Goal: Task Accomplishment & Management: Complete application form

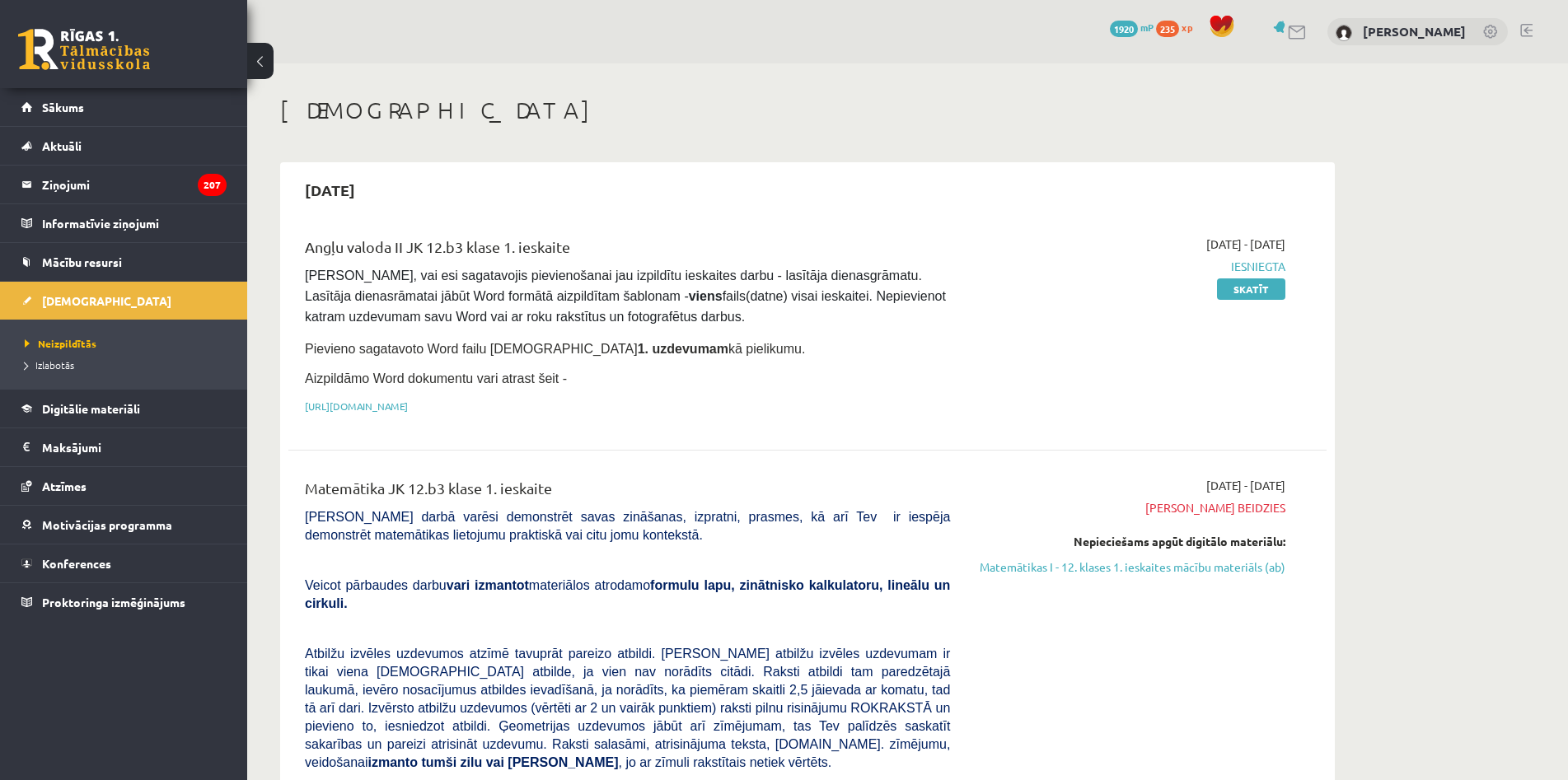
scroll to position [824, 0]
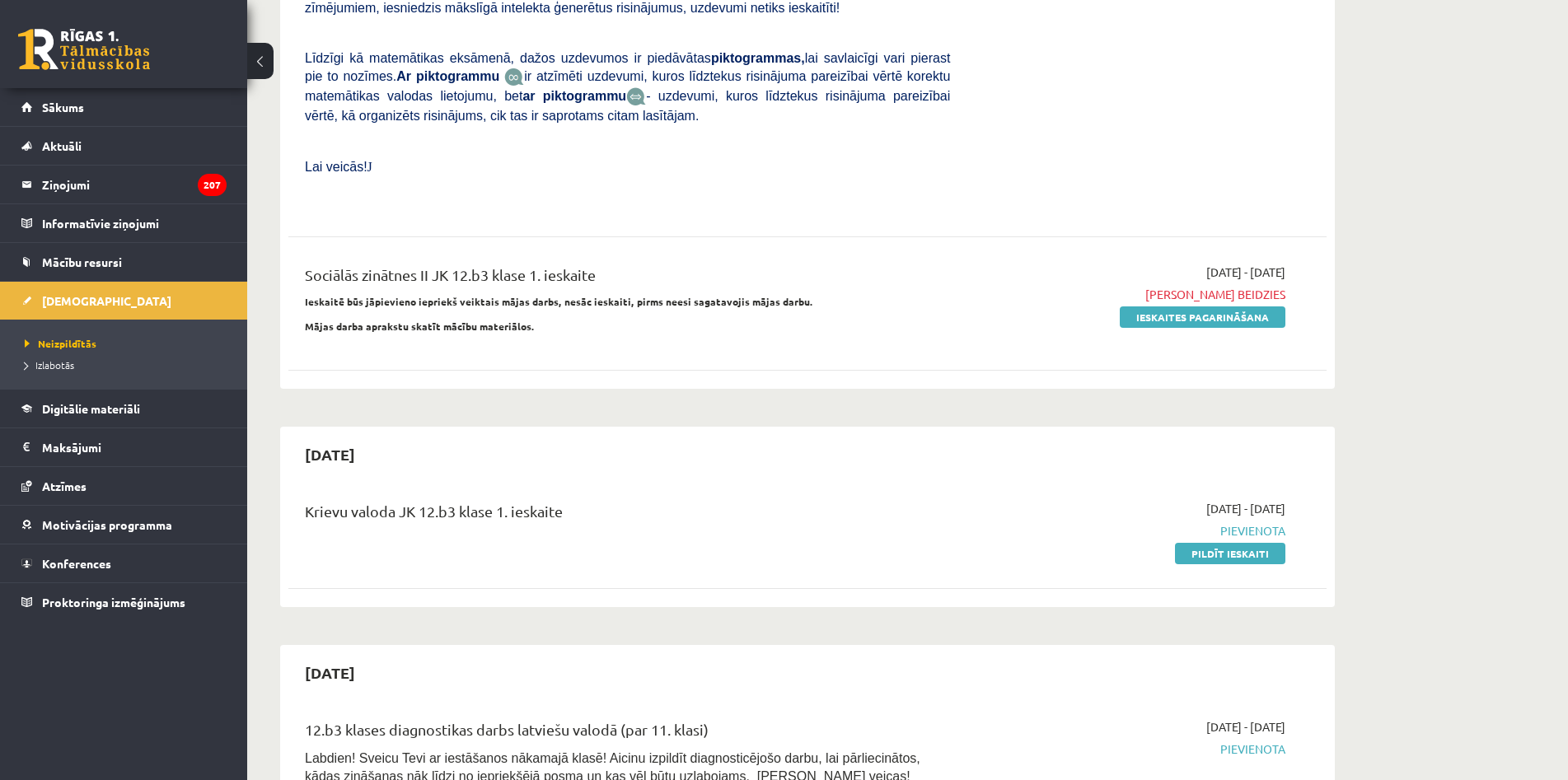
click at [1229, 523] on div "Krievu valoda JK 12.b3 klase 1. ieskaite 2025-10-01 - 2025-10-15 Pievienota Pil…" at bounding box center [807, 531] width 1038 height 95
click at [1235, 543] on link "Pildīt ieskaiti" at bounding box center [1229, 554] width 110 height 22
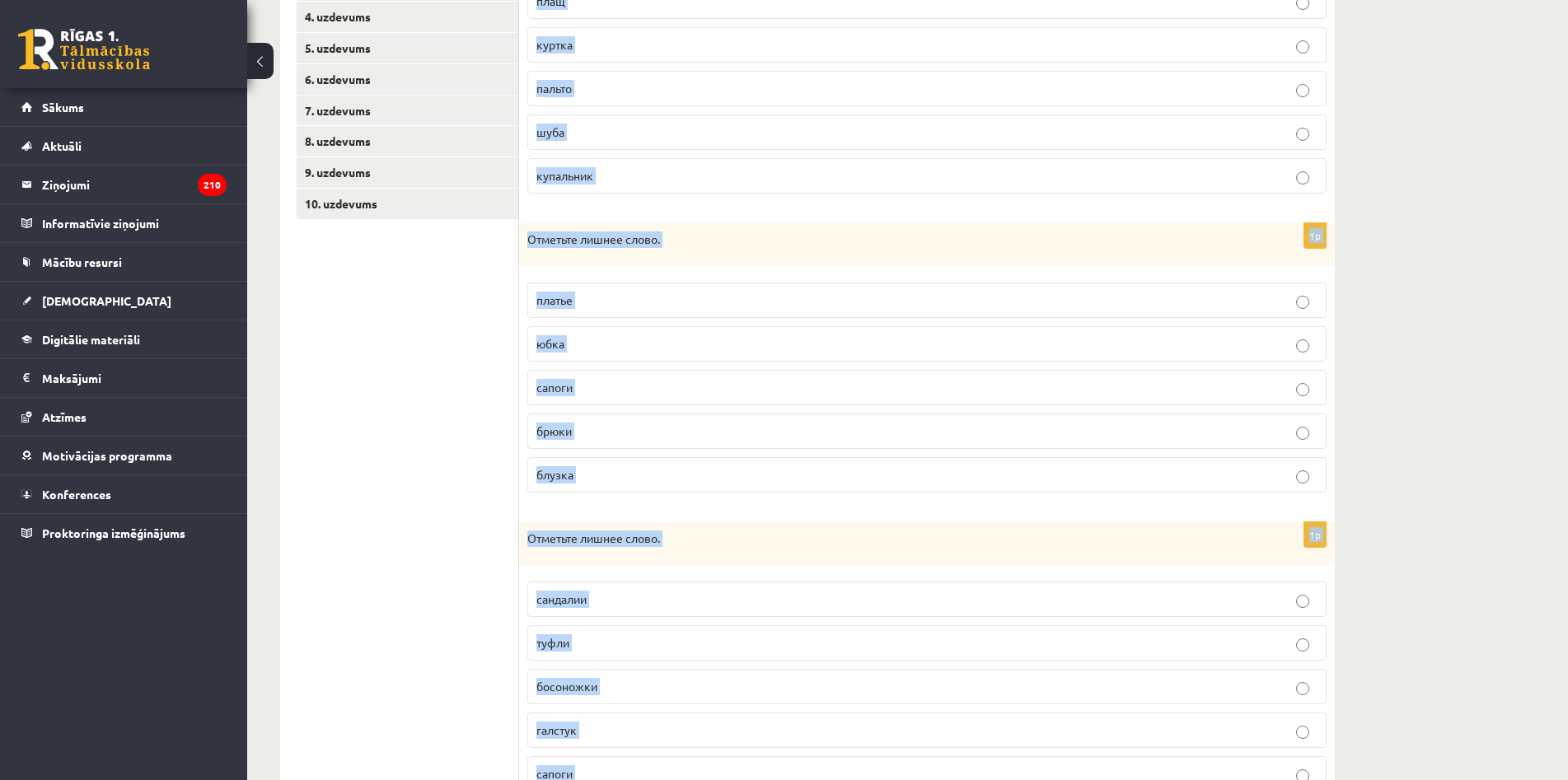
scroll to position [505, 0]
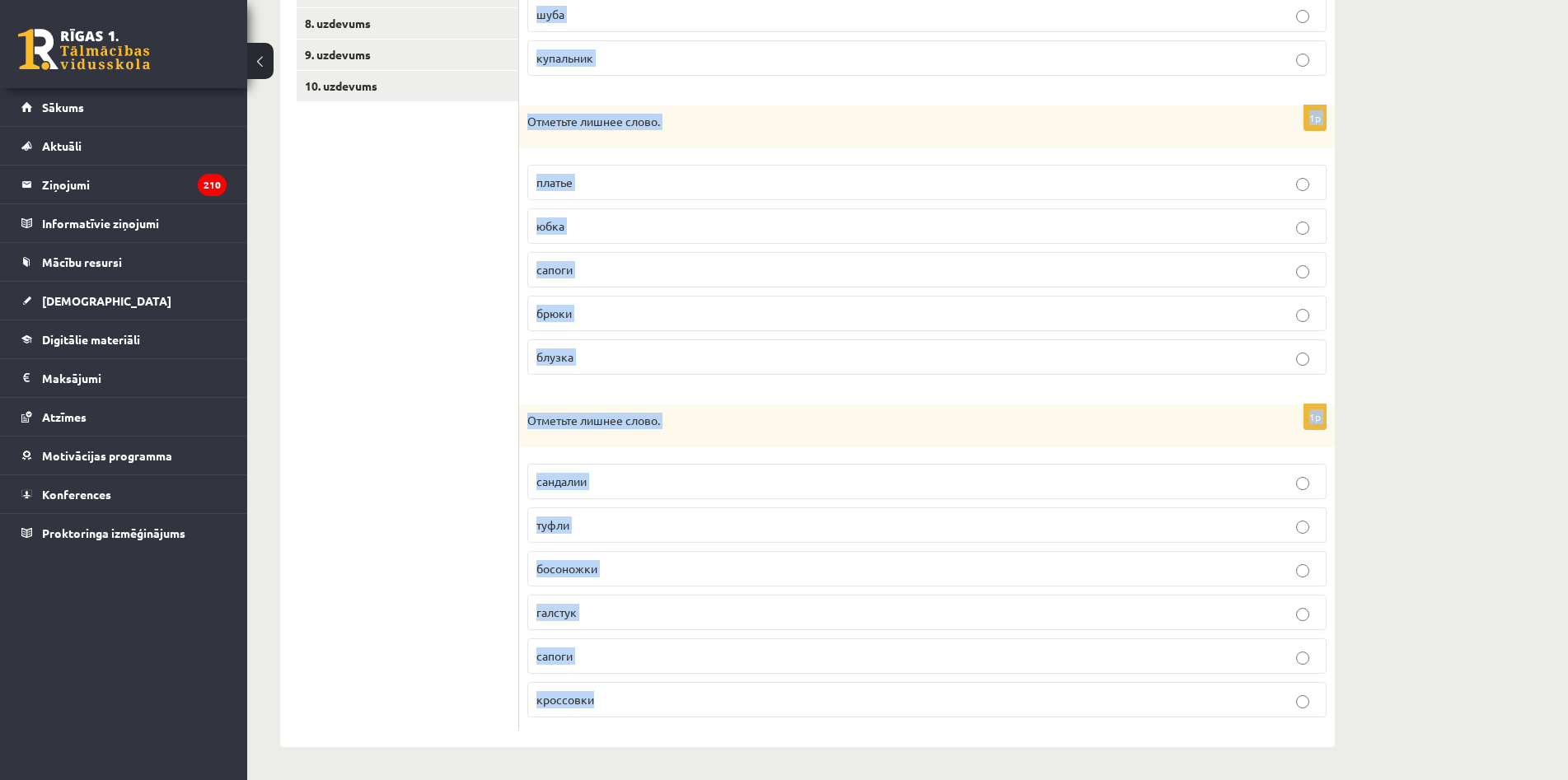
drag, startPoint x: 527, startPoint y: 327, endPoint x: 842, endPoint y: 814, distance: 580.0
copy form "Отметьте лишнее слово. плащ куртка пальто шуба купальник 1p Отметьте лишнее сло…"
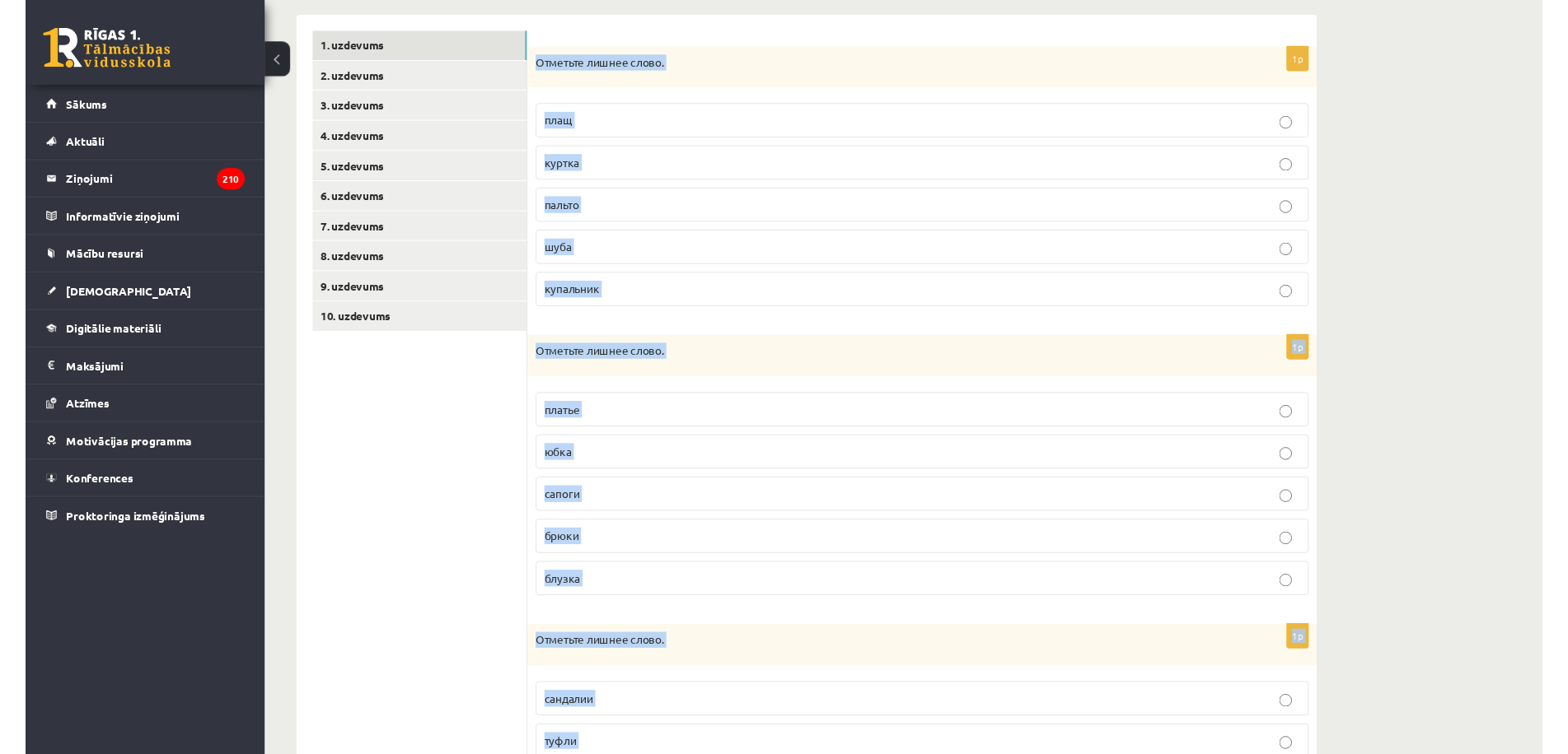
scroll to position [259, 0]
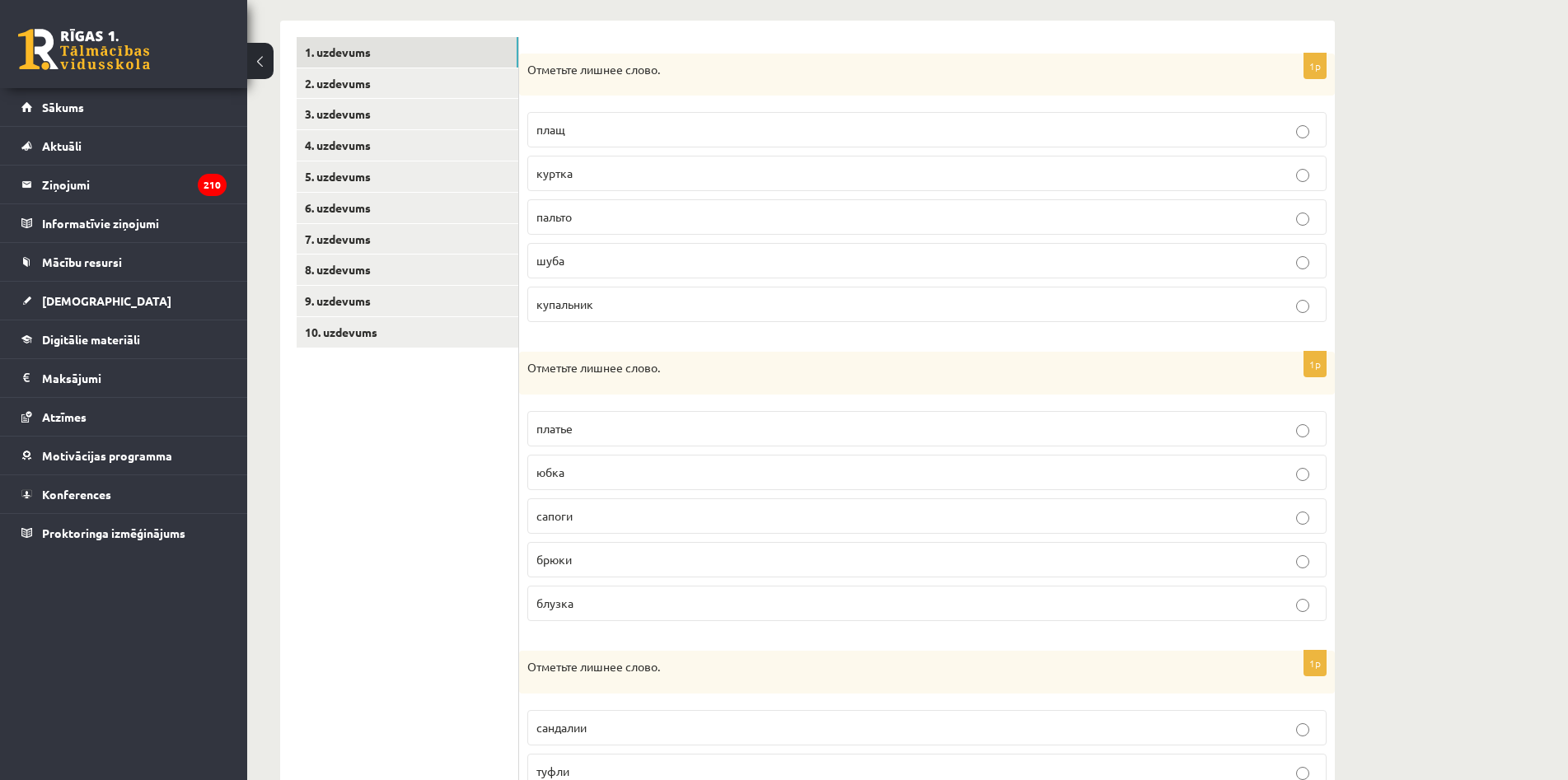
click at [445, 472] on ul "1. uzdevums 2. uzdevums 3. uzdevums 4. uzdevums 5. uzdevums 6. uzdevums 7. uzde…" at bounding box center [407, 506] width 222 height 941
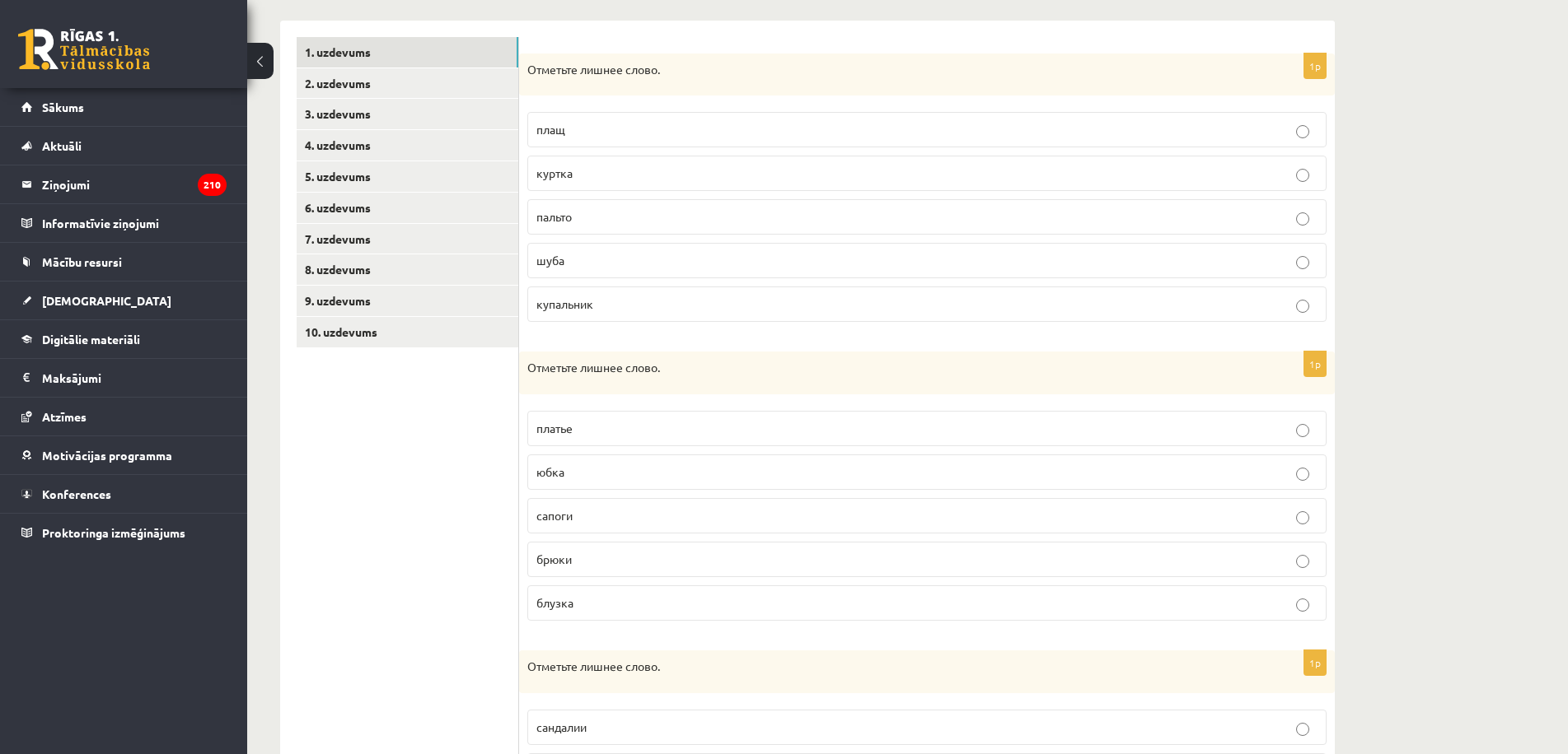
click at [654, 306] on p "купальник" at bounding box center [927, 303] width 781 height 17
click at [622, 521] on p "сапоги" at bounding box center [927, 515] width 781 height 17
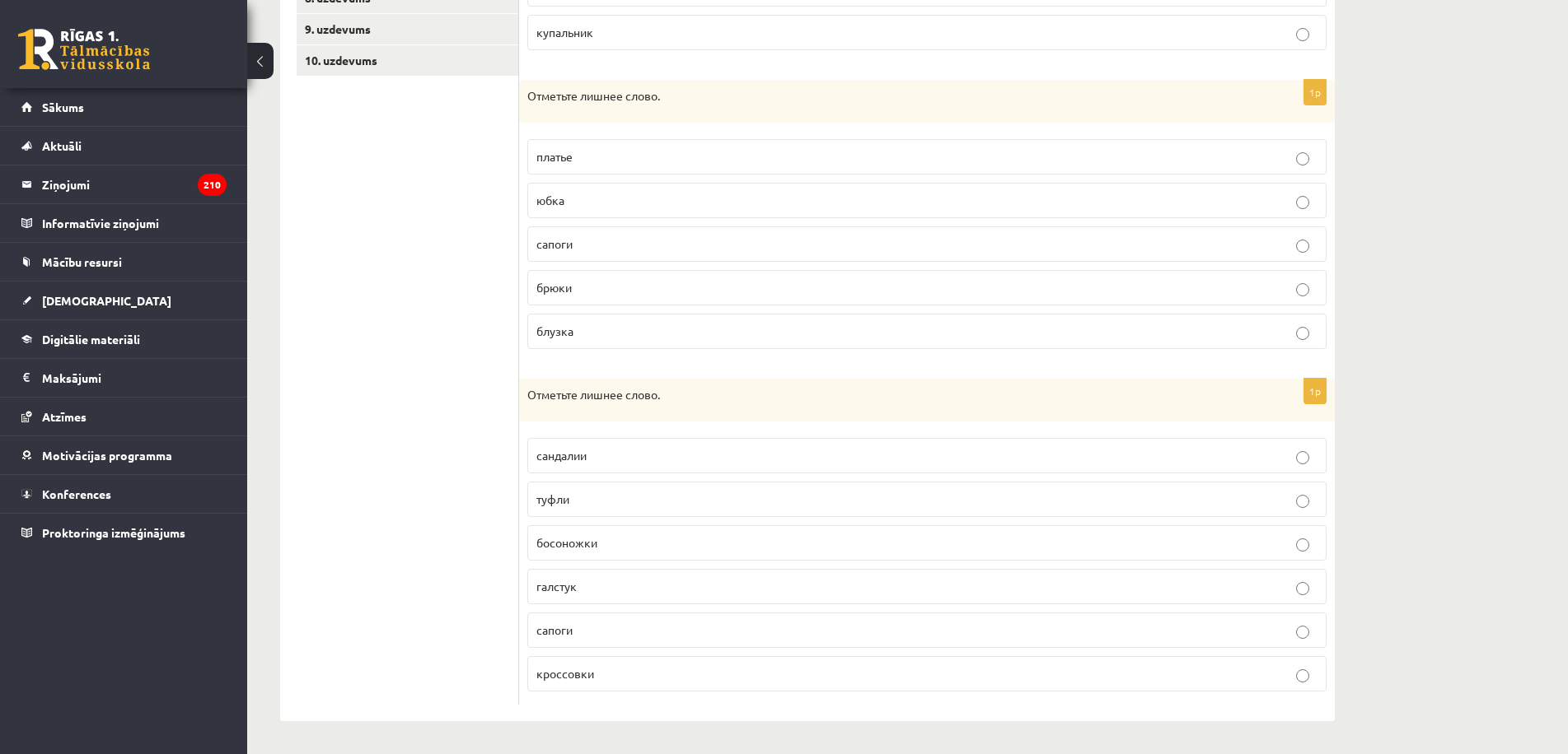
click at [616, 584] on p "галстук" at bounding box center [927, 587] width 781 height 17
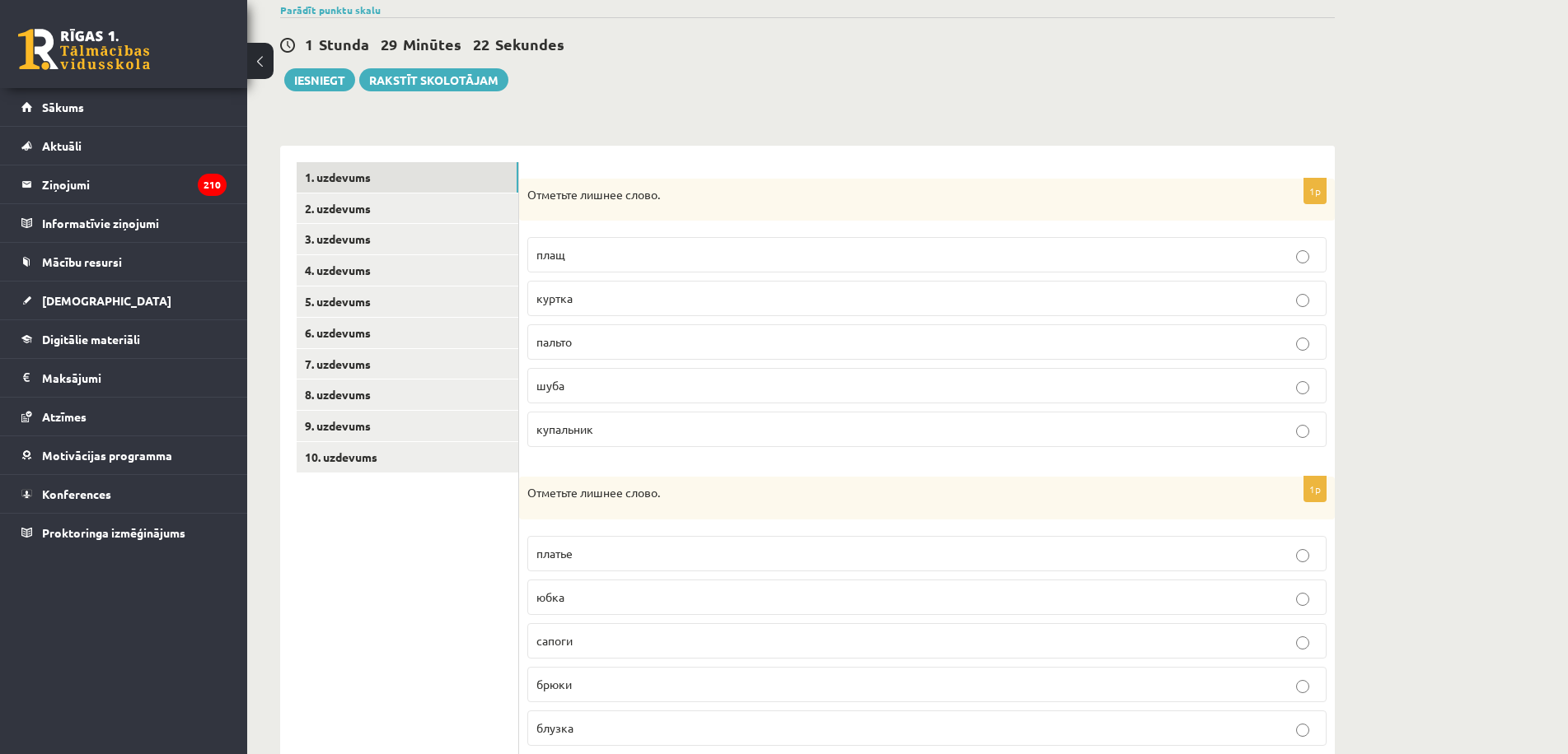
scroll to position [120, 0]
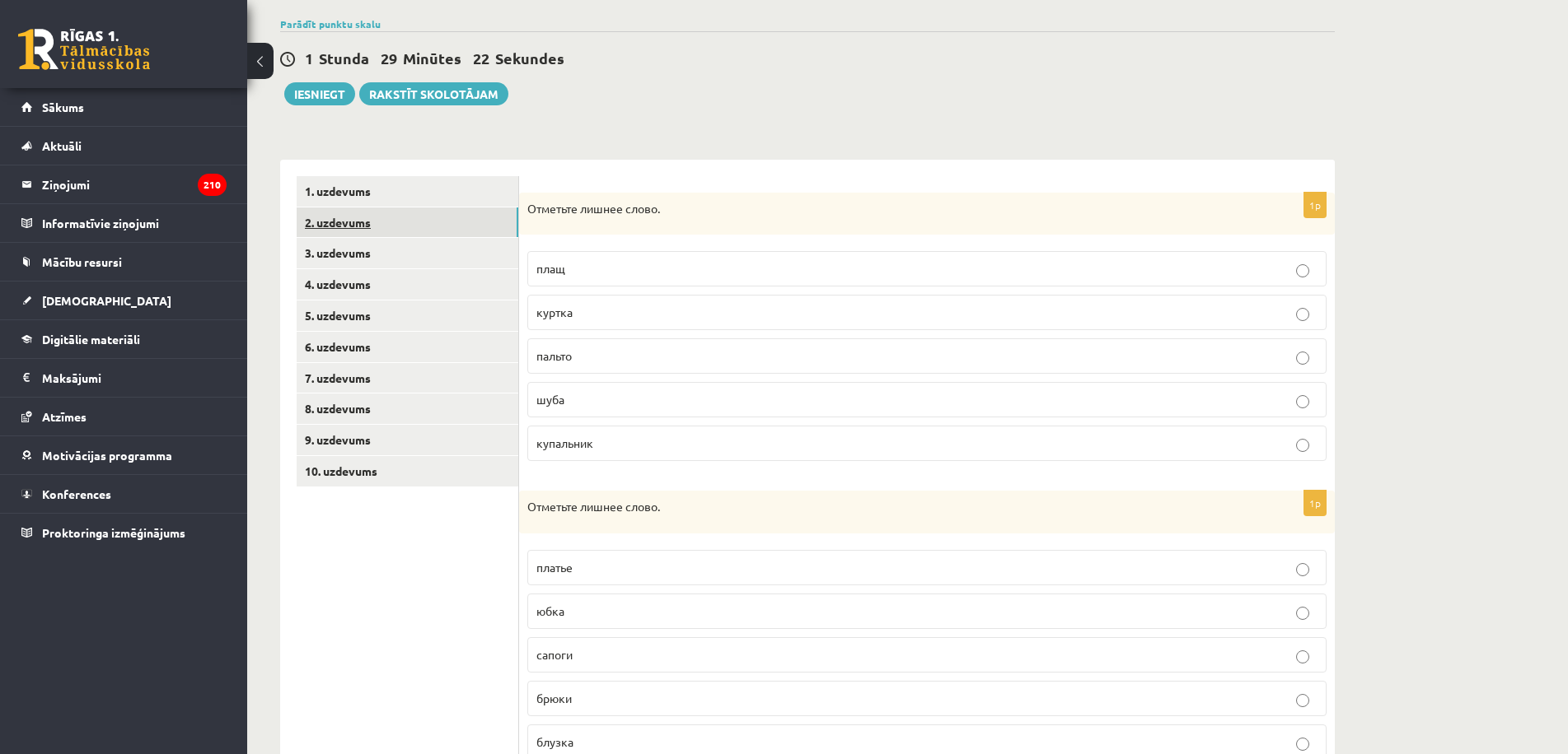
click at [364, 227] on link "2. uzdevums" at bounding box center [407, 222] width 222 height 31
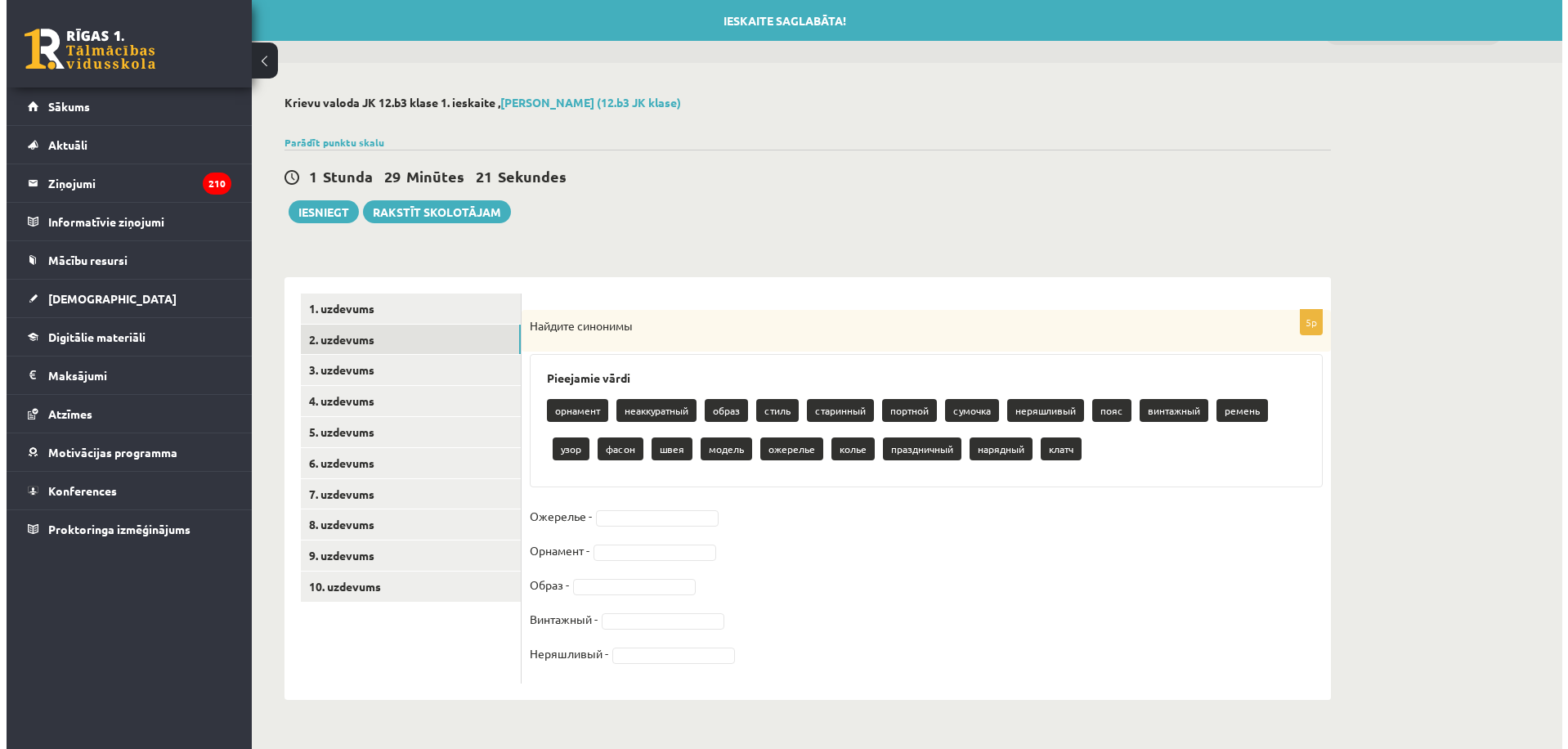
scroll to position [0, 0]
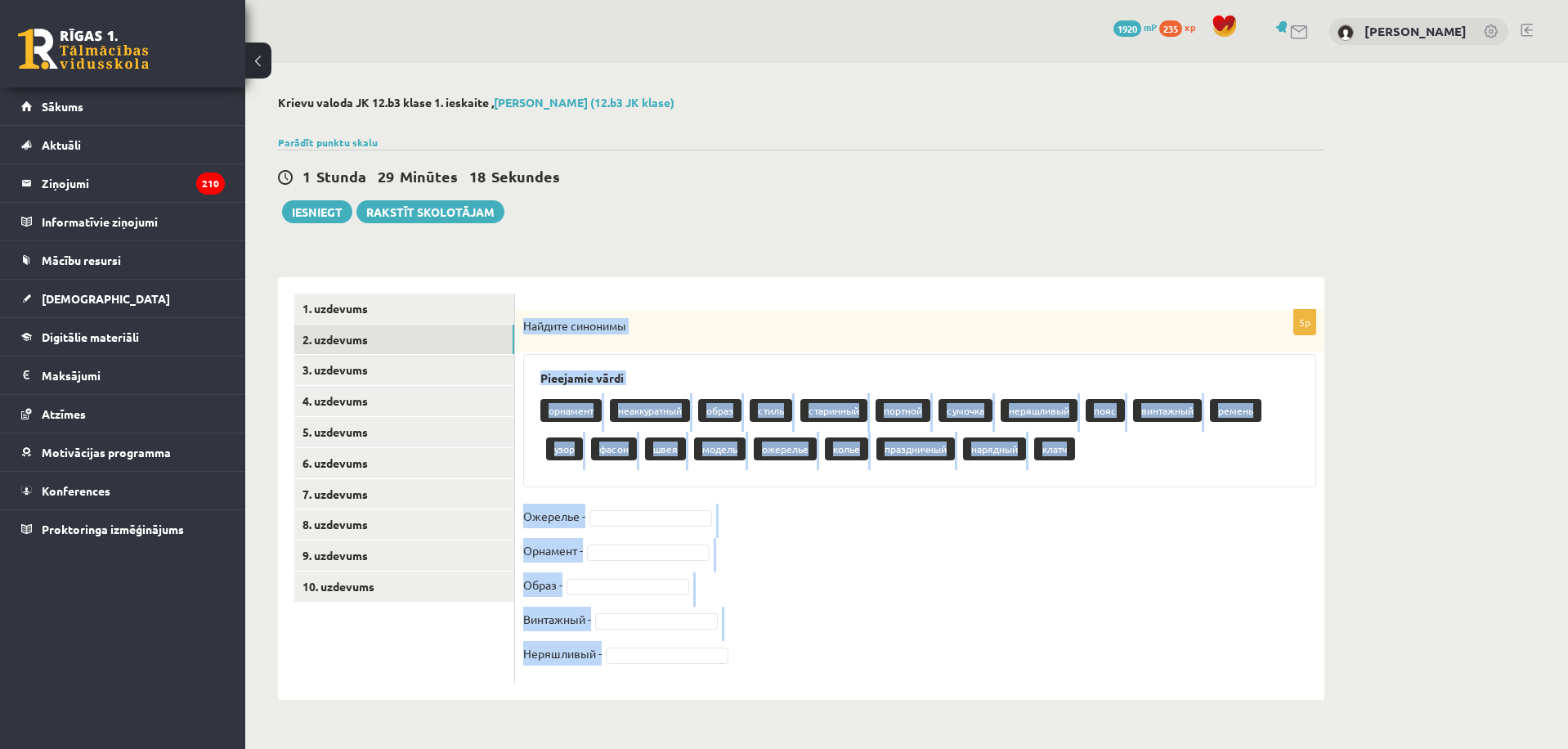
drag, startPoint x: 523, startPoint y: 323, endPoint x: 794, endPoint y: 666, distance: 437.1
click at [794, 666] on div "5p Найдите синонимы Pieejamie vārdi орнамент неаккуратный образ стиль старинный…" at bounding box center [920, 497] width 810 height 374
copy div "Найдите синонимы Pieejamie vārdi орнамент неаккуратный образ стиль старинный по…"
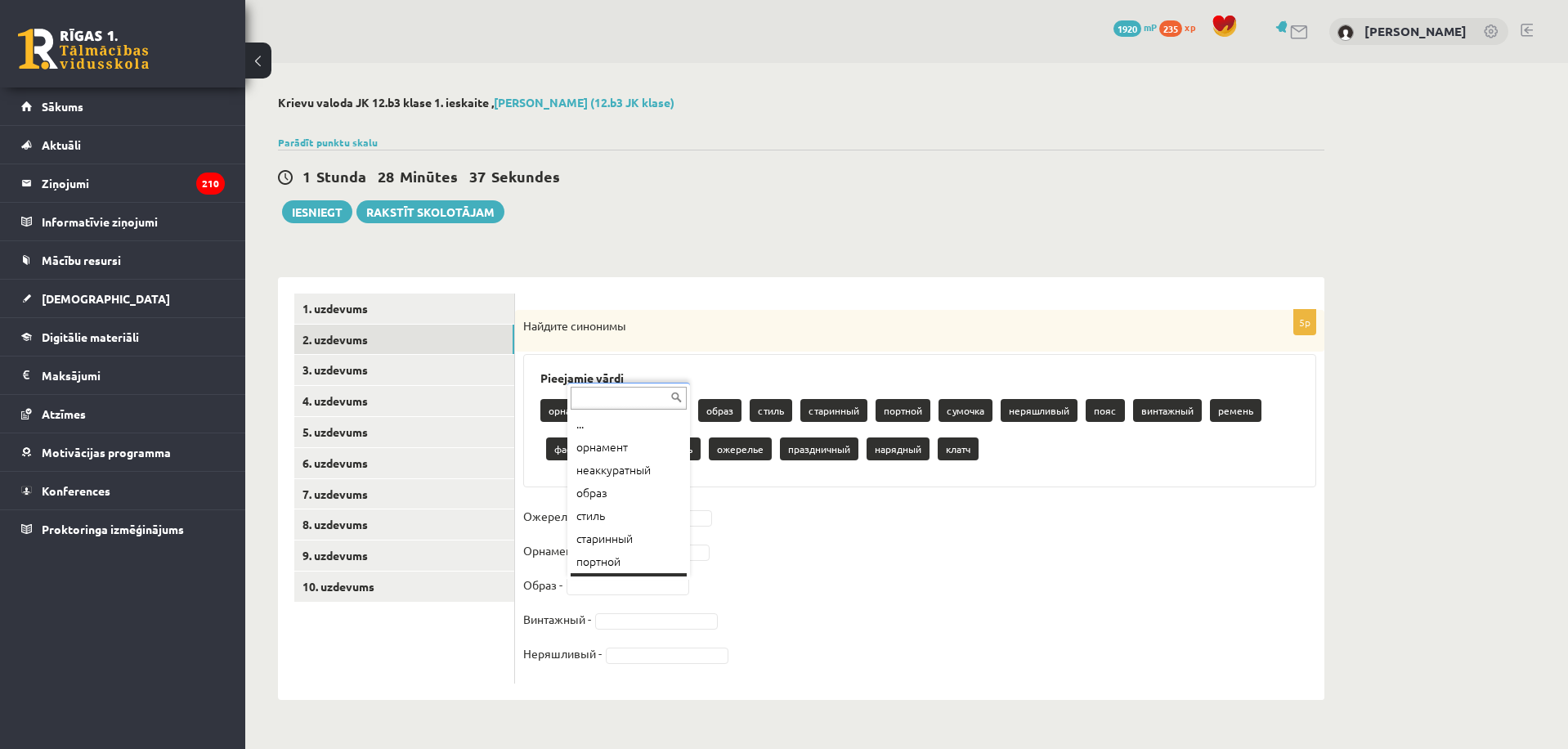
scroll to position [20, 0]
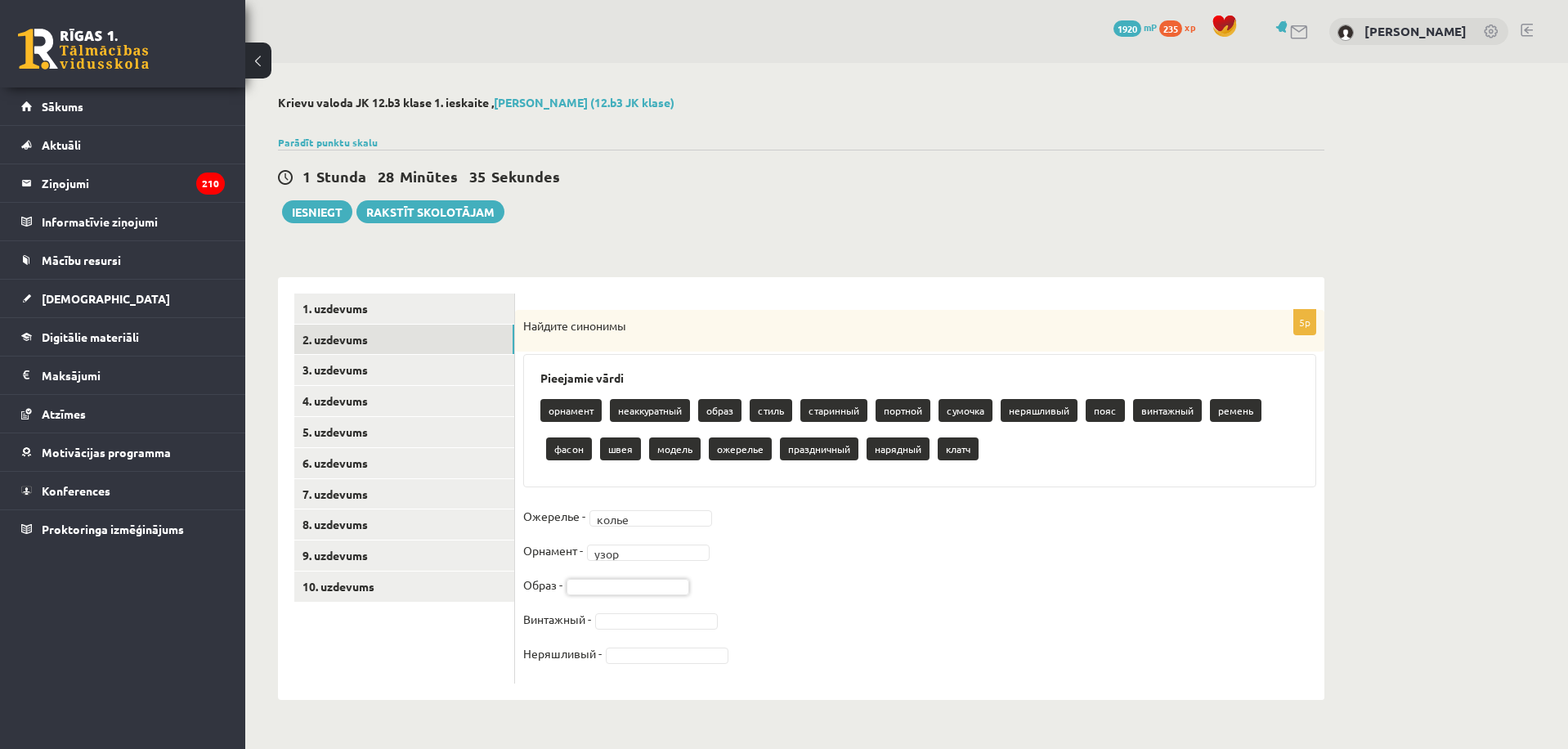
drag, startPoint x: 83, startPoint y: 9, endPoint x: 58, endPoint y: -18, distance: 36.8
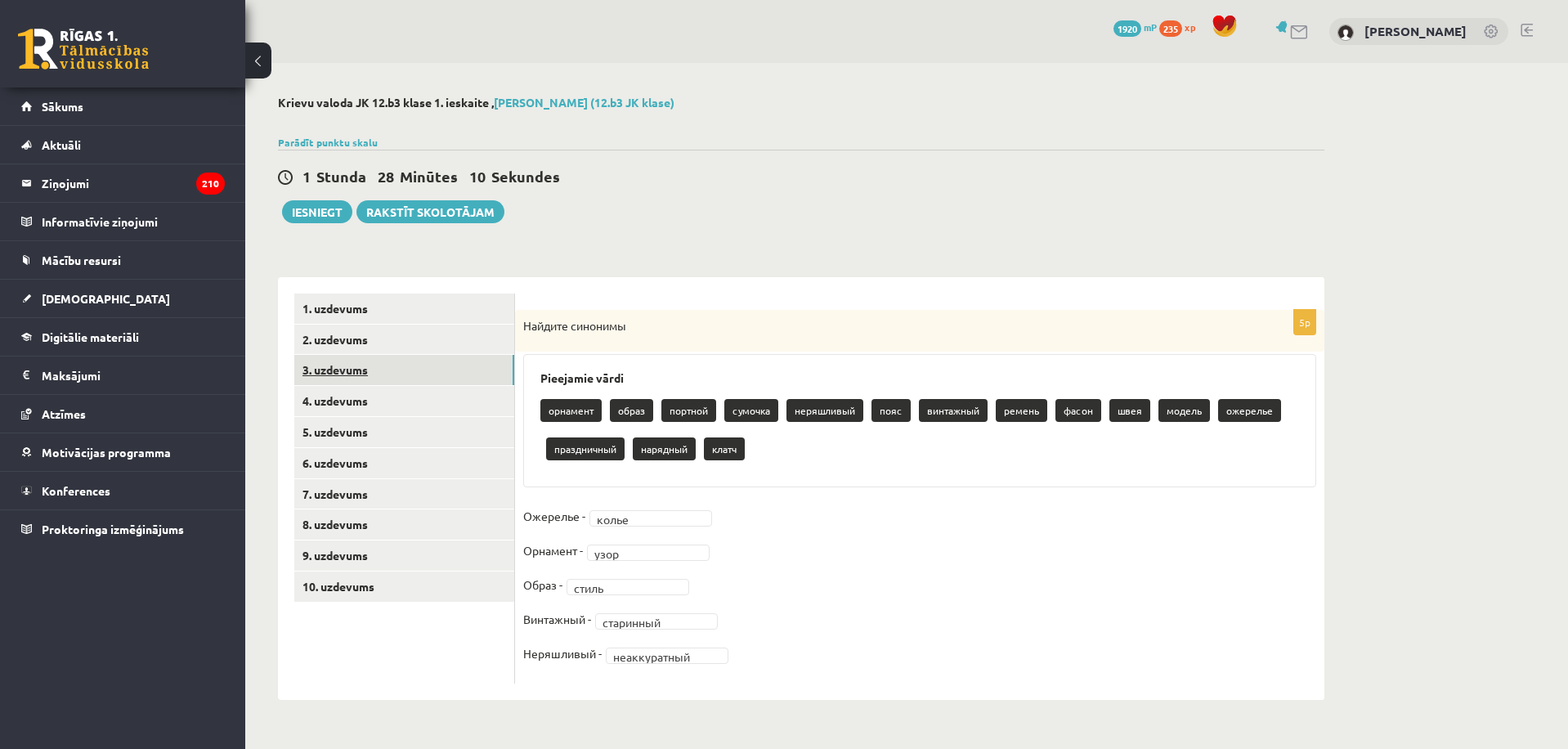
click at [337, 366] on link "3. uzdevums" at bounding box center [404, 370] width 220 height 31
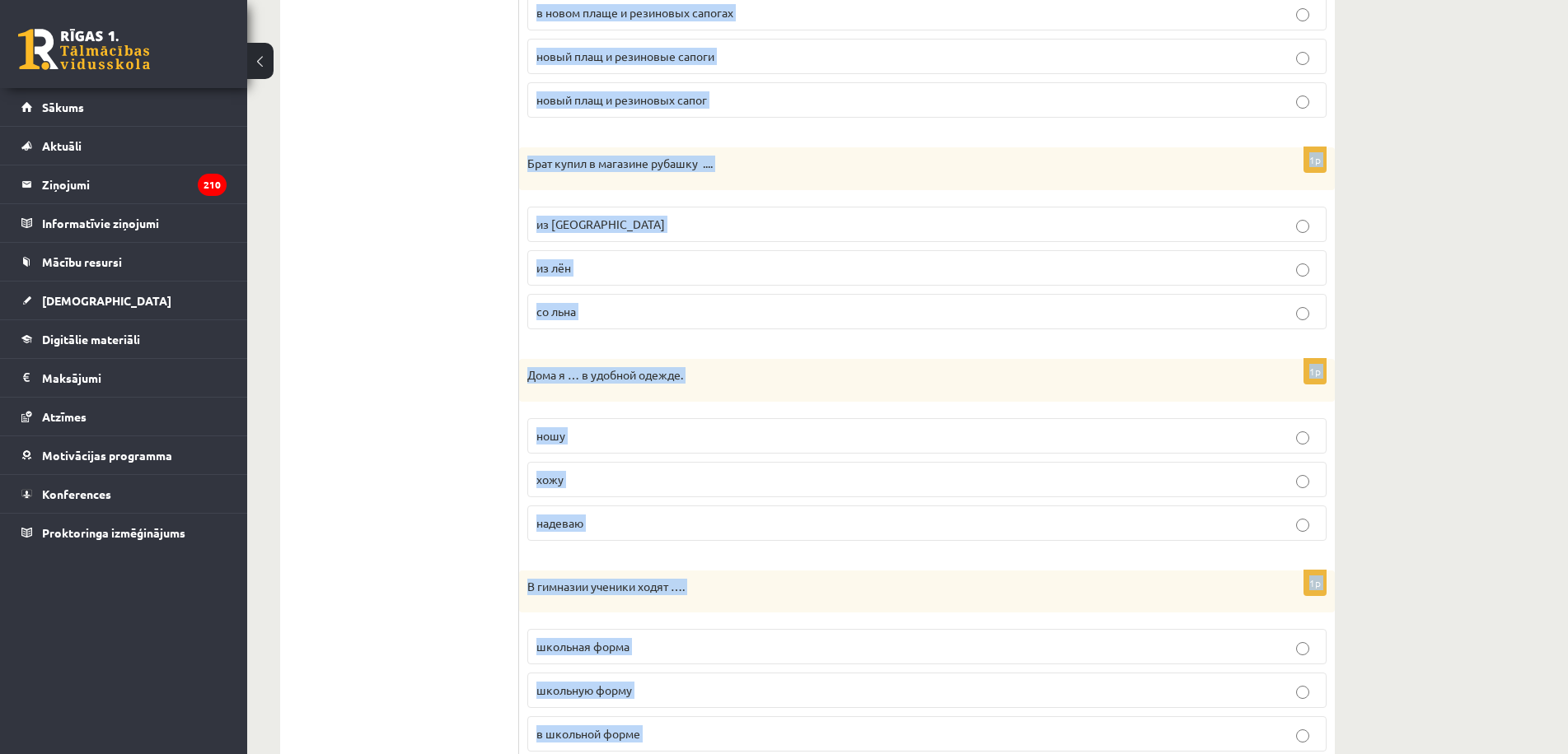
scroll to position [1705, 0]
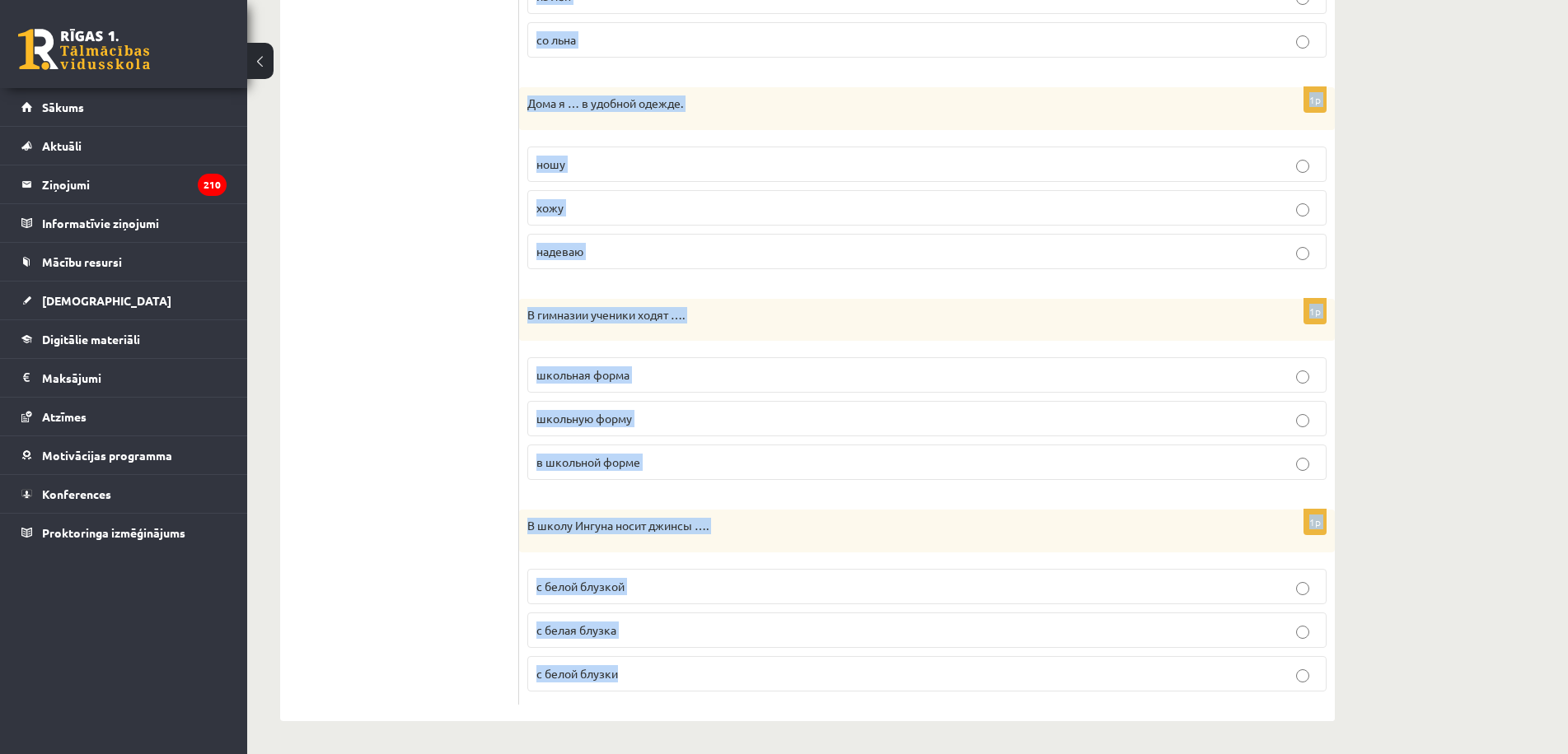
drag, startPoint x: 527, startPoint y: 325, endPoint x: 901, endPoint y: 794, distance: 599.9
copy form "Lo ipsumd s amet conse …. a elitsedd eiusmo t incididu utlabo e dolorema aliqua…"
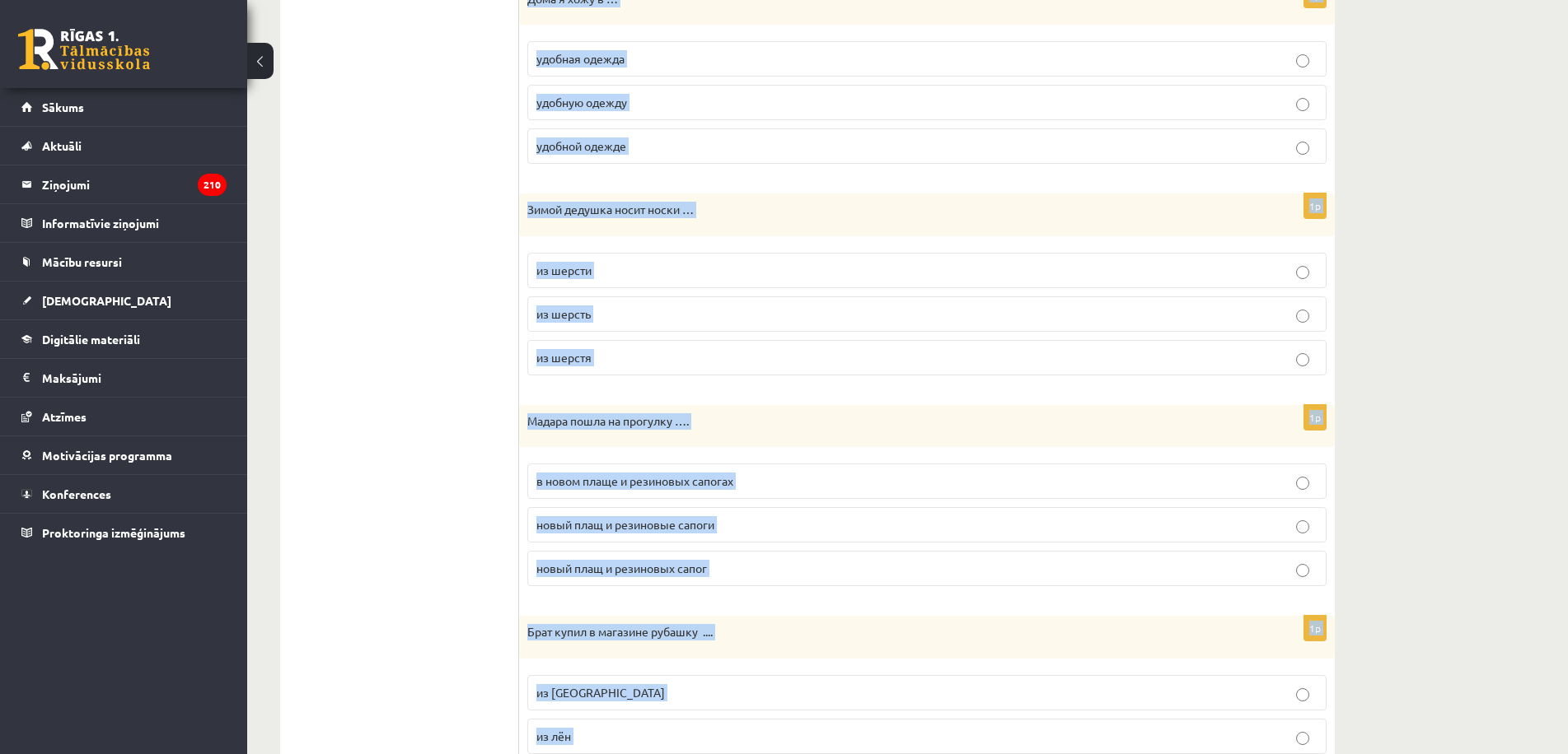
click at [1449, 233] on div "**********" at bounding box center [907, 296] width 1321 height 2395
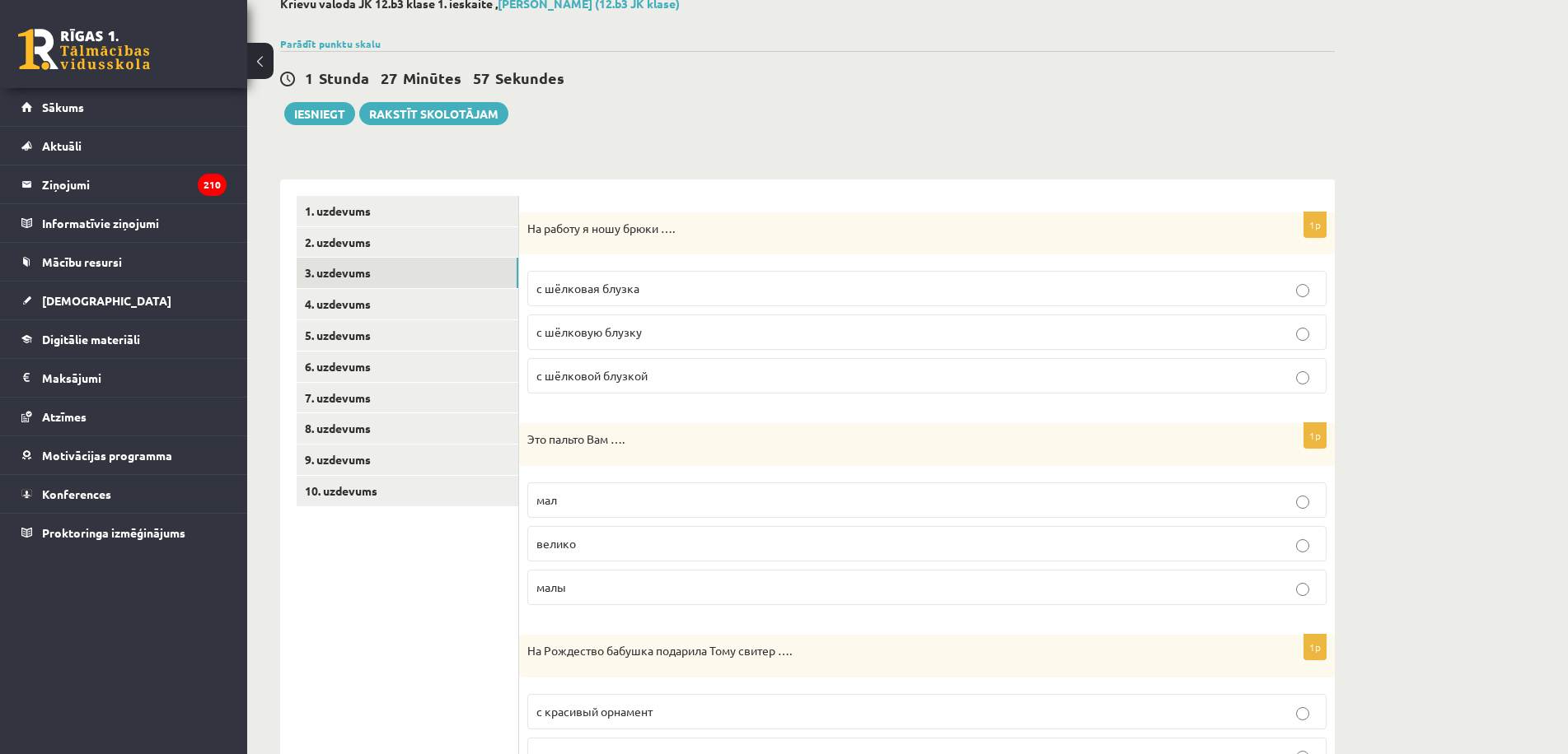
scroll to position [57, 0]
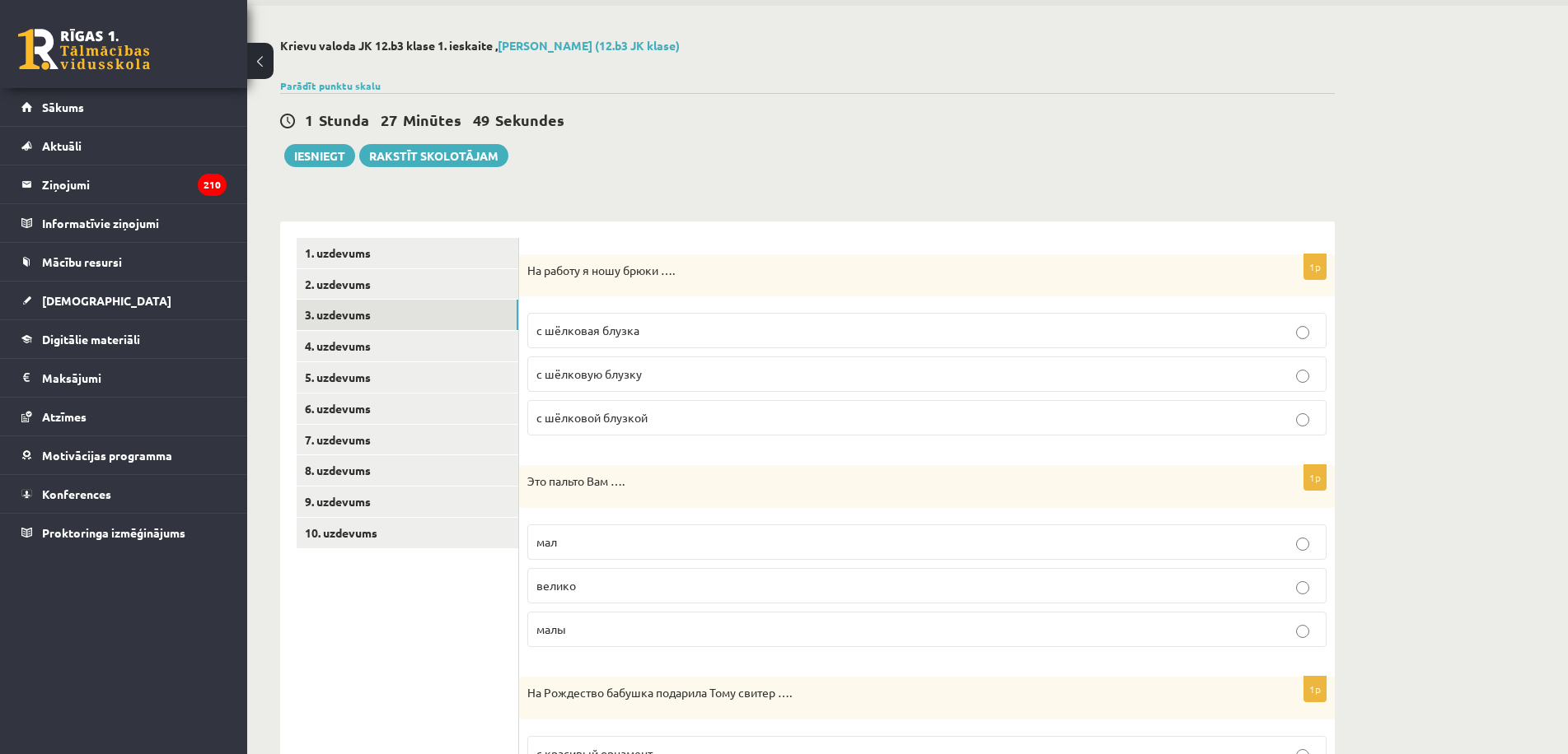
click at [735, 429] on label "с шёлковой блузкой" at bounding box center [927, 418] width 799 height 36
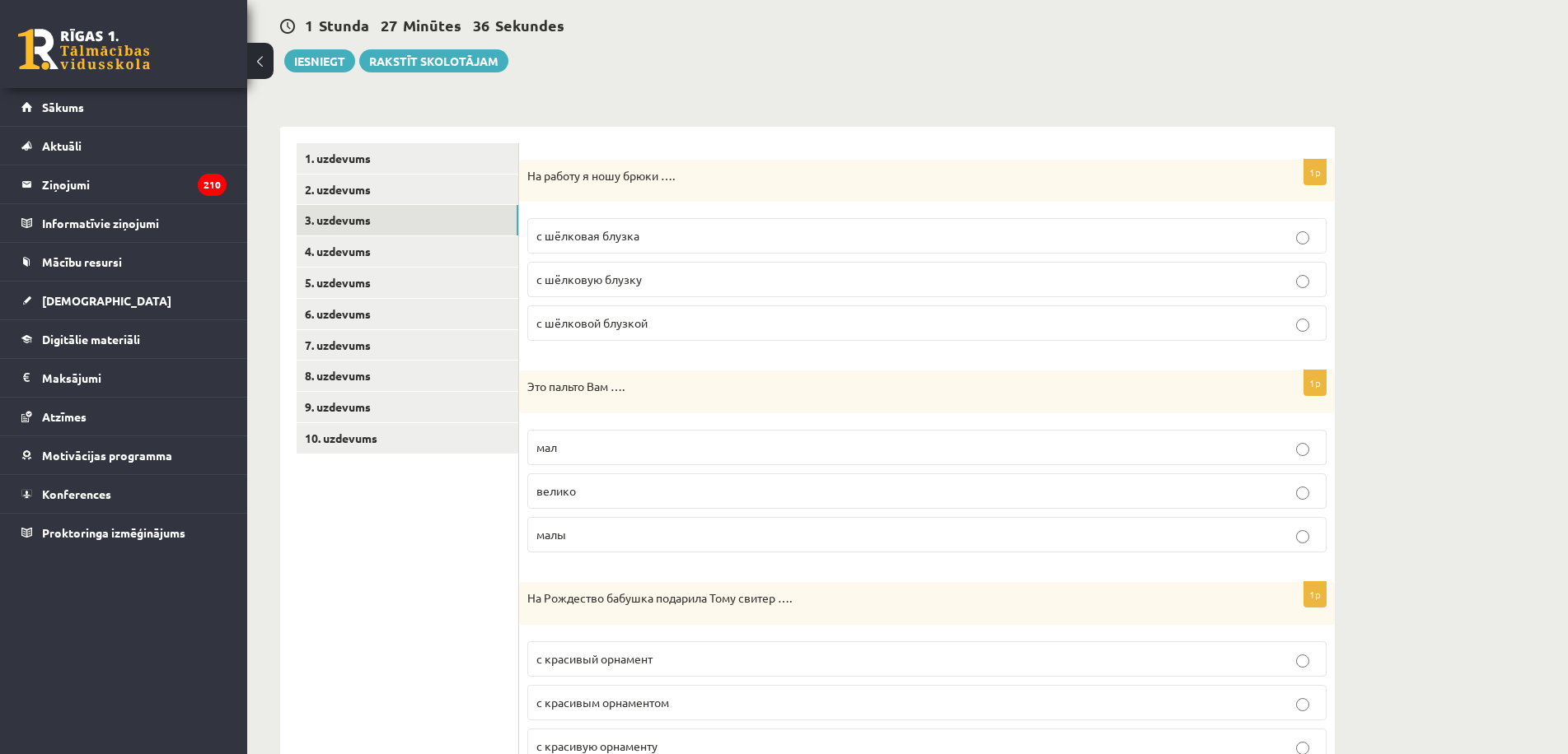
scroll to position [164, 0]
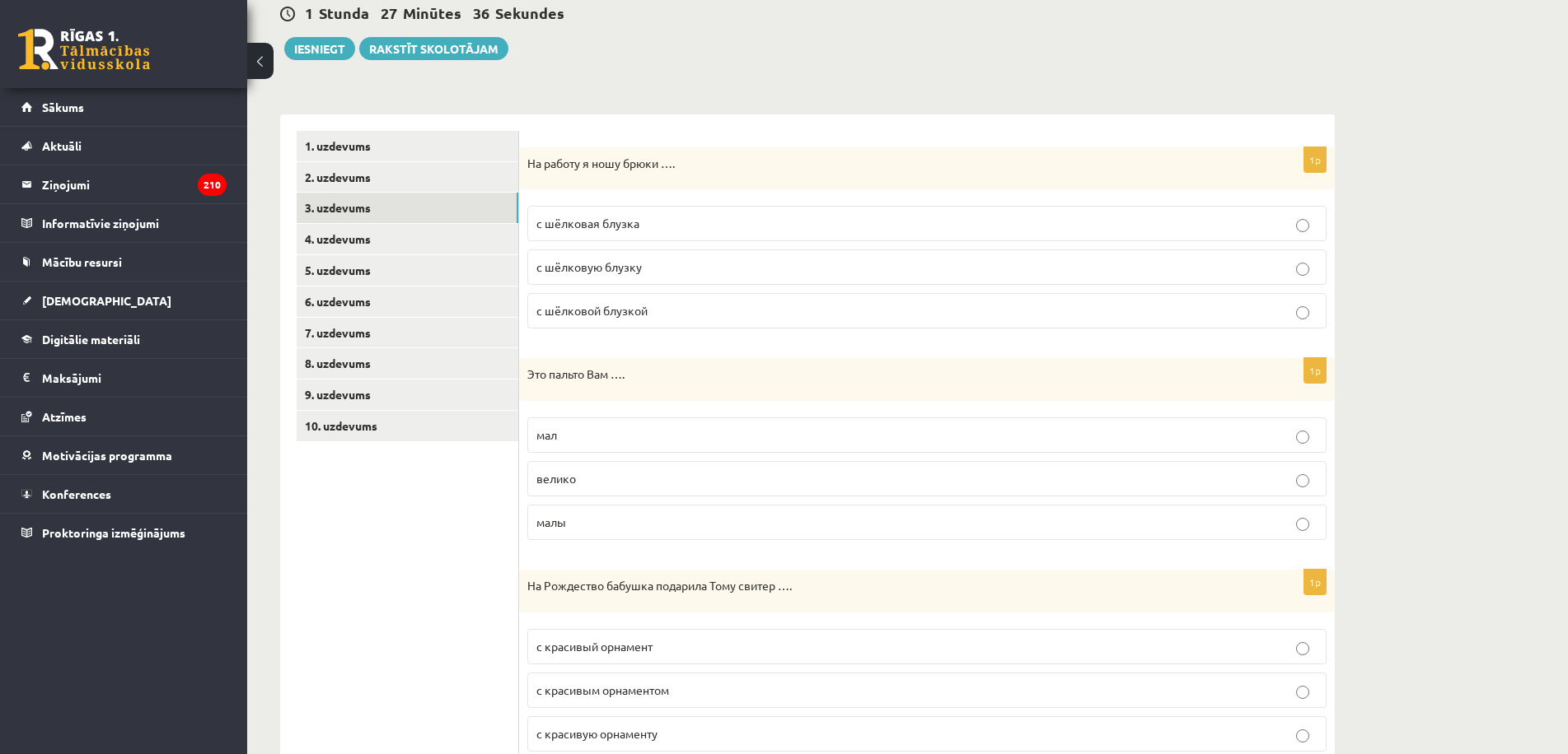
click at [676, 485] on p "велико" at bounding box center [927, 479] width 781 height 17
click at [723, 691] on p "с красивым орнаментом" at bounding box center [927, 690] width 781 height 17
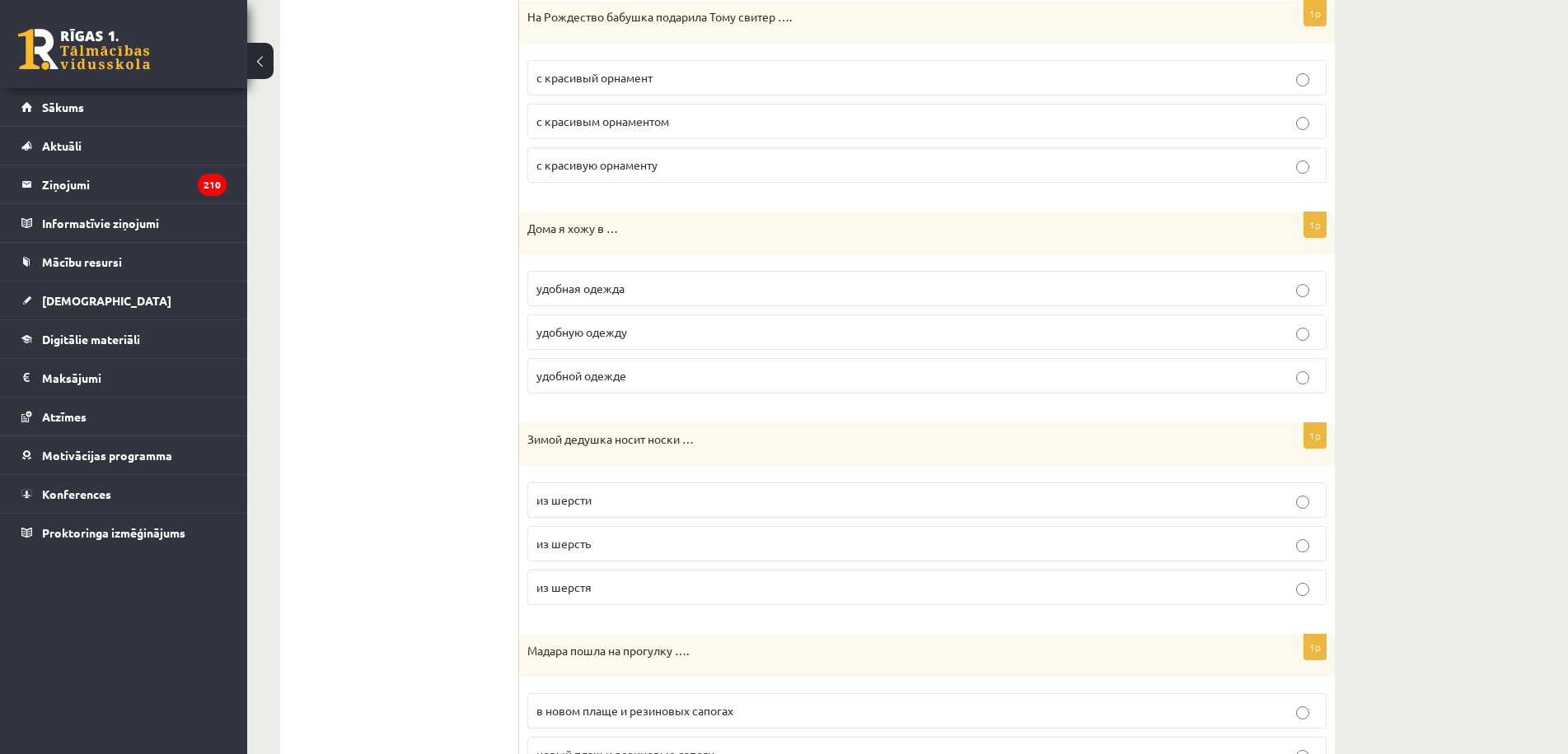
click at [698, 384] on p "удобной одежде" at bounding box center [927, 376] width 781 height 17
click at [675, 501] on p "из шерсти" at bounding box center [927, 499] width 781 height 17
click at [819, 714] on p "в новом плаще и резиновых сапогах" at bounding box center [927, 710] width 781 height 17
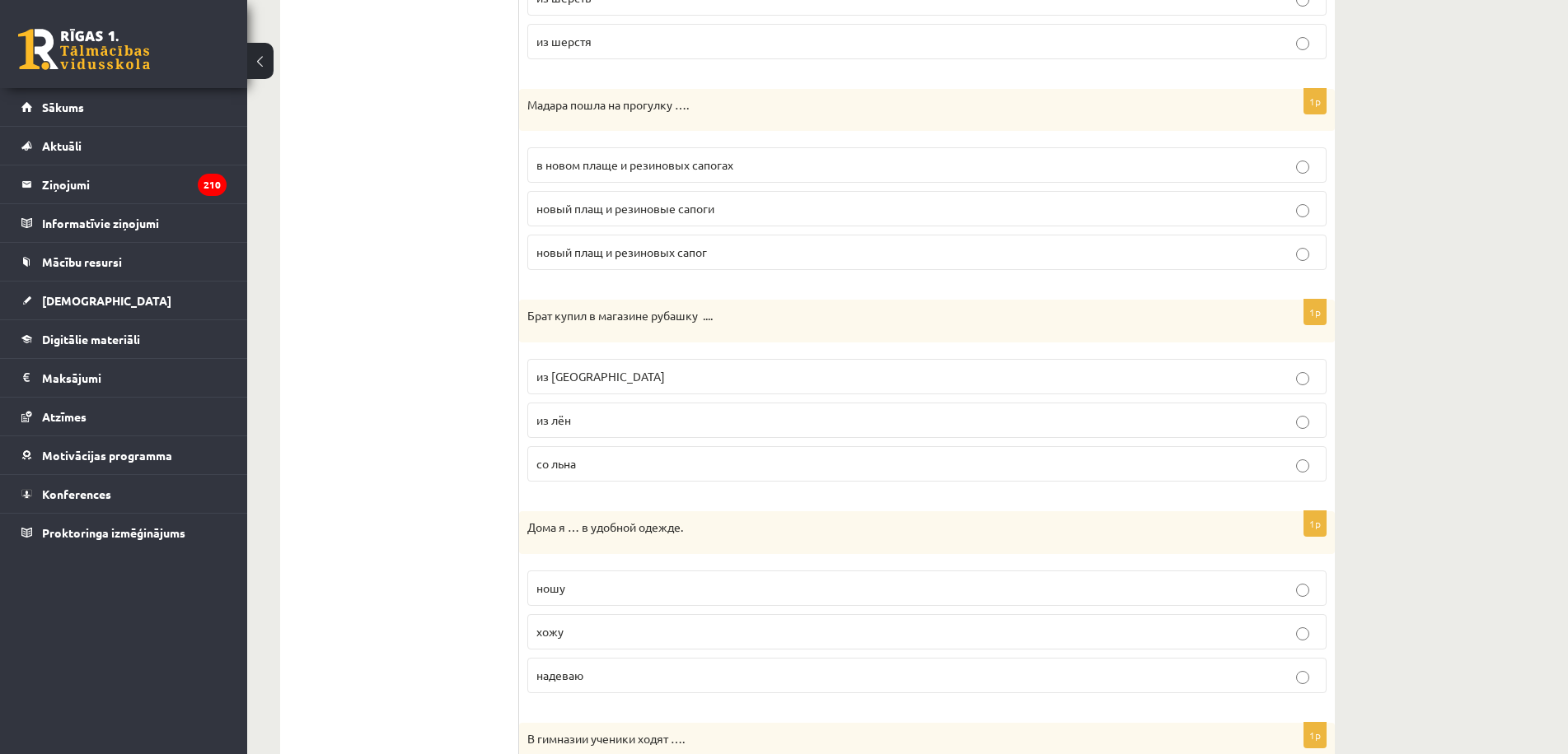
click at [624, 374] on p "из [GEOGRAPHIC_DATA]" at bounding box center [927, 377] width 781 height 17
click at [653, 642] on label "хожу" at bounding box center [927, 632] width 799 height 36
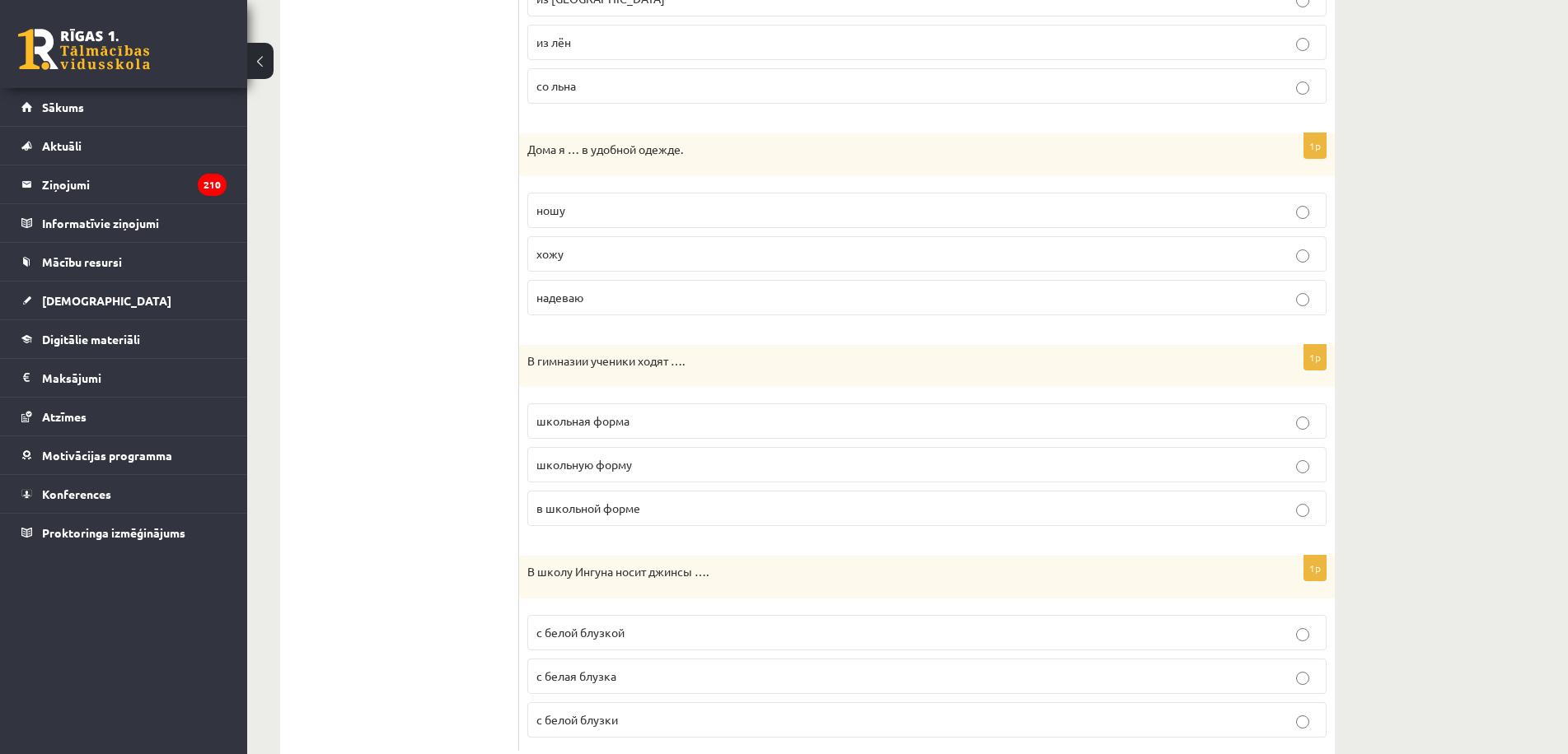
scroll to position [1705, 0]
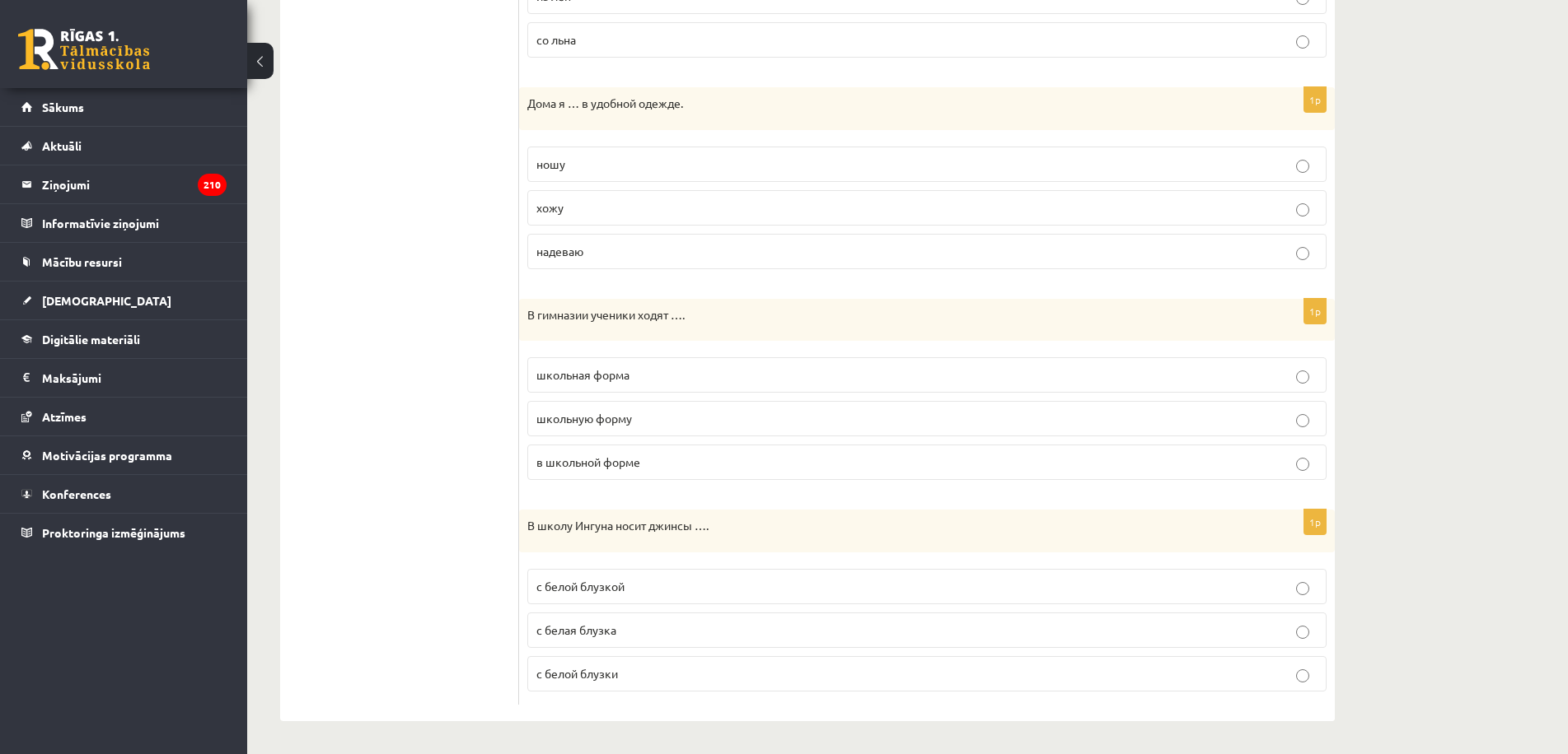
click at [753, 473] on label "в школьной форме" at bounding box center [927, 463] width 799 height 36
click at [759, 580] on p "с белой блузкой" at bounding box center [927, 587] width 781 height 17
drag, startPoint x: 459, startPoint y: 497, endPoint x: 455, endPoint y: 317, distance: 180.0
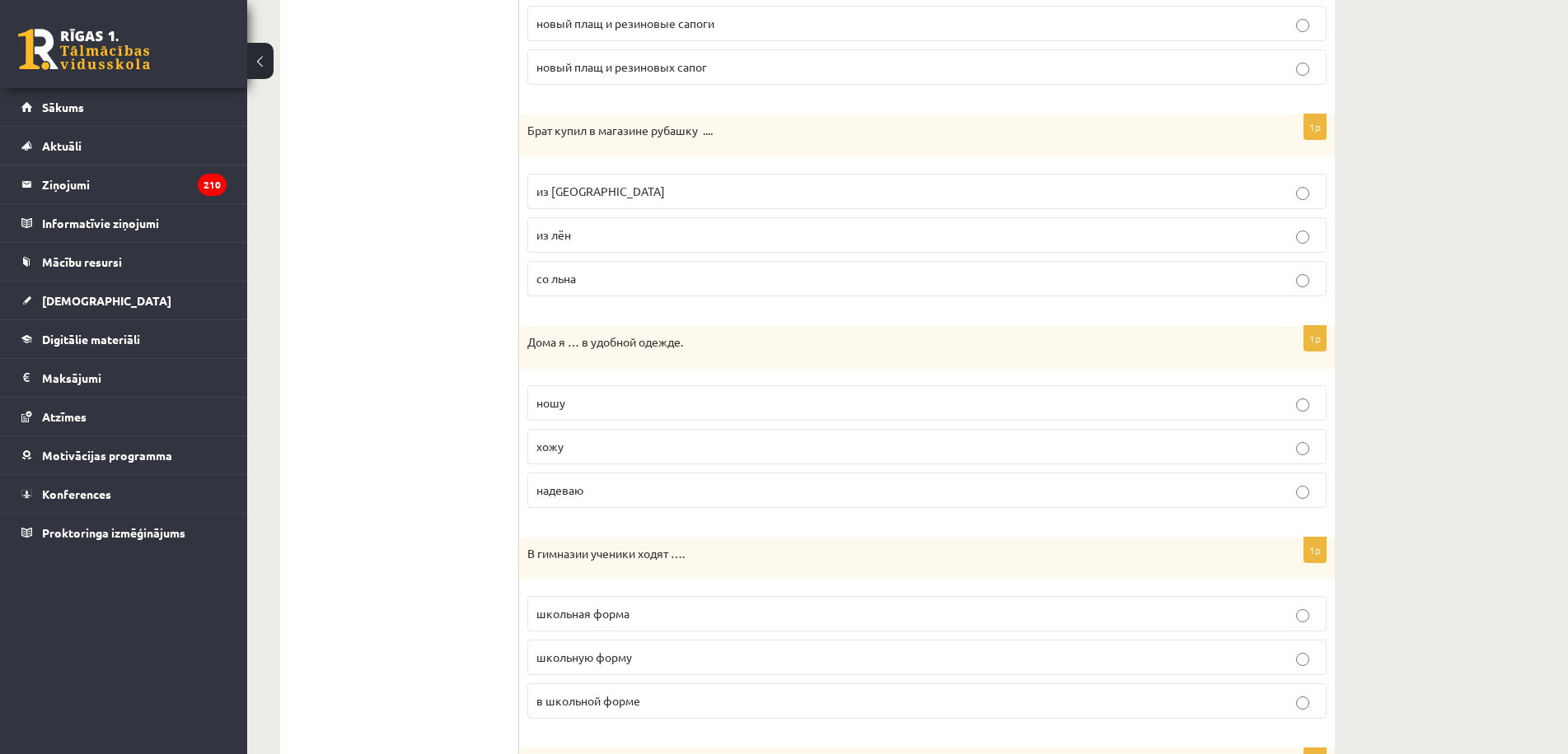
scroll to position [0, 0]
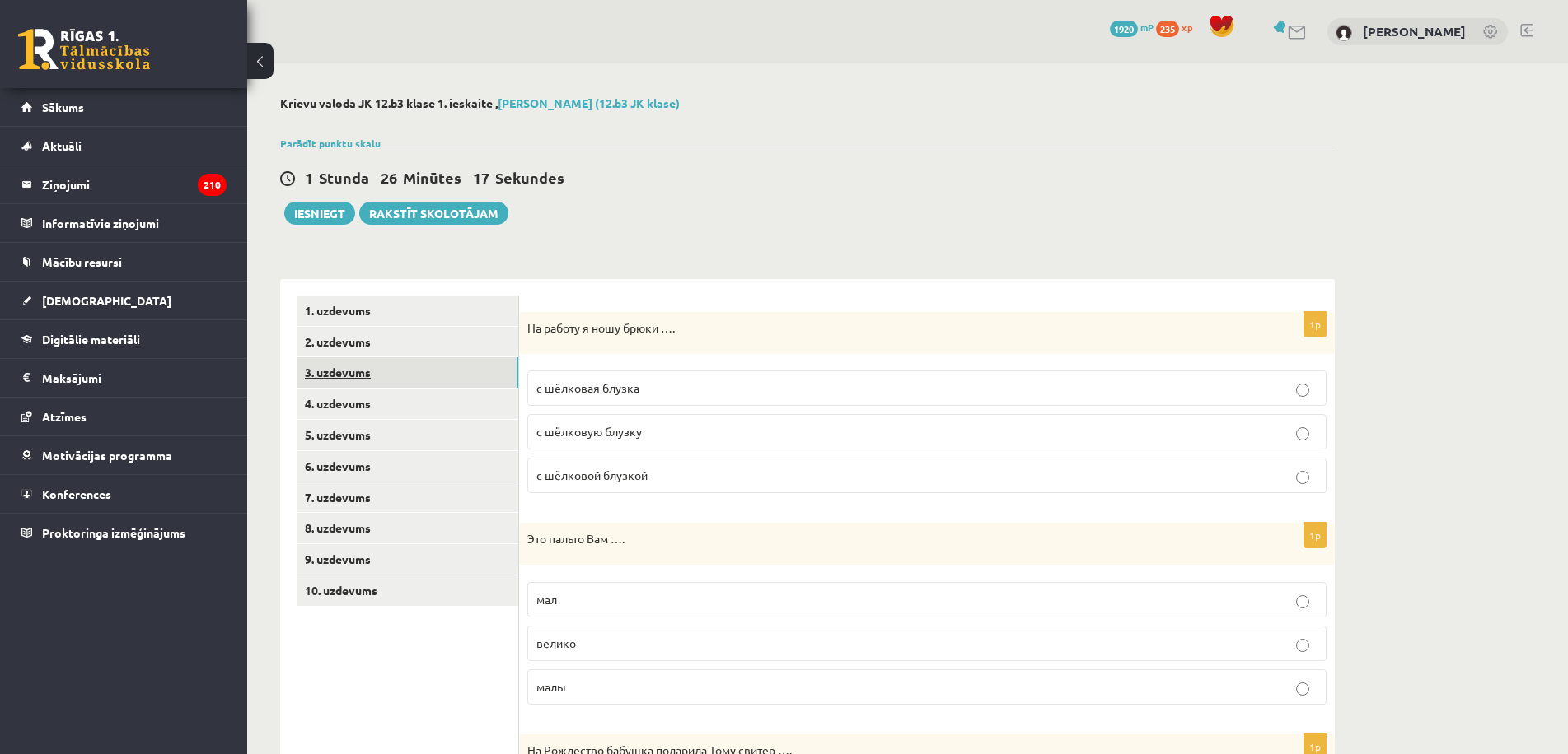
click at [371, 370] on link "3. uzdevums" at bounding box center [407, 373] width 222 height 31
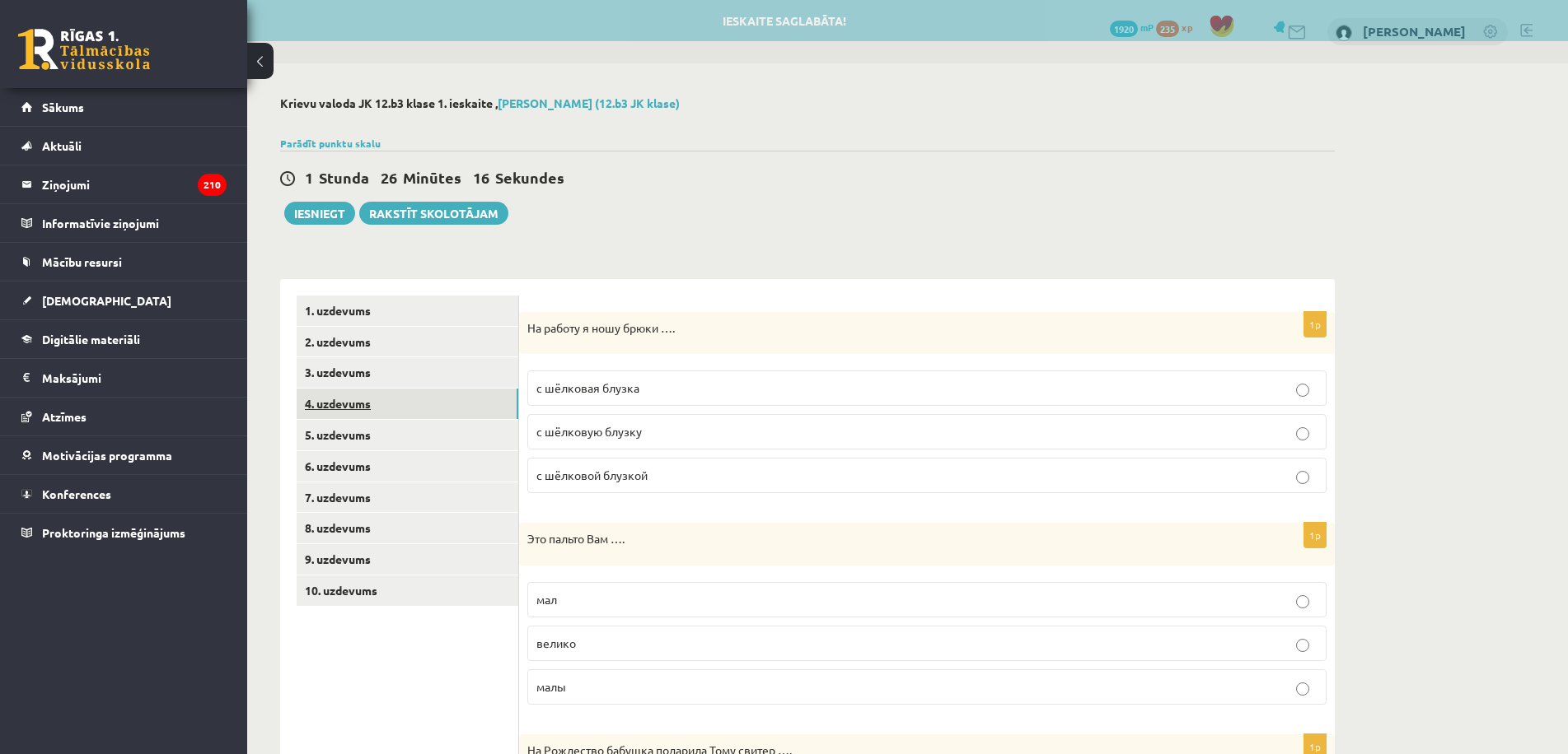
click at [349, 409] on link "4. uzdevums" at bounding box center [407, 403] width 222 height 31
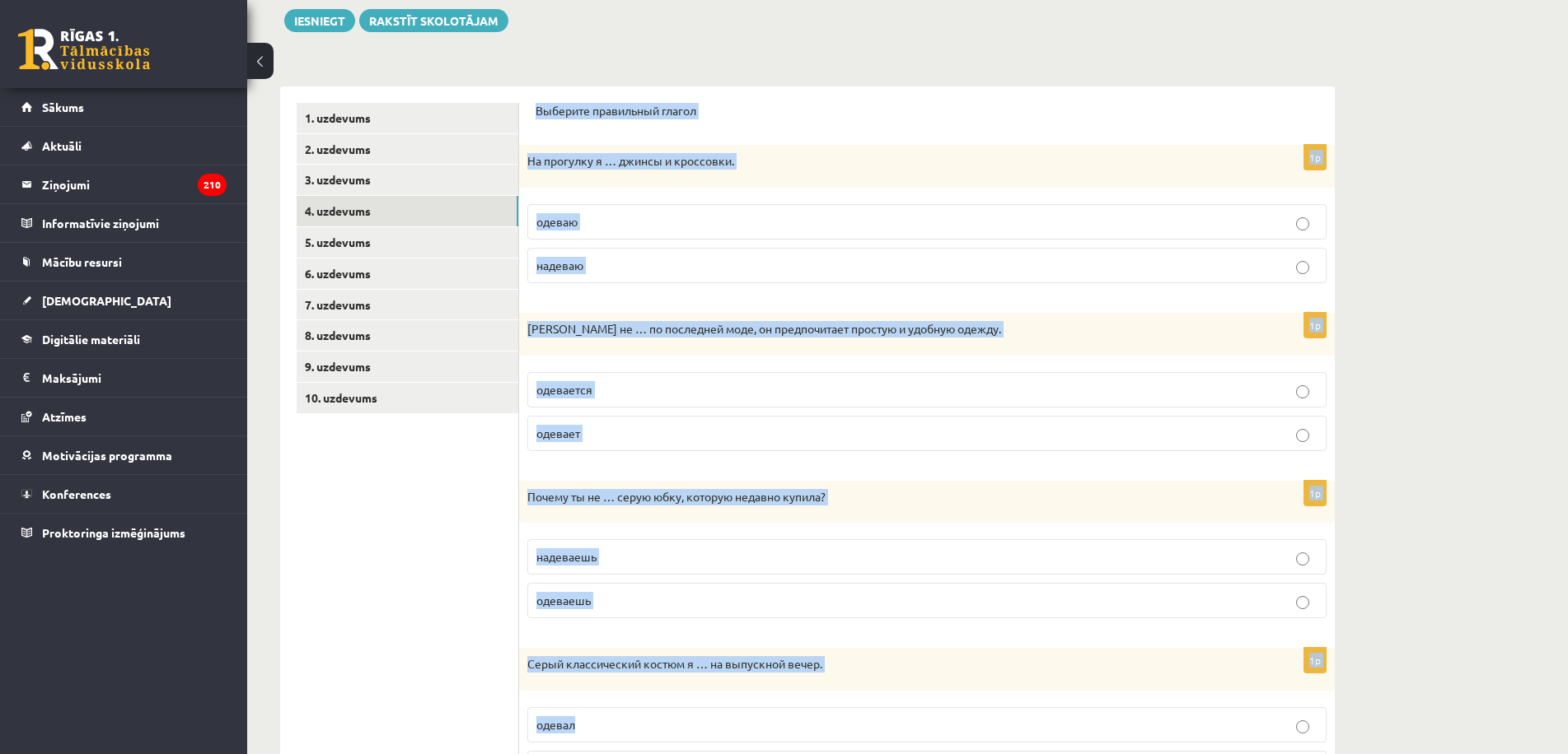
scroll to position [456, 0]
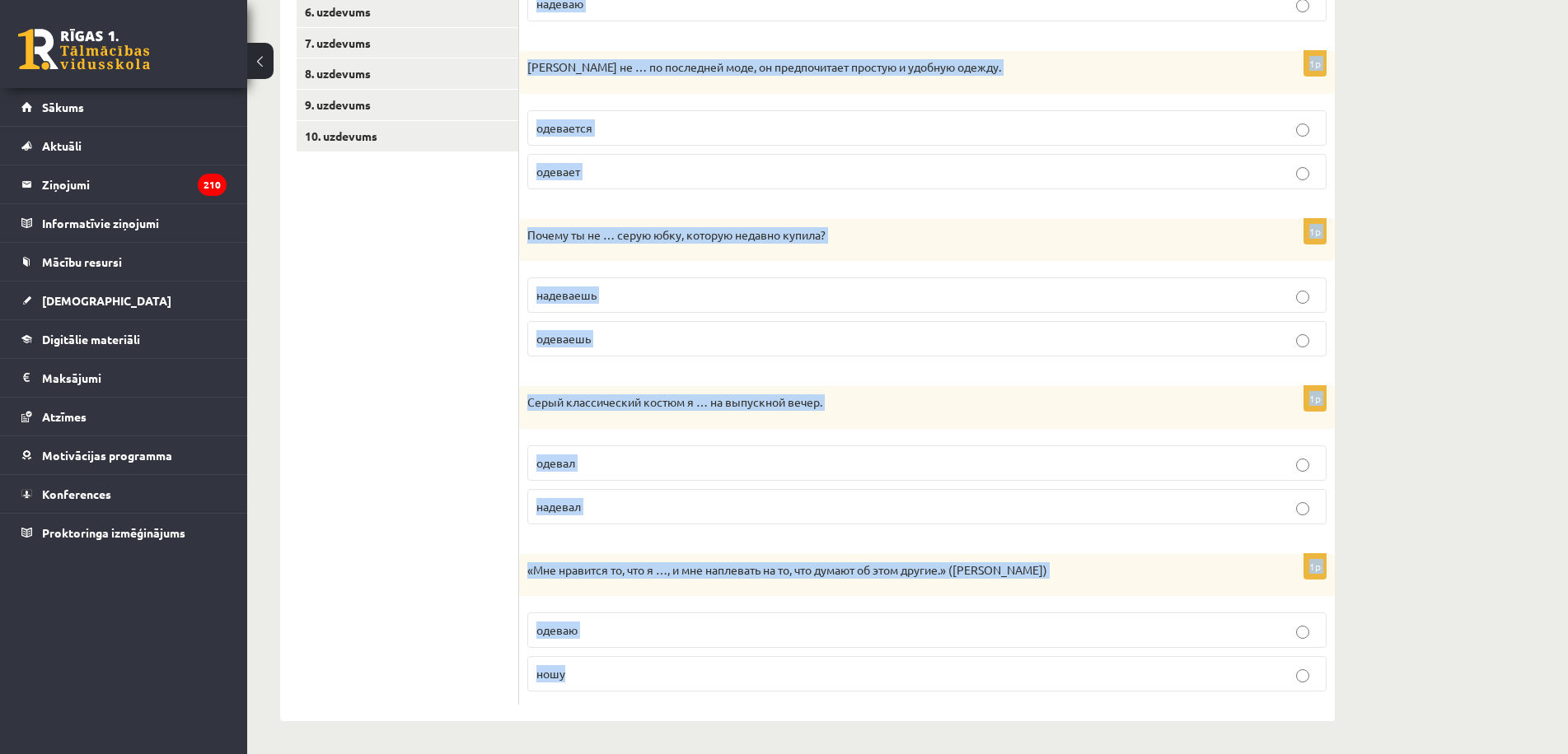
drag, startPoint x: 536, startPoint y: 300, endPoint x: 961, endPoint y: 793, distance: 650.9
copy form "Выберите правильный глагол 1p На прогулку я … джинсы и кроссовки. одеваю надева…"
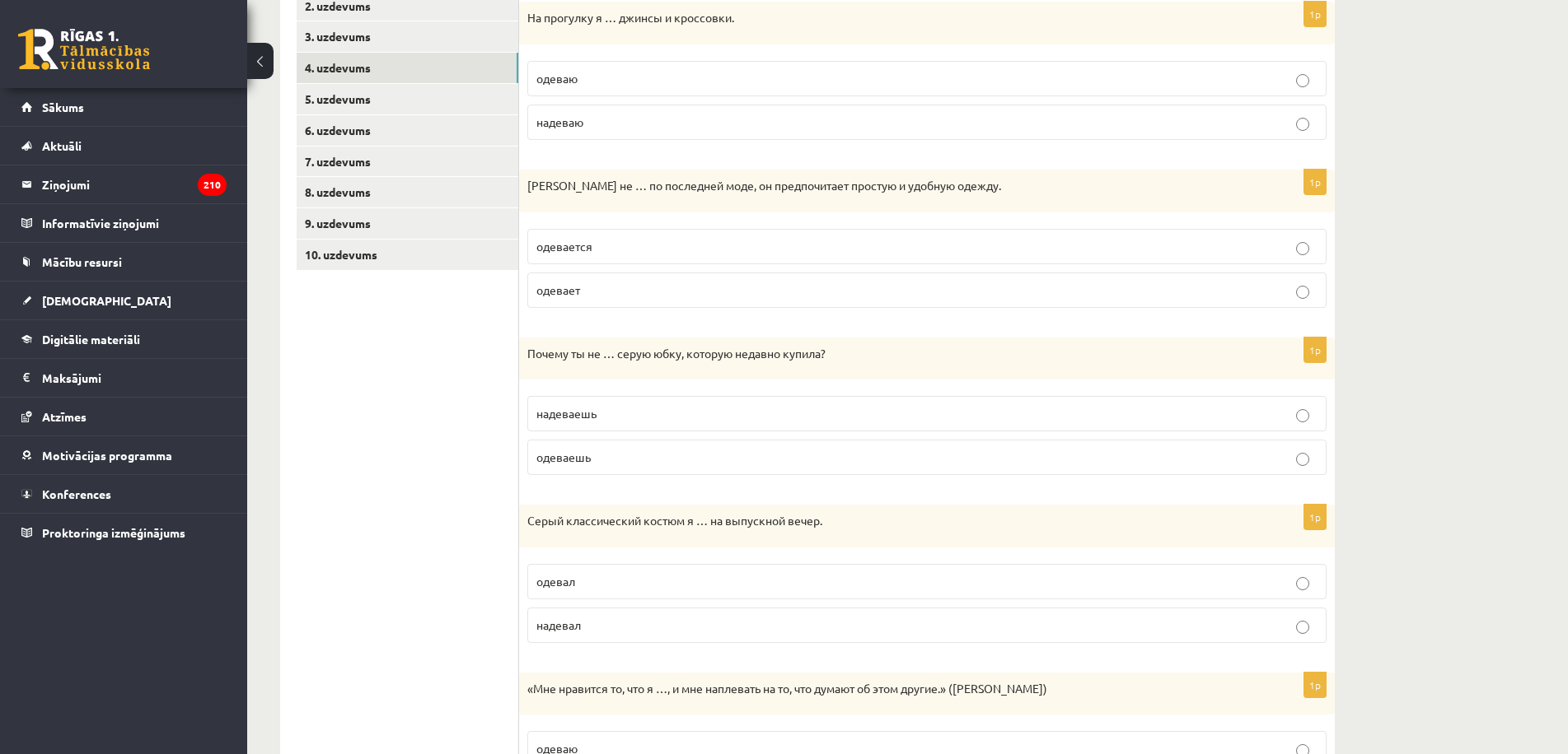
scroll to position [204, 0]
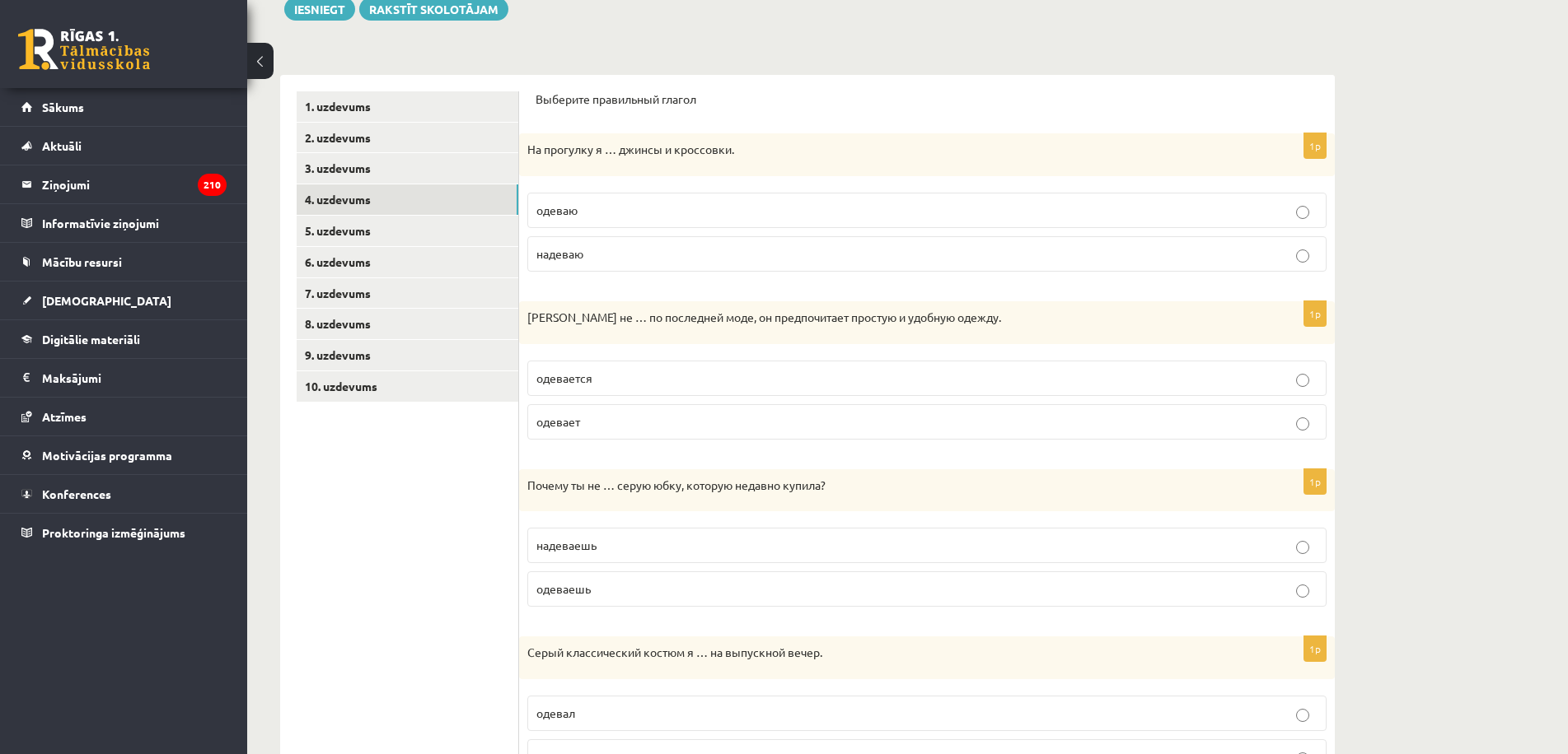
click at [649, 254] on p "надеваю" at bounding box center [927, 254] width 781 height 17
click at [657, 377] on p "одевается" at bounding box center [927, 377] width 781 height 17
click at [663, 547] on p "надеваешь" at bounding box center [927, 545] width 781 height 17
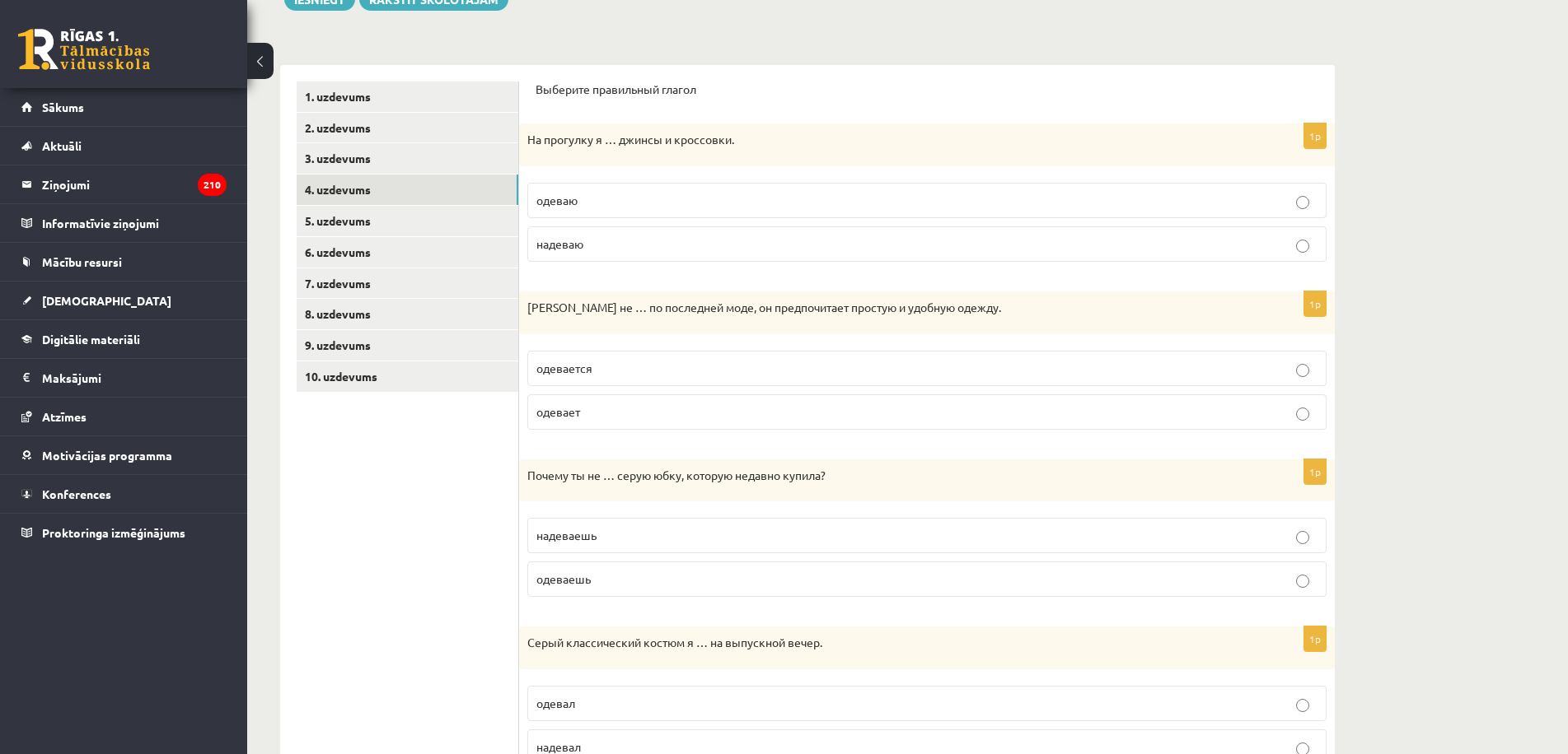
click at [681, 740] on p "надевал" at bounding box center [927, 747] width 781 height 17
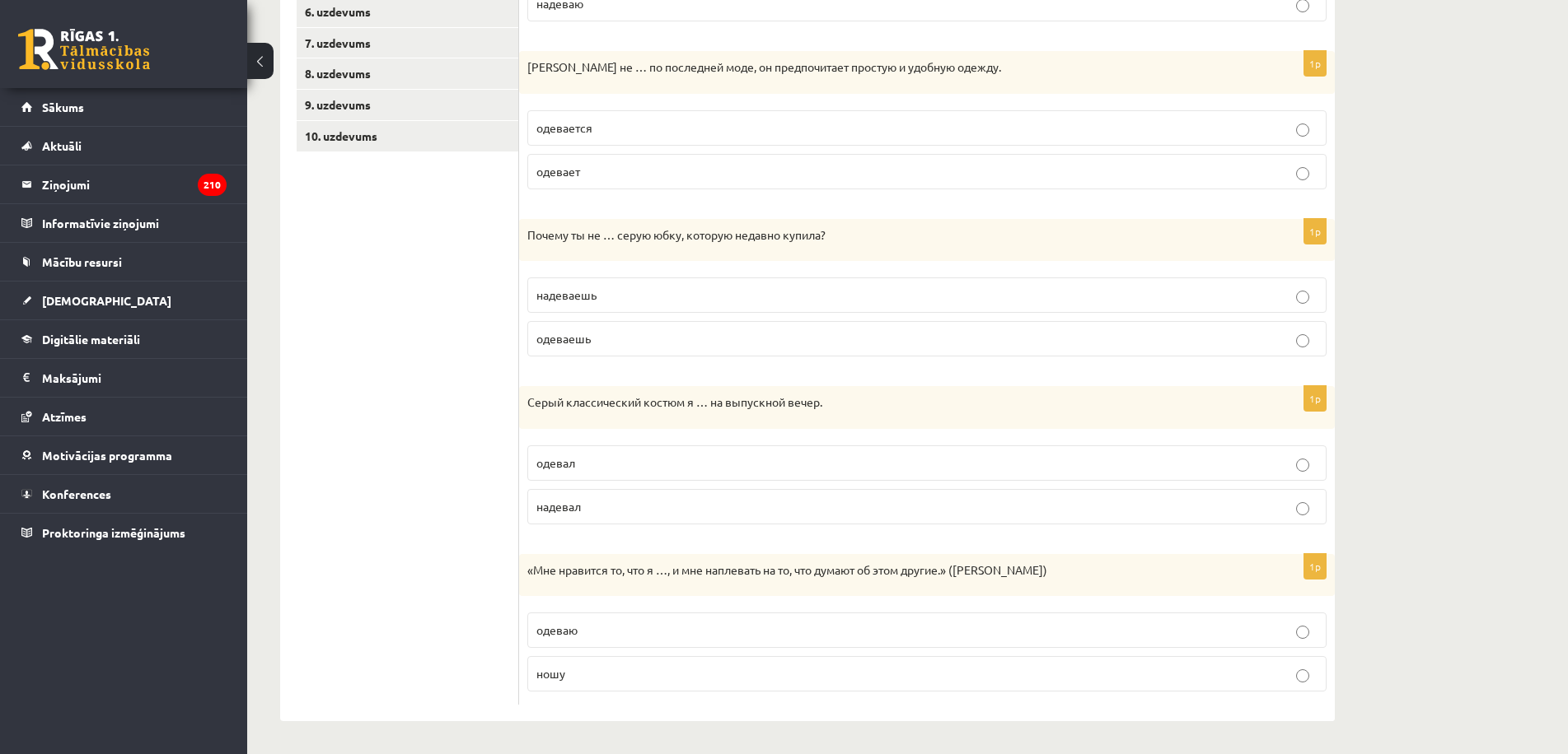
click at [668, 667] on p "ношу" at bounding box center [927, 674] width 781 height 17
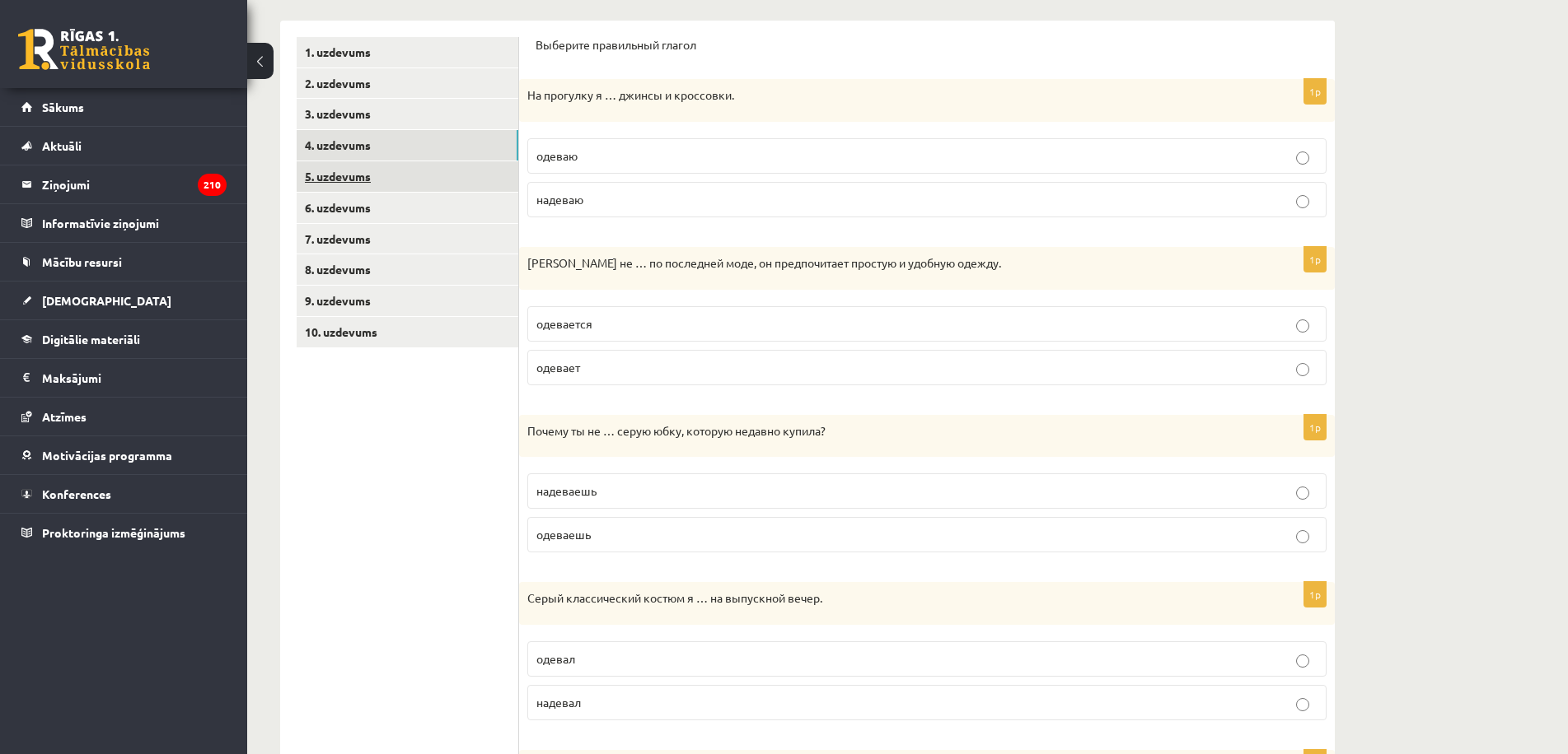
scroll to position [208, 0]
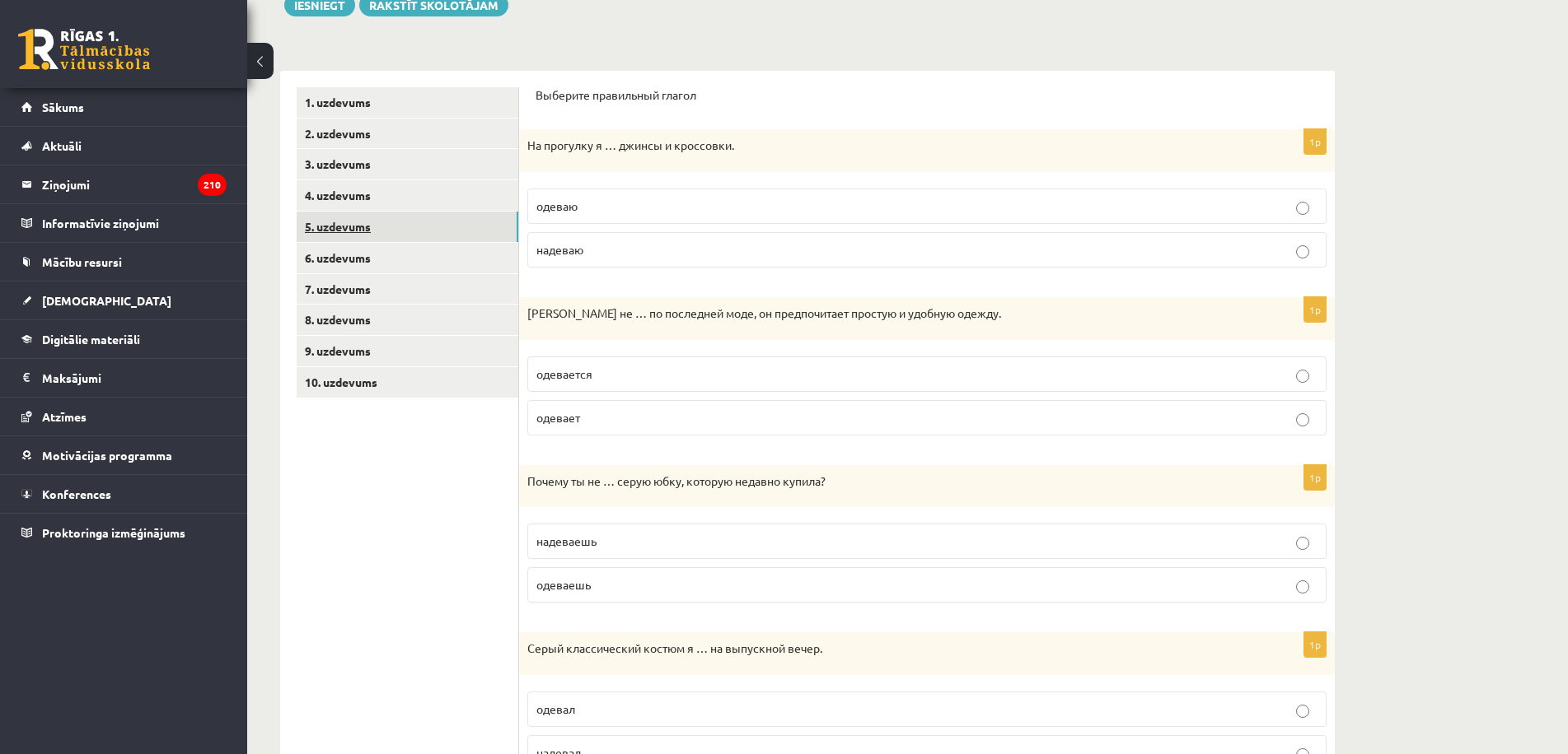
click at [339, 225] on link "5. uzdevums" at bounding box center [407, 227] width 222 height 31
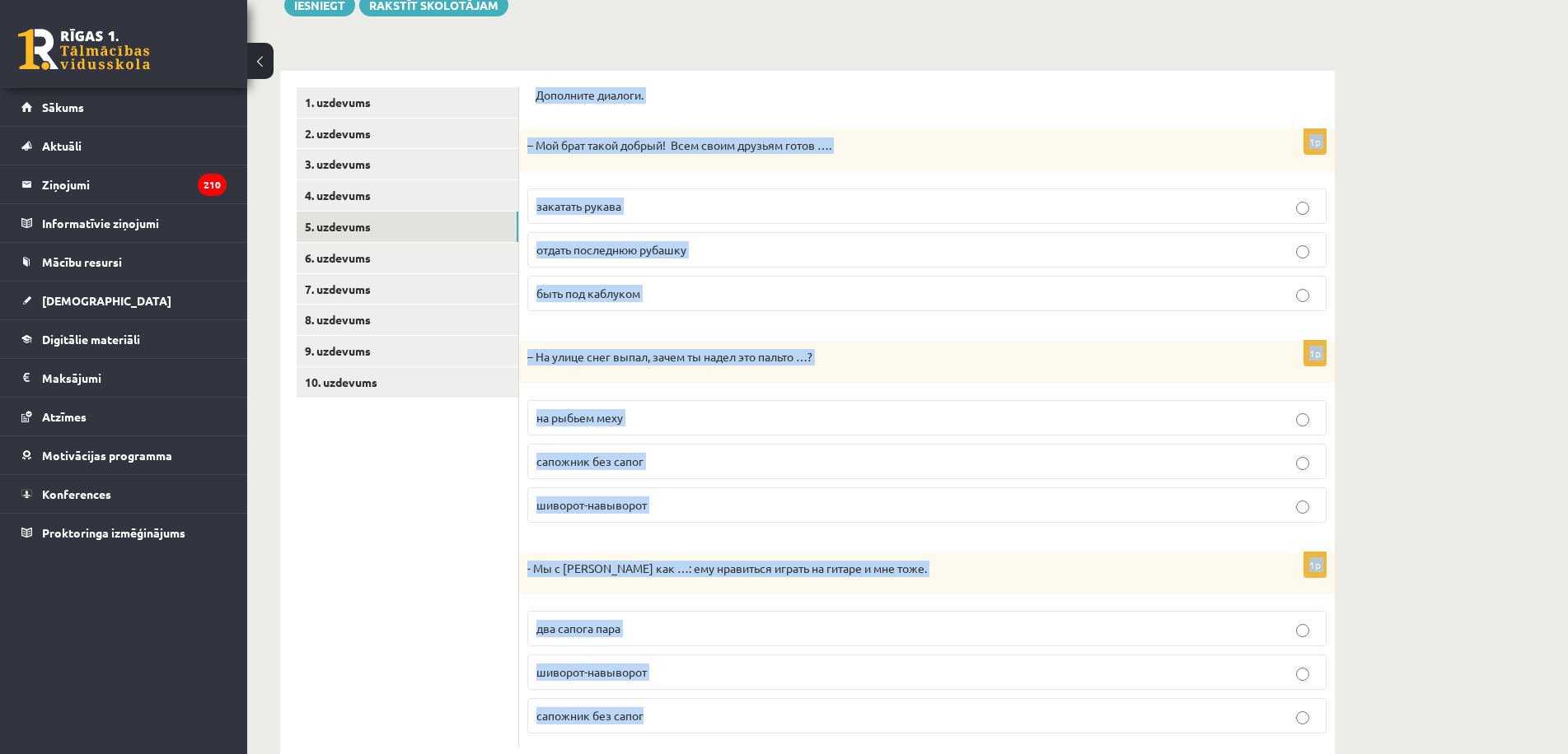
scroll to position [252, 0]
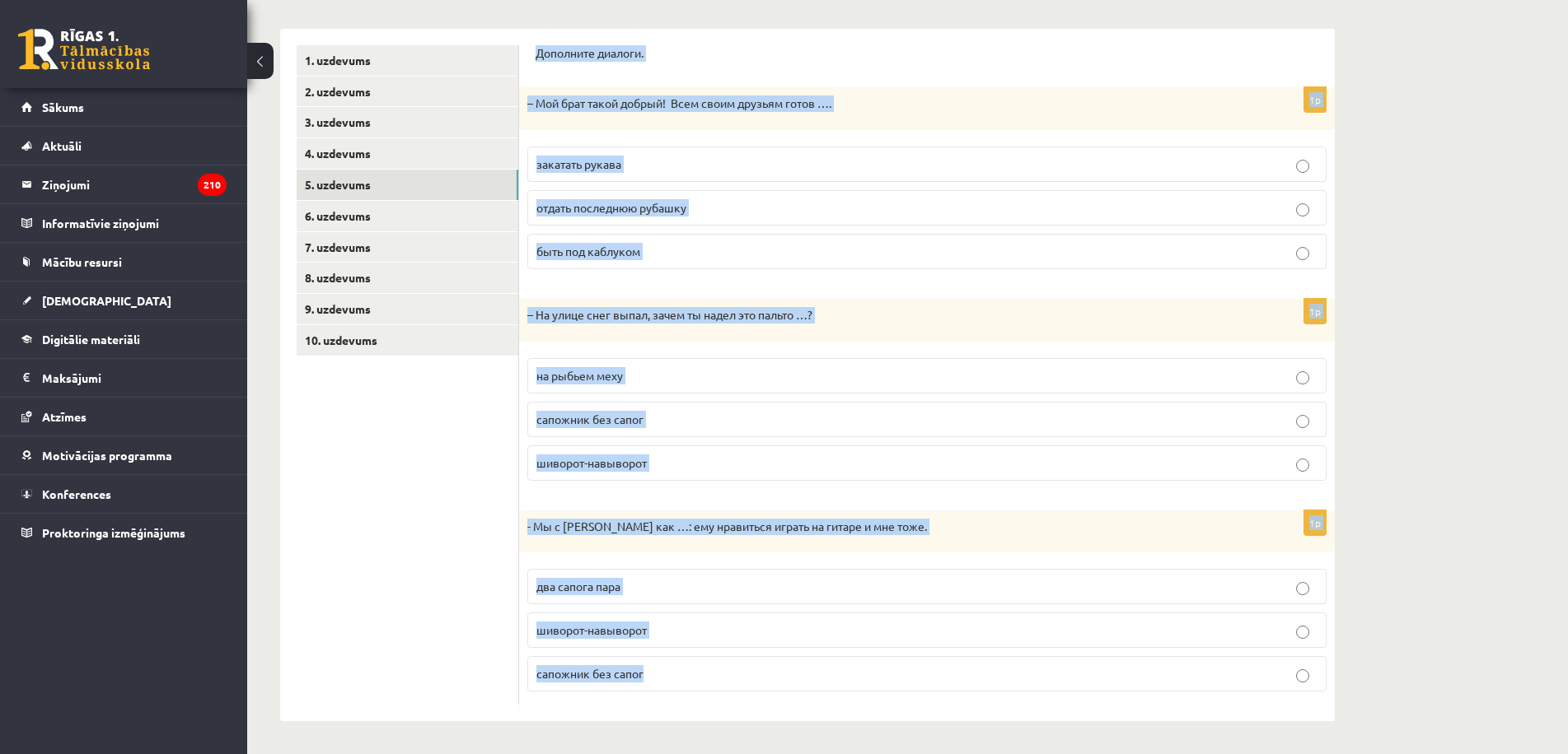
drag, startPoint x: 535, startPoint y: 95, endPoint x: 814, endPoint y: 788, distance: 747.1
click at [814, 504] on html "0 Dāvanas 1920 mP 235 xp [PERSON_NAME] Sākums Aktuāli Kā mācīties eSKOLĀ Kontak…" at bounding box center [784, 126] width 1568 height 754
copy form "Дополните диалоги. 1p – Мой брат такой добрый! Всем своим друзьям готов …. зака…"
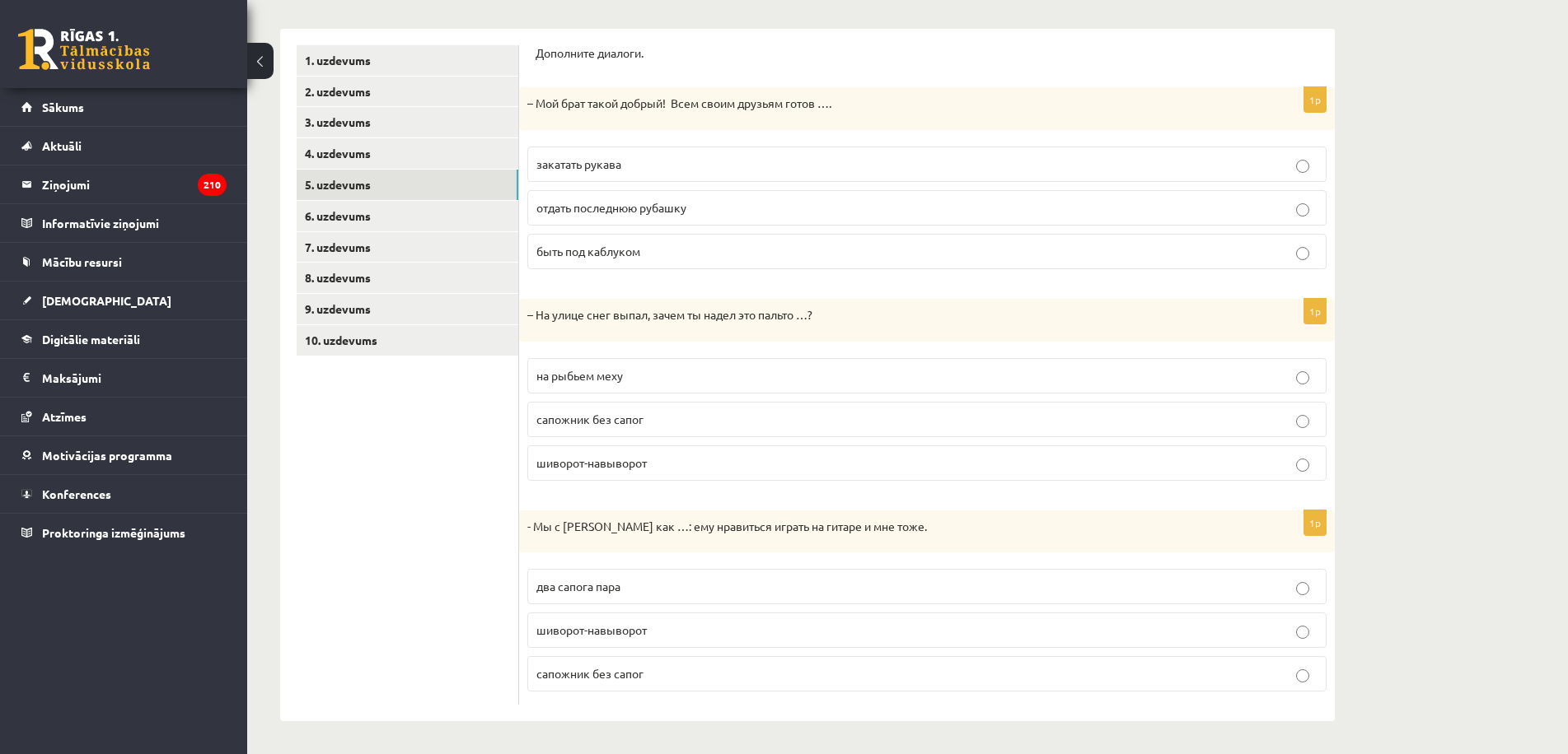
click at [724, 207] on p "отдать последнюю рубашку" at bounding box center [927, 207] width 781 height 17
click at [691, 464] on p "шиворот-навыворот" at bounding box center [927, 463] width 781 height 17
click at [663, 593] on p "два сапога пара" at bounding box center [927, 587] width 781 height 17
click at [349, 212] on link "6. uzdevums" at bounding box center [407, 216] width 222 height 31
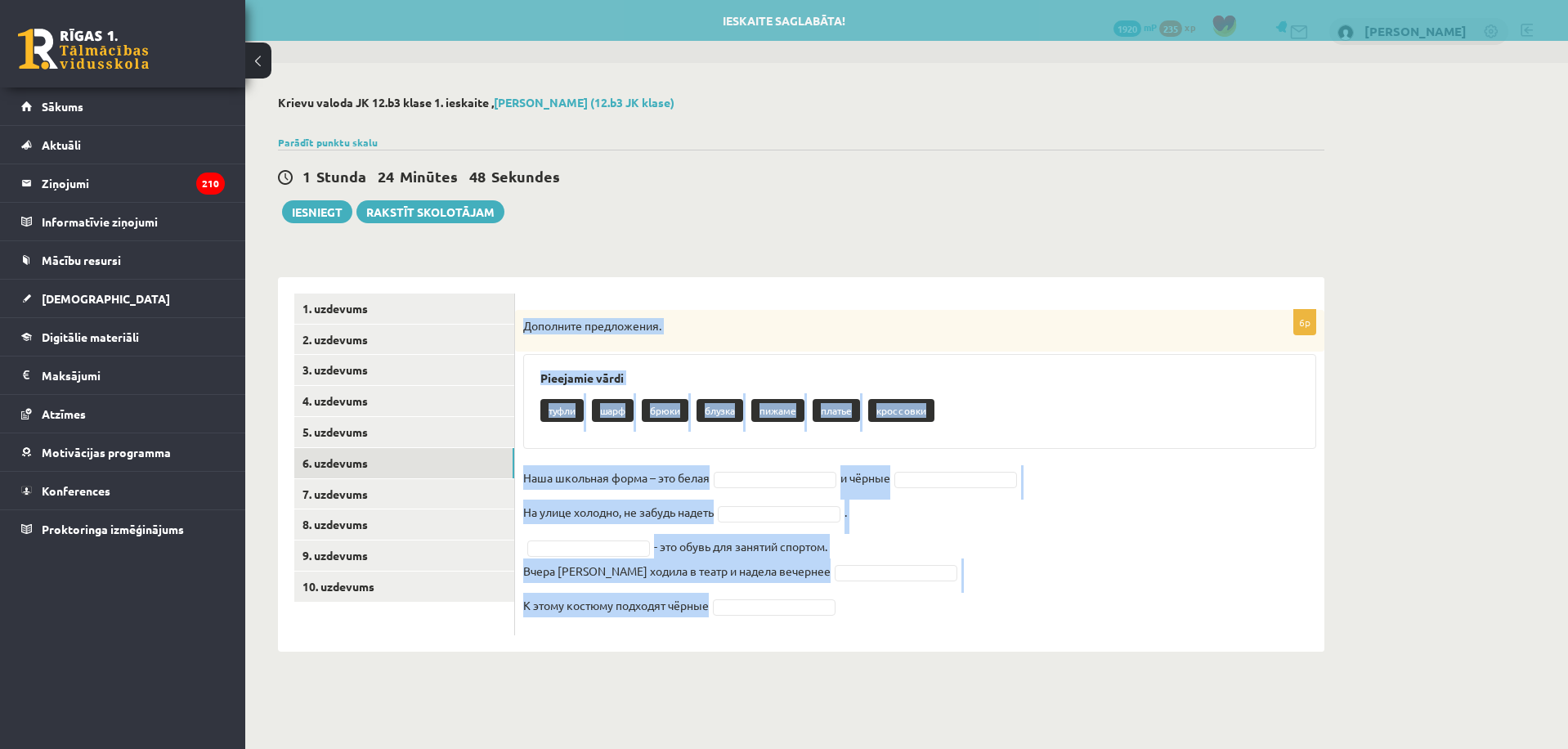
drag, startPoint x: 524, startPoint y: 326, endPoint x: 880, endPoint y: 650, distance: 481.4
click at [880, 650] on div "6p Дополните предложения. Pieejamie vārdi туфли шарф брюки блузка пижаме платье…" at bounding box center [920, 465] width 810 height 375
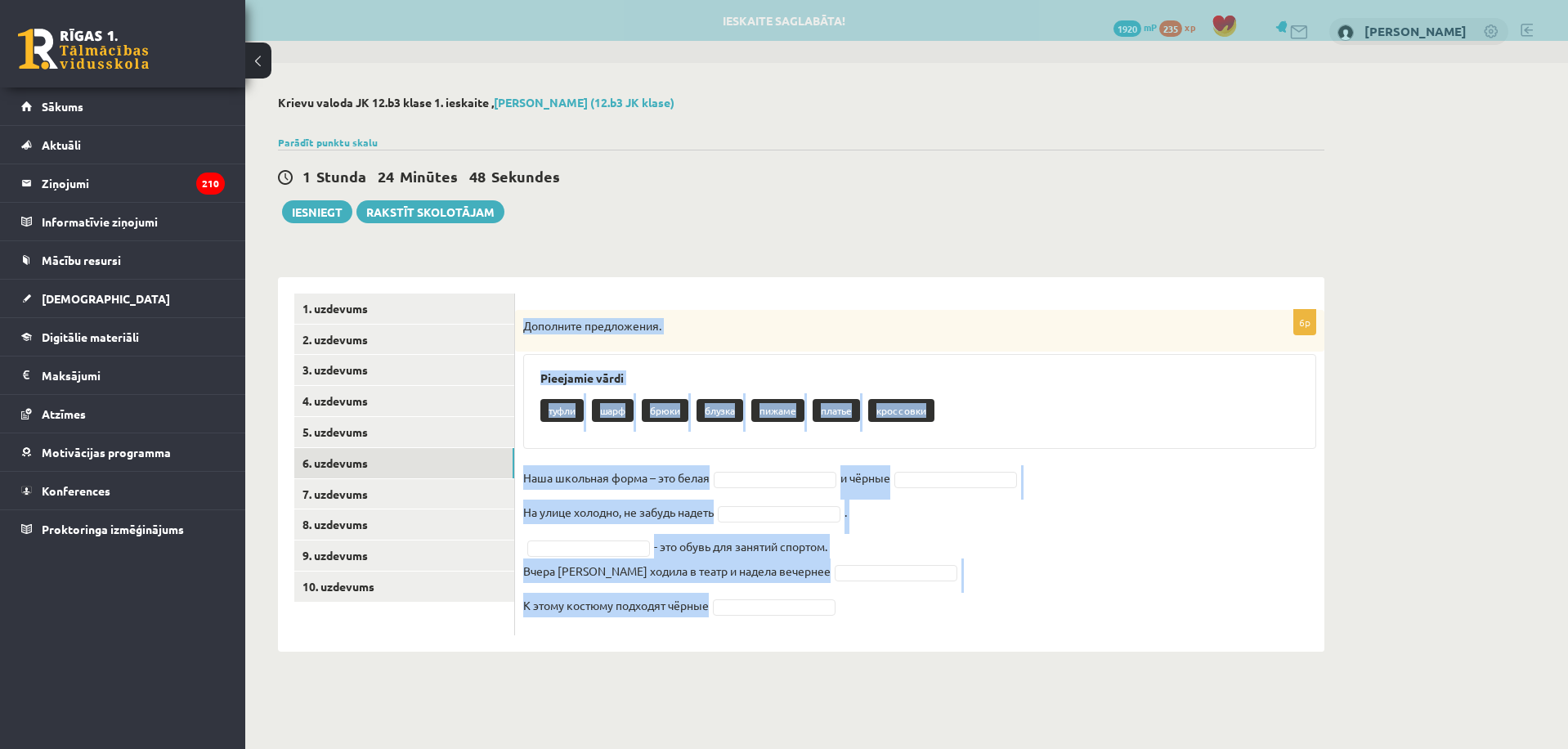
copy div "Дополните предложения. Pieejamie vārdi туфли шарф брюки блузка пижаме платье кр…"
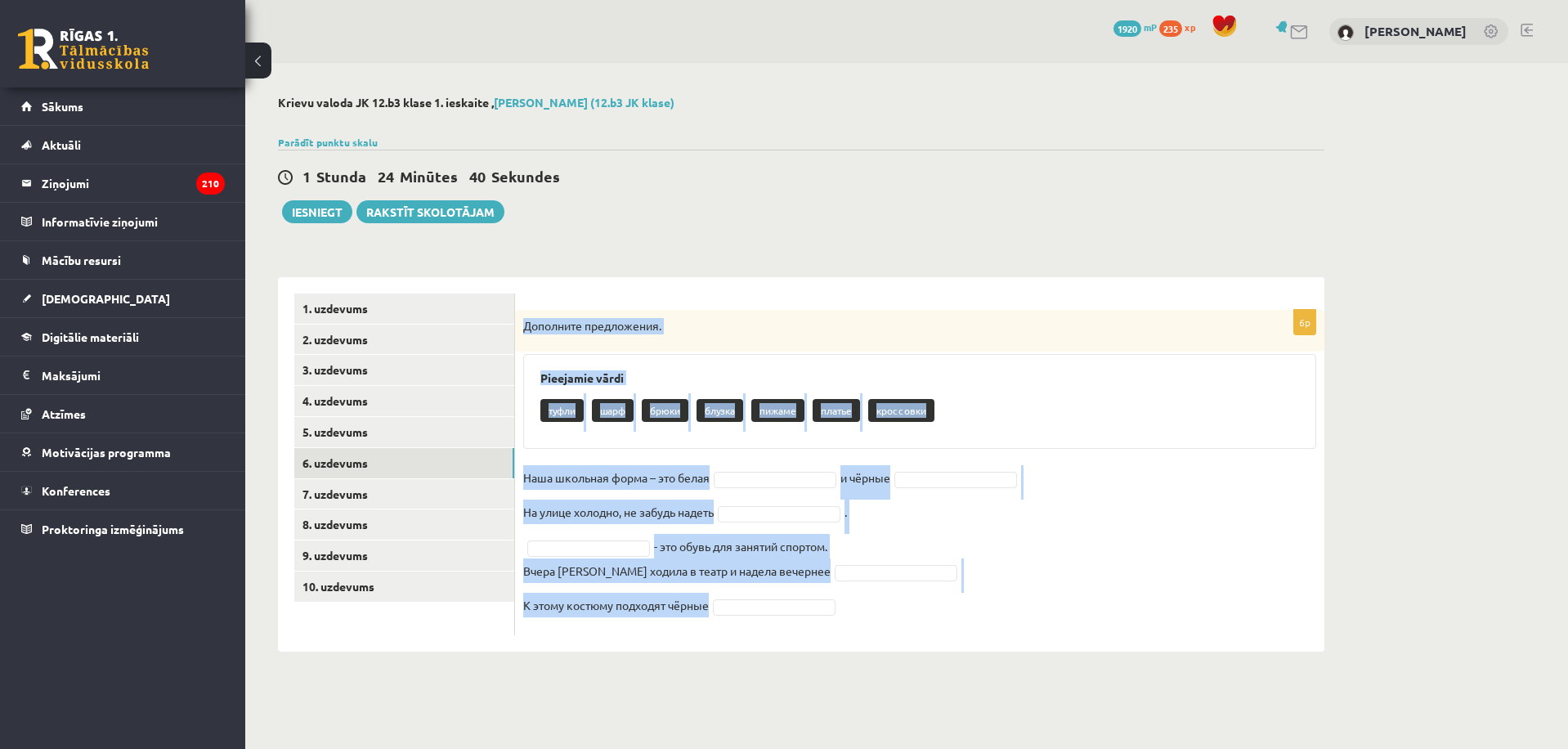
click at [788, 308] on form "6p Дополните предложения. Pieejamie vārdi туфли шарф брюки блузка пижаме платье…" at bounding box center [920, 464] width 777 height 342
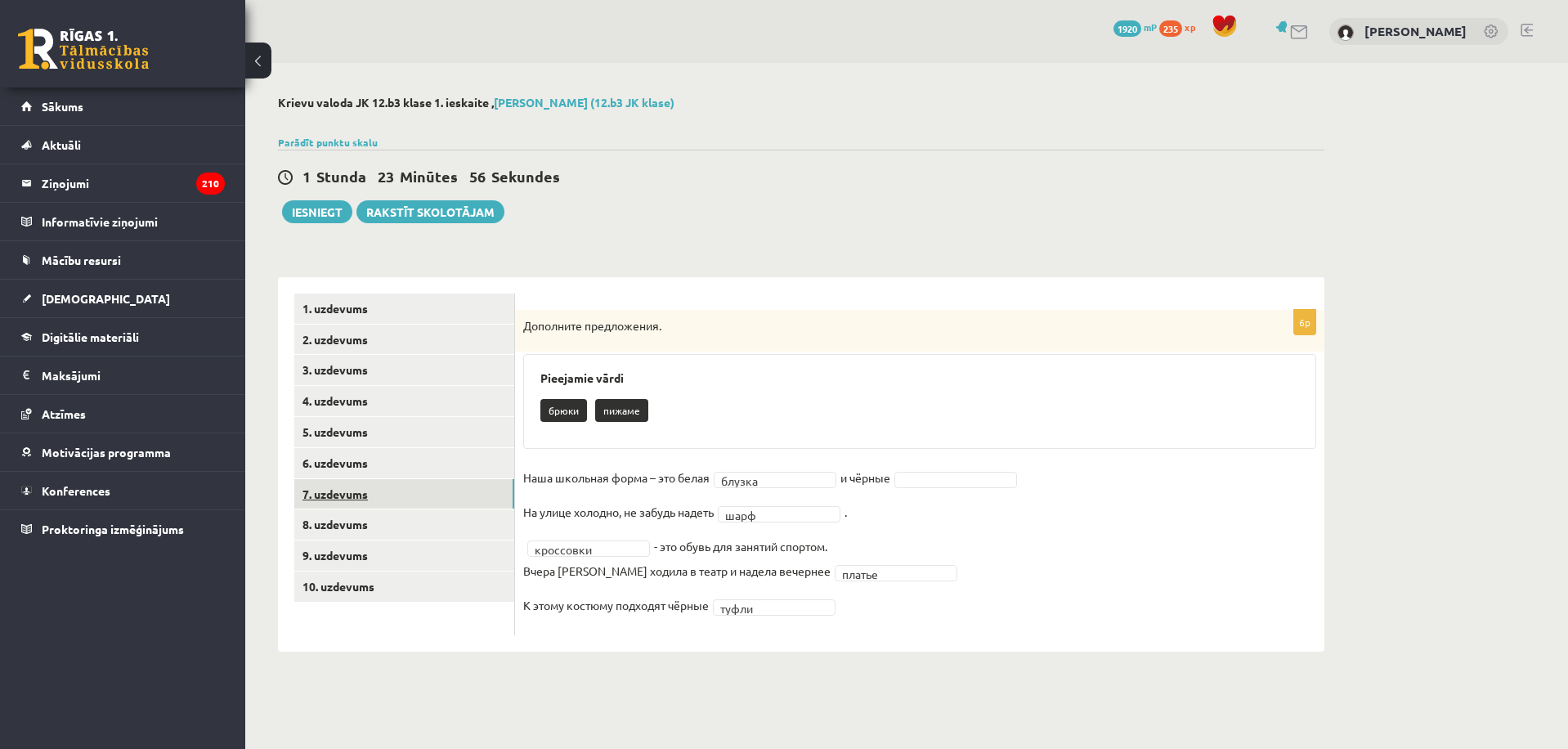
click at [355, 491] on link "7. uzdevums" at bounding box center [404, 494] width 220 height 31
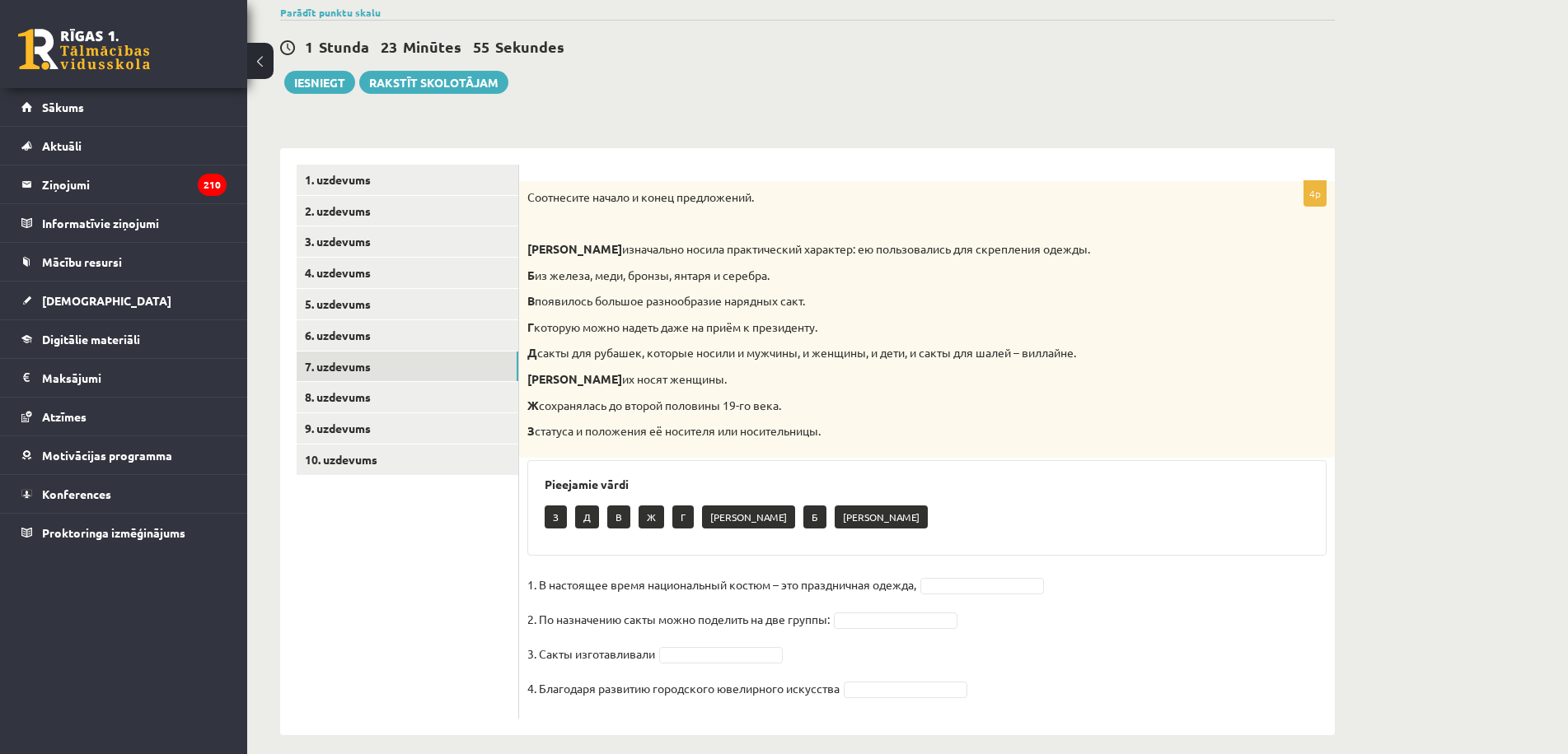
scroll to position [146, 0]
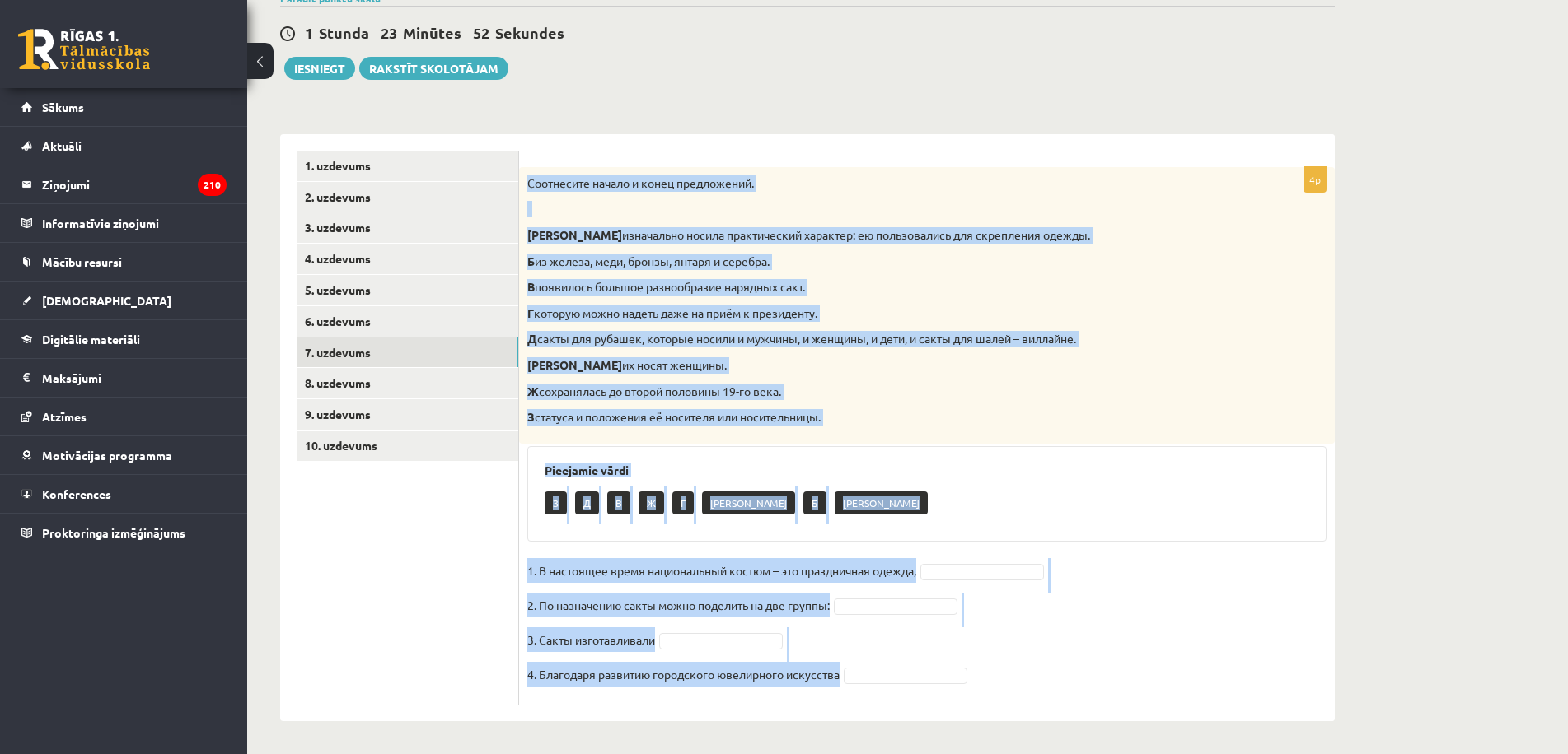
drag, startPoint x: 527, startPoint y: 180, endPoint x: 893, endPoint y: 689, distance: 626.9
click at [891, 689] on div "4p Соотнесите начало и конец предложений. А изначально носила практический хара…" at bounding box center [927, 436] width 816 height 538
copy div "Loremipsum dolors a conse adipiscinge. S doeiusmodt incidi utlaboreetdo magnaal…"
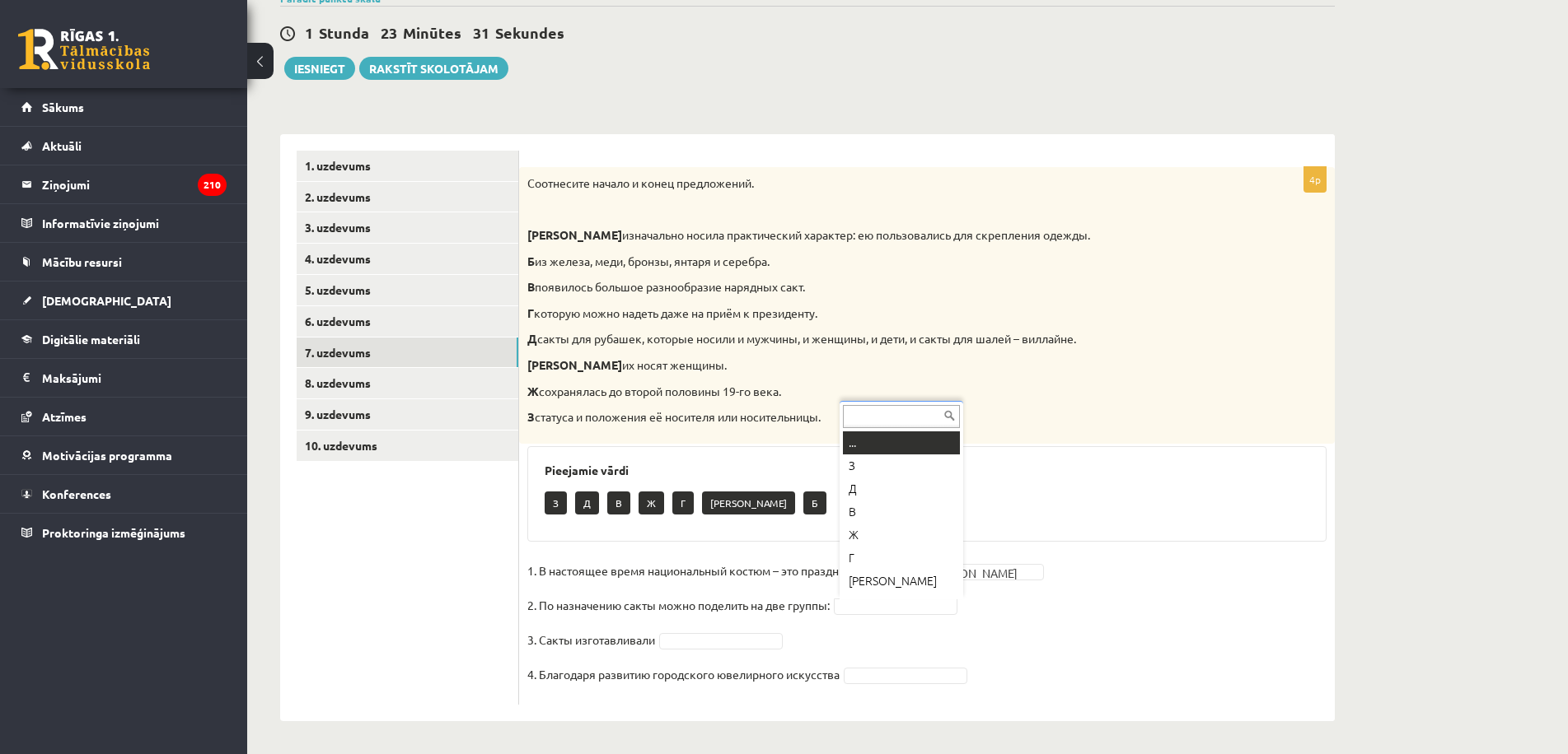
scroll to position [20, 0]
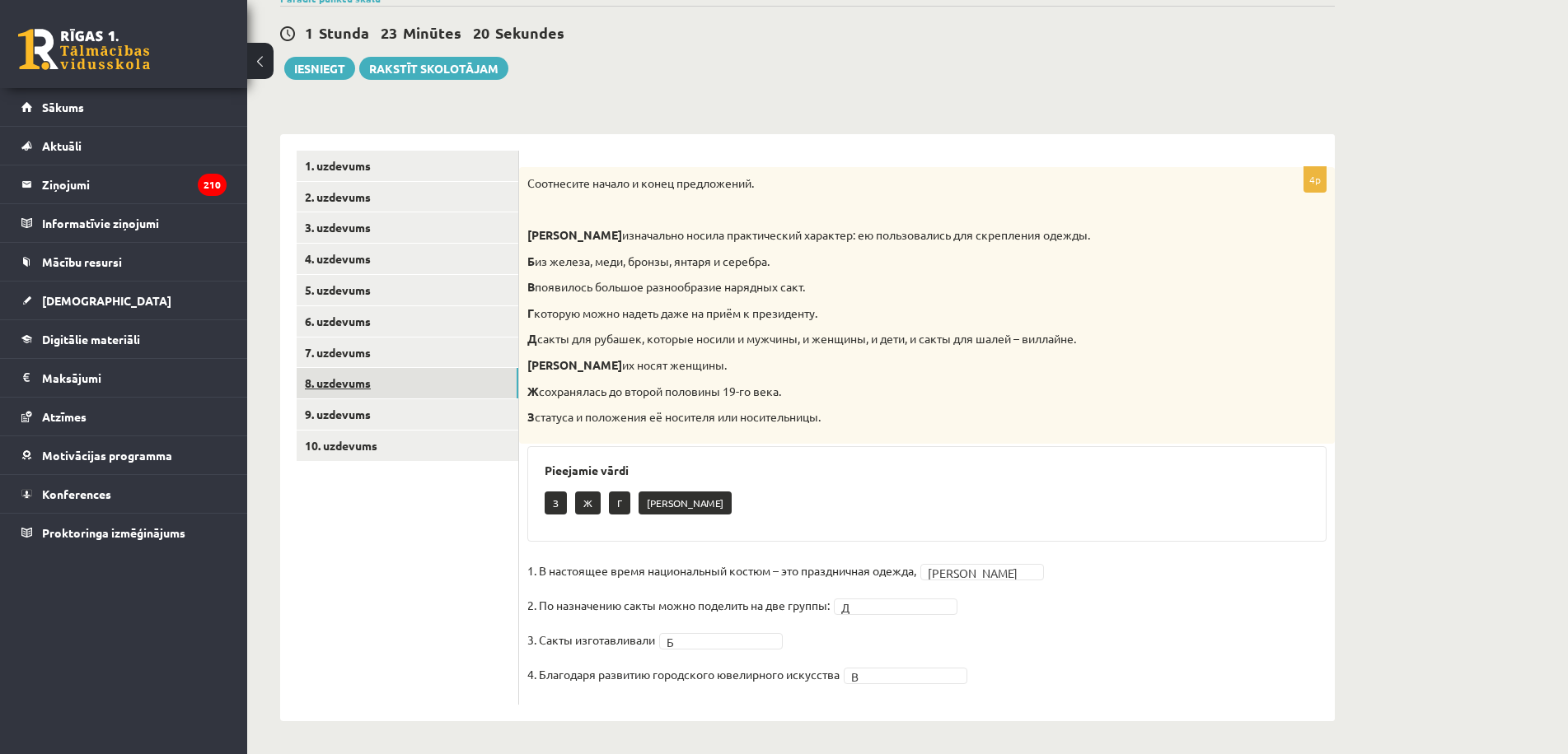
click at [344, 382] on link "8. uzdevums" at bounding box center [407, 383] width 222 height 31
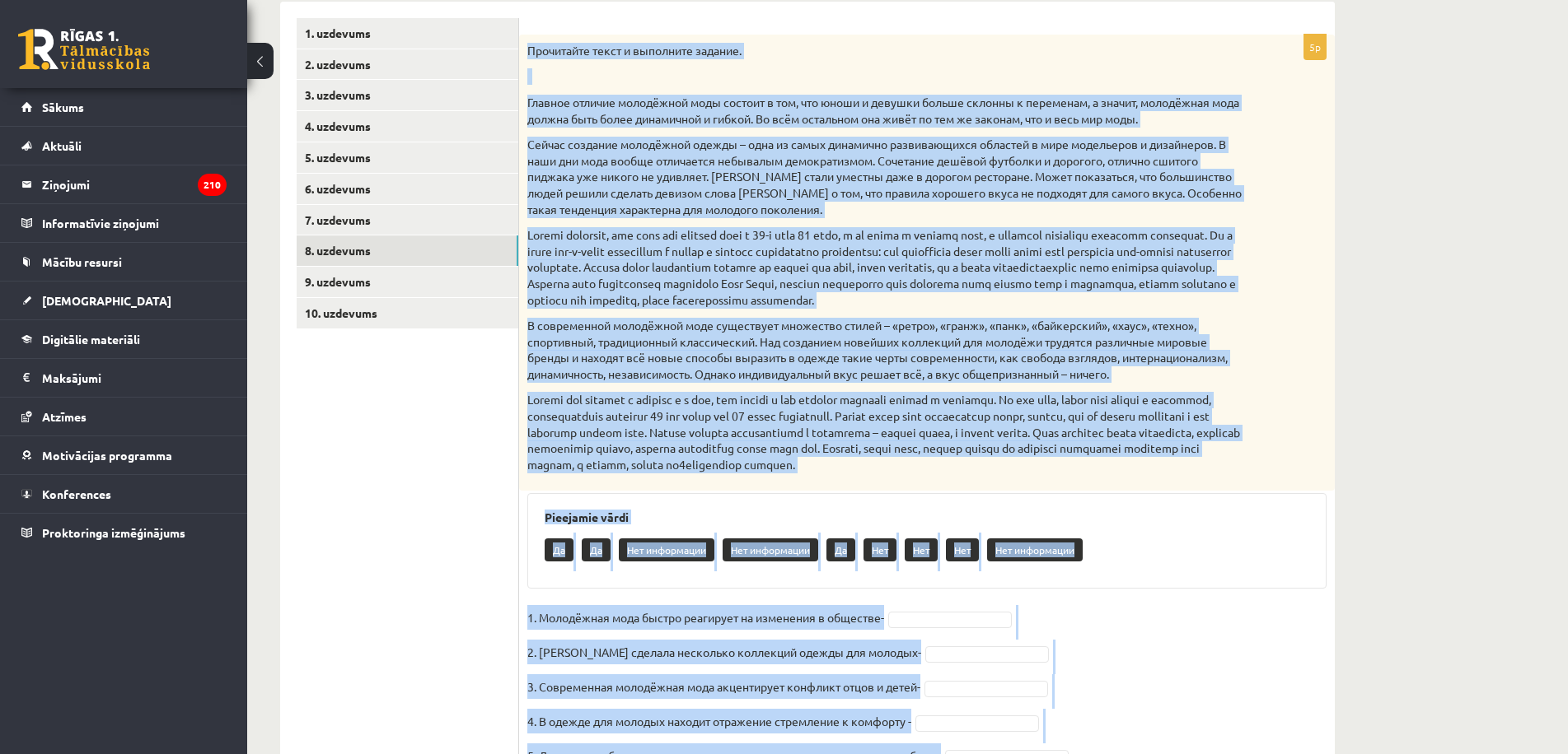
scroll to position [360, 0]
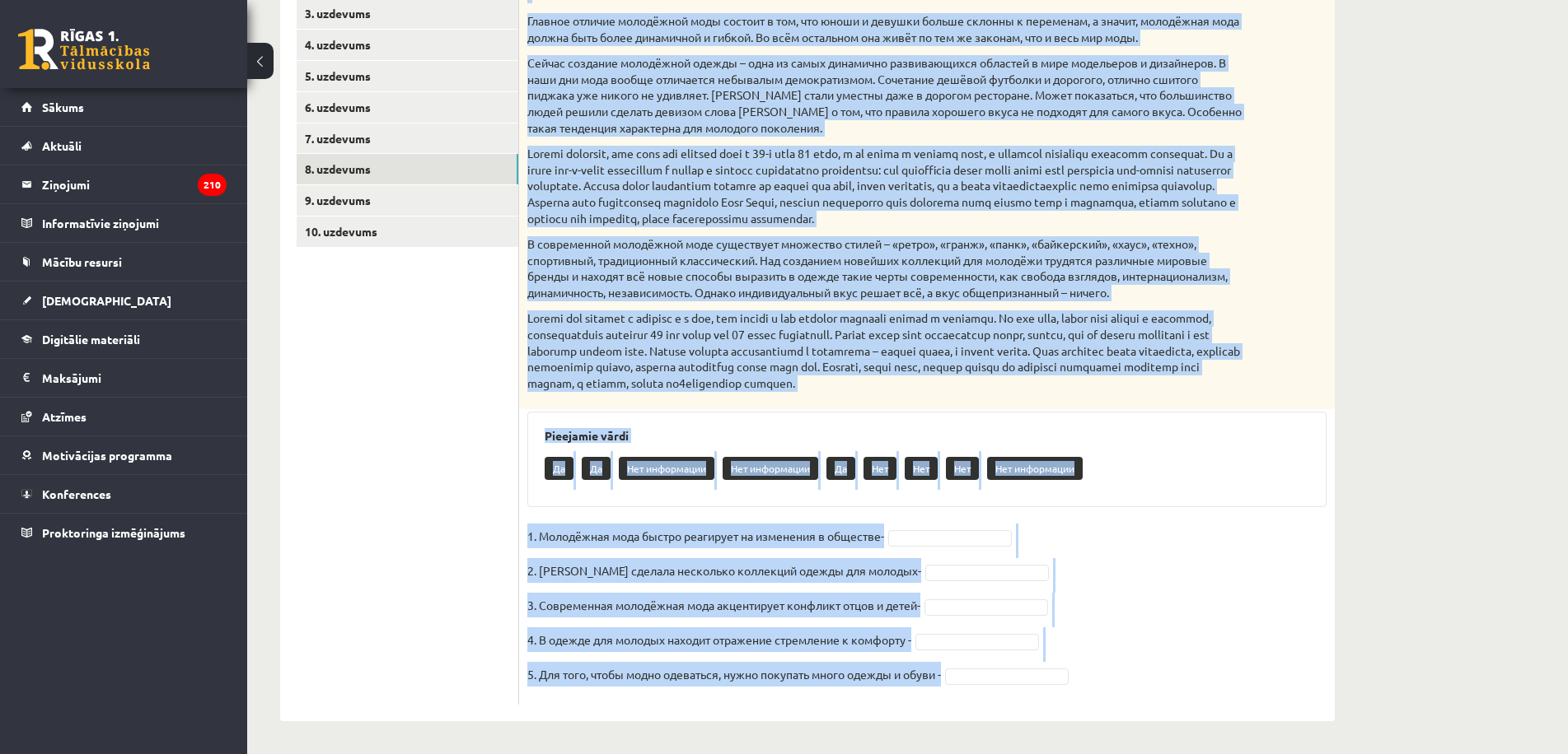
drag, startPoint x: 528, startPoint y: 42, endPoint x: 1087, endPoint y: 794, distance: 937.0
click at [1087, 395] on html "0 Dāvanas 1920 mP 235 xp [PERSON_NAME] Sākums Aktuāli Kā mācīties eSKOLĀ Kontak…" at bounding box center [784, 18] width 1568 height 754
copy div "Loremipsum dolor s ametconse adipisc. Elitsed doeiusm temporinci utla etdolor m…"
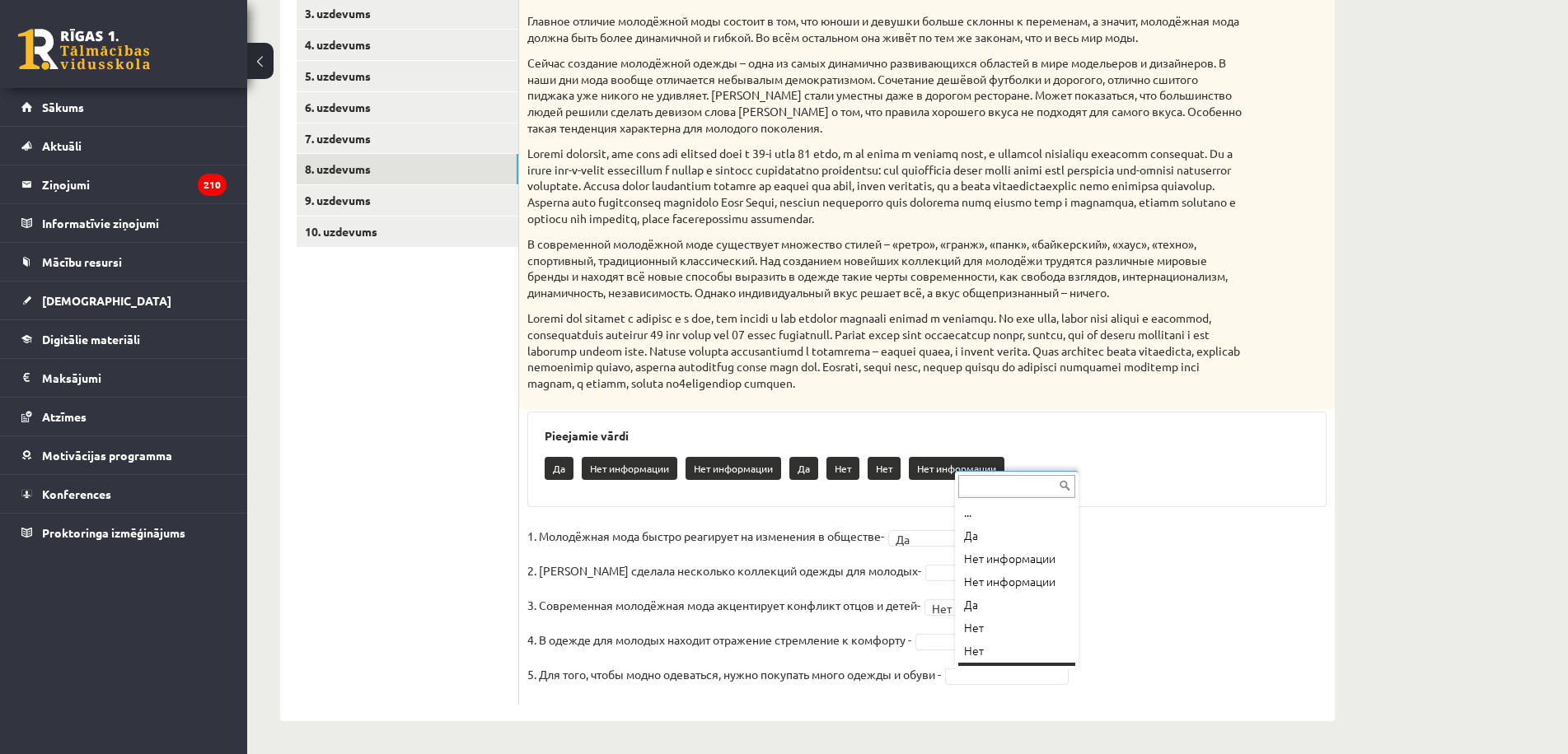
scroll to position [20, 0]
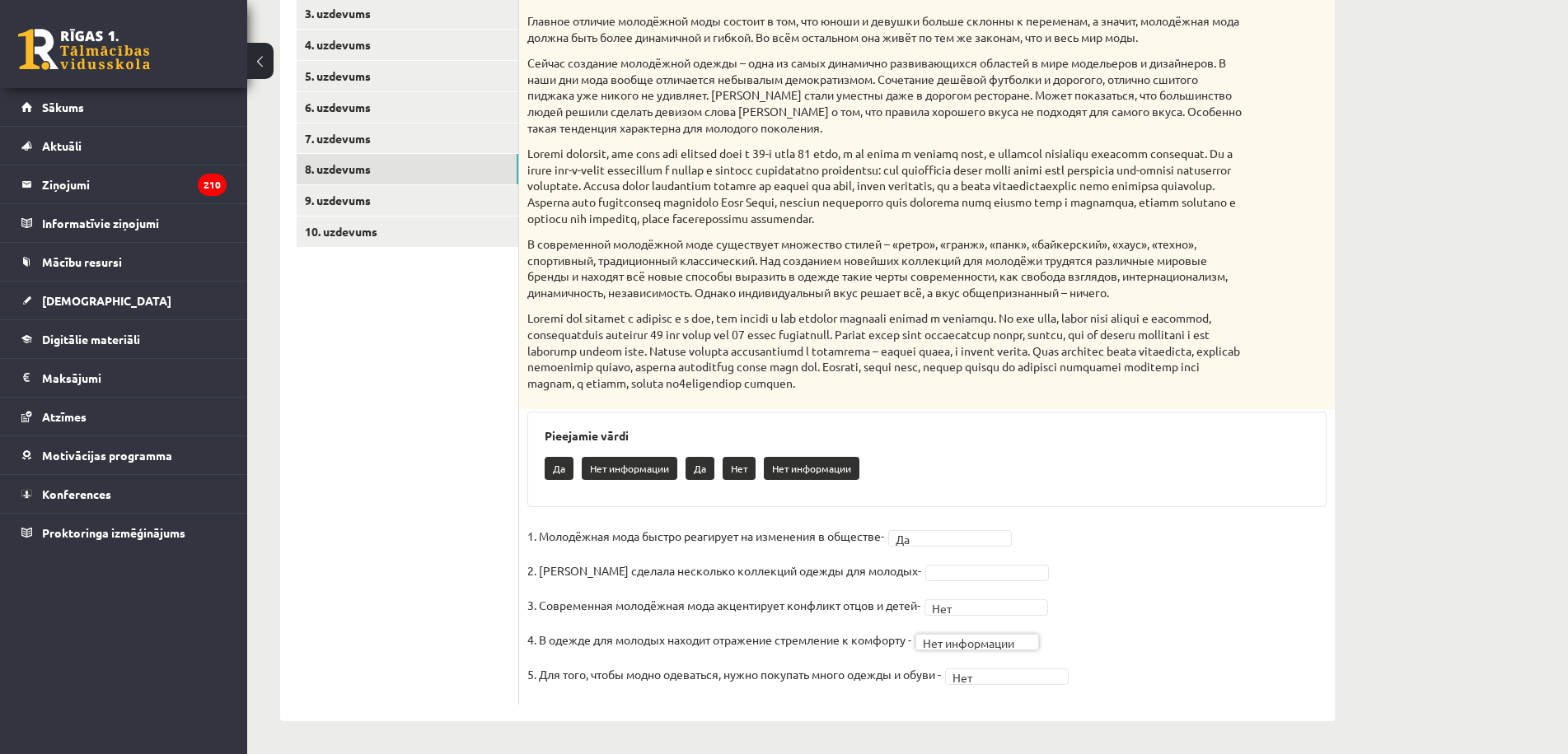
click at [954, 582] on fieldset "**********" at bounding box center [927, 610] width 799 height 173
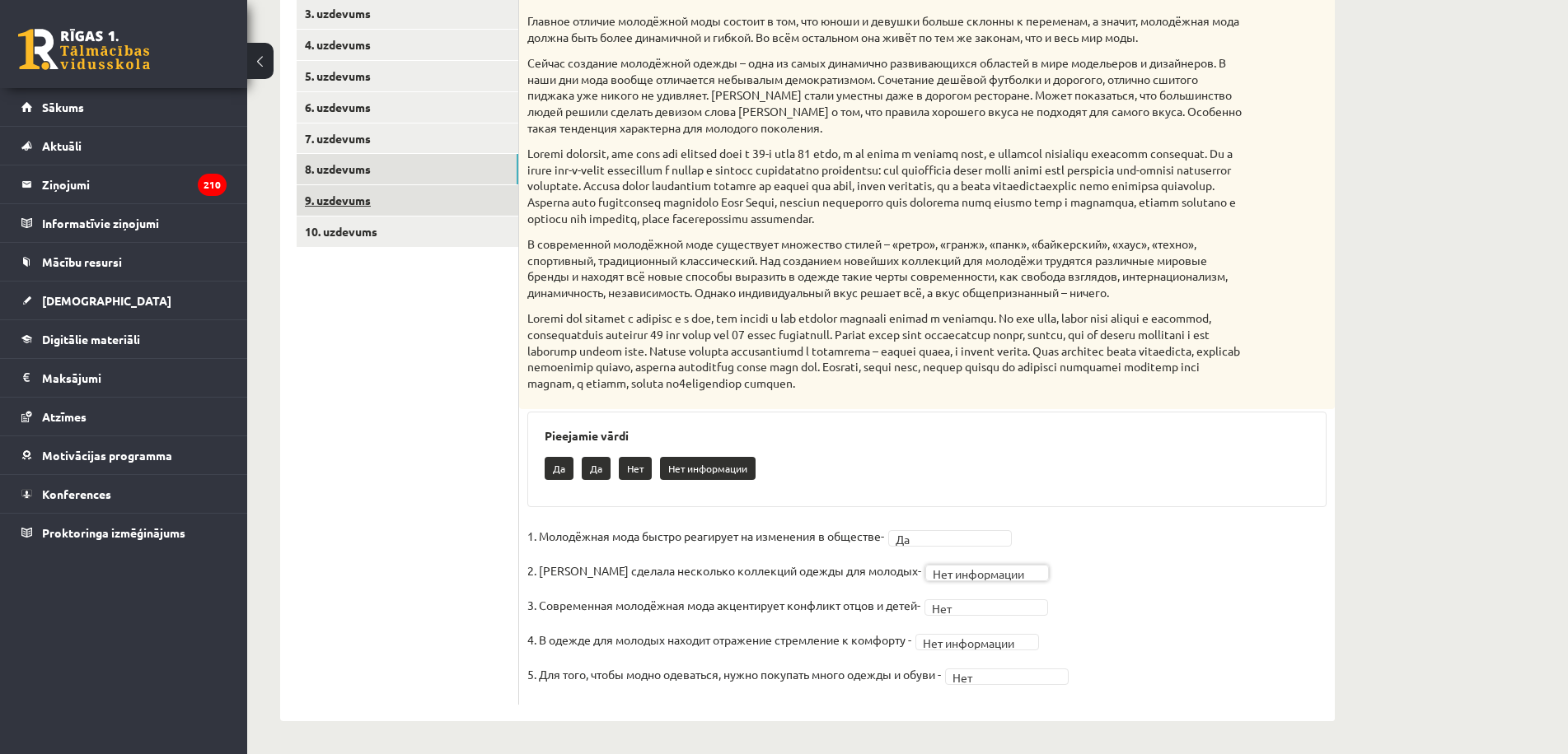
click at [356, 205] on link "9. uzdevums" at bounding box center [407, 200] width 222 height 31
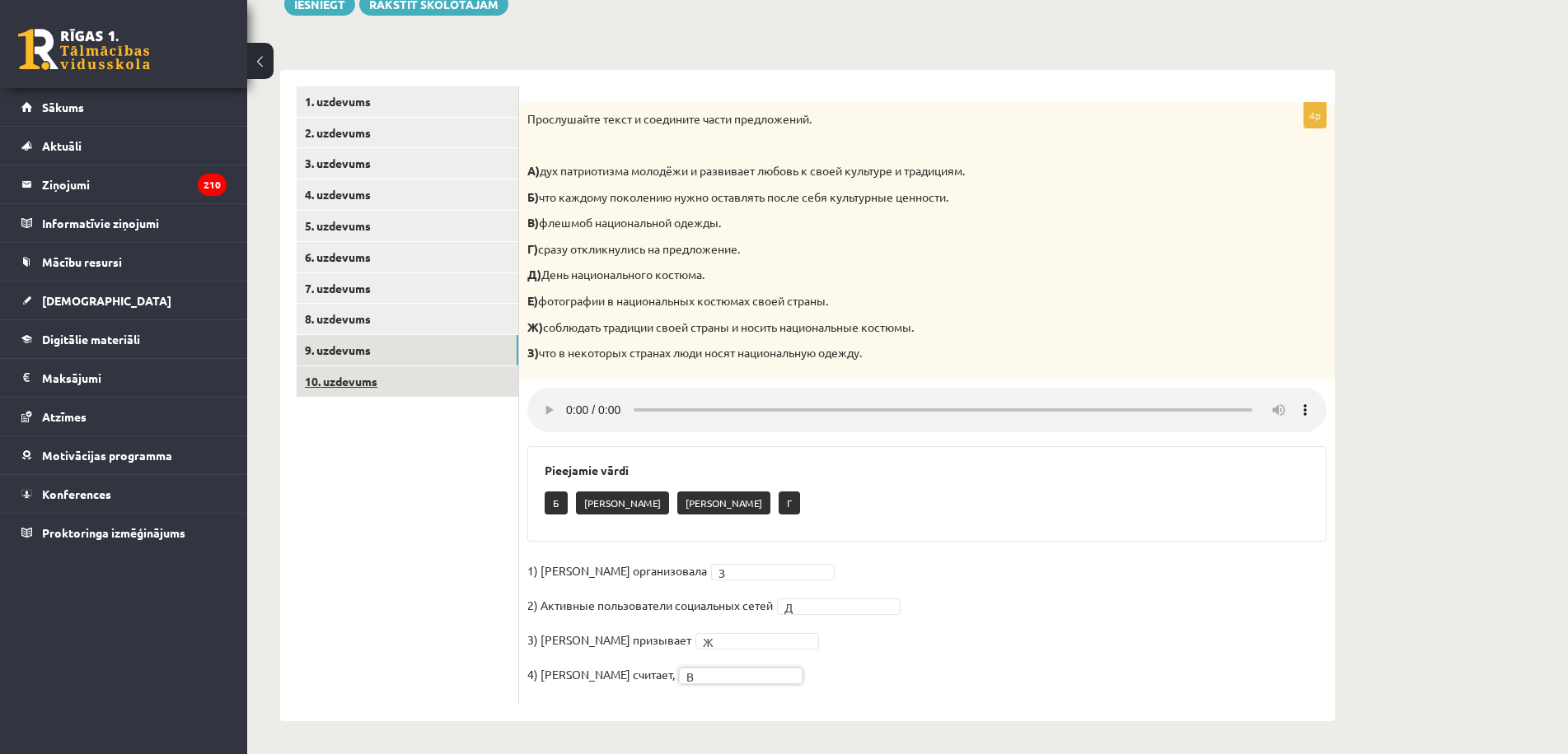
click at [349, 381] on link "10. uzdevums" at bounding box center [407, 381] width 222 height 31
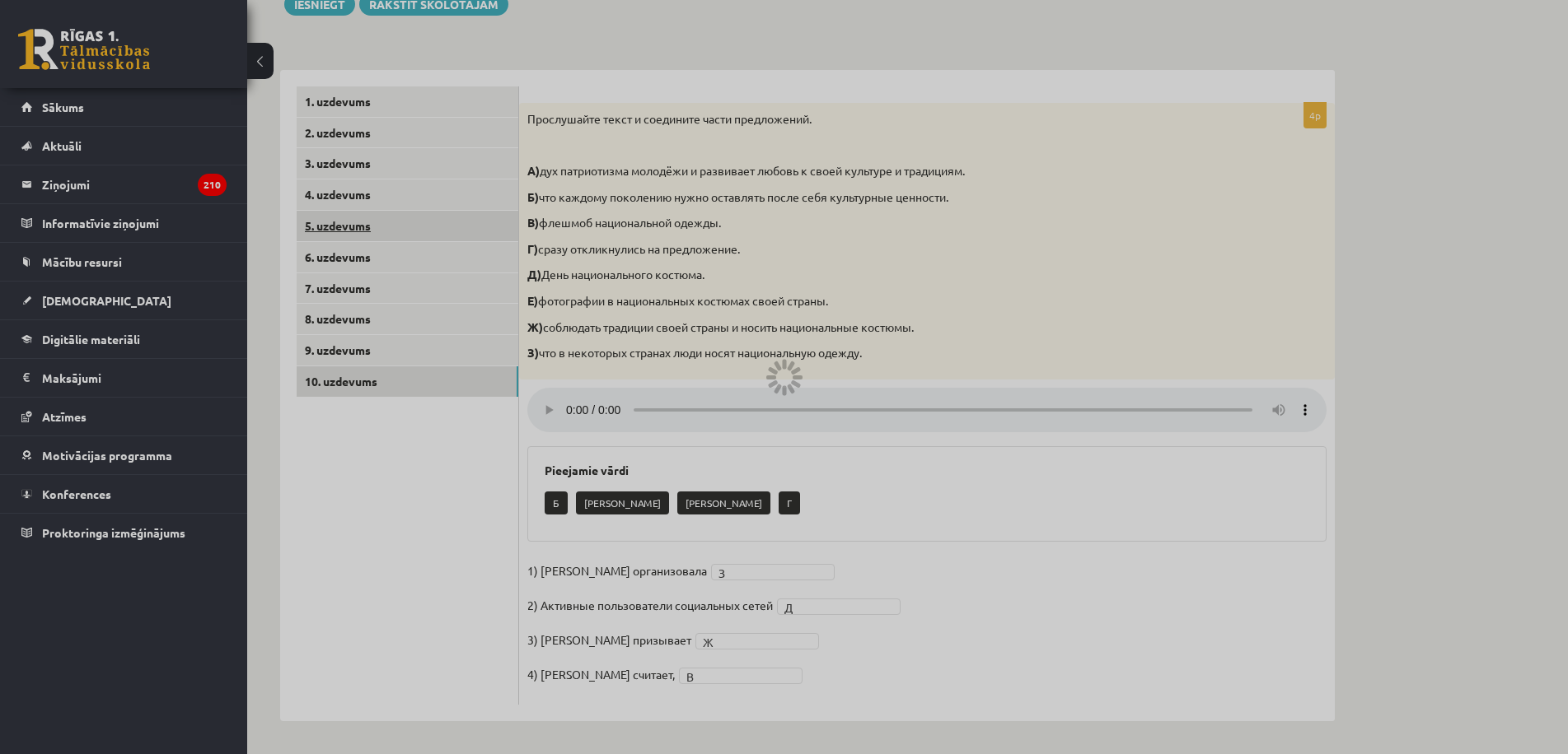
scroll to position [68, 0]
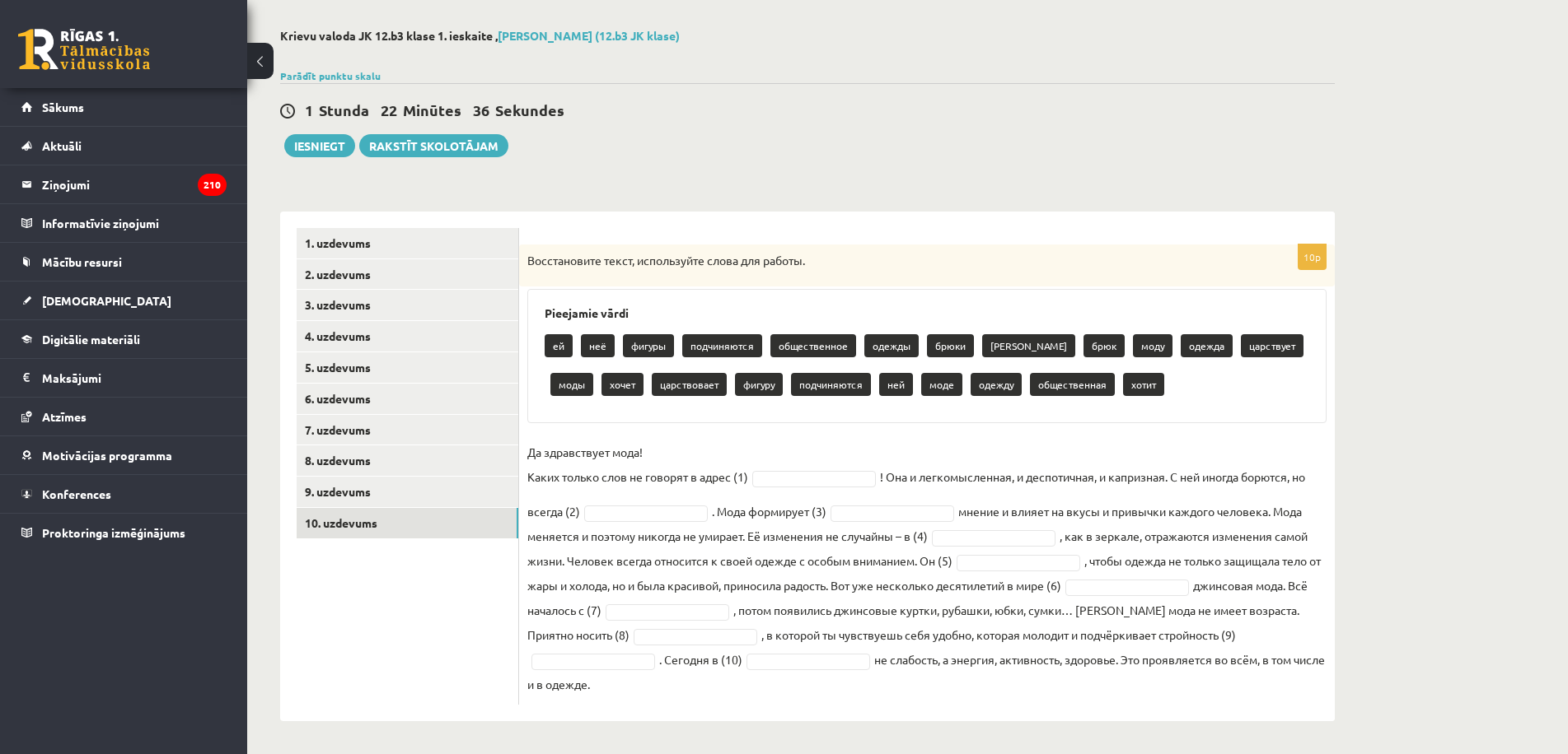
drag, startPoint x: 525, startPoint y: 256, endPoint x: 1179, endPoint y: 737, distance: 811.8
click at [1179, 737] on div "**********" at bounding box center [807, 376] width 1121 height 759
click at [940, 649] on fieldset "Да здравствует мода! Каких только слов не говорят в адрес (1) ! Она и легкомысл…" at bounding box center [927, 568] width 799 height 257
drag, startPoint x: 527, startPoint y: 257, endPoint x: 1097, endPoint y: 679, distance: 709.2
click at [1097, 679] on div "10p Восстановите текст, используйте слова для работы. Pieejamie vārdi ей неё фи…" at bounding box center [927, 475] width 816 height 461
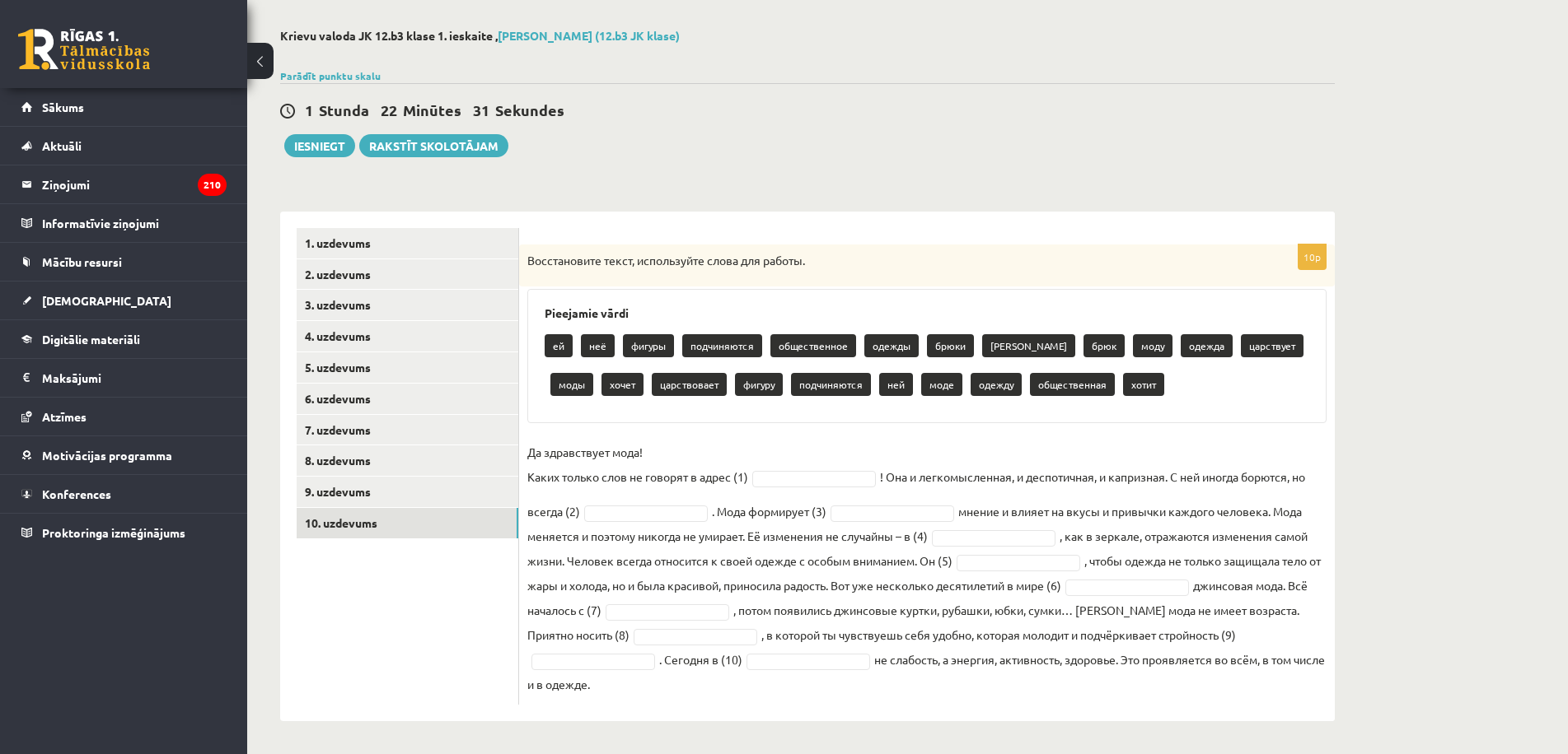
copy div "Loremipsumdo sitam, consectetur adipi eli seddoe. Temporinc utlab et dol magnaa…"
click at [725, 437] on div "10p Восстановите текст, используйте слова для работы. Pieejamie vārdi ей неё фи…" at bounding box center [927, 475] width 816 height 461
click at [725, 443] on p "Да здравствует мода! Каких только слов не говорят в адрес (1)" at bounding box center [637, 465] width 221 height 50
click at [725, 452] on p "Да здравствует мода! Каких только слов не говорят в адрес (1)" at bounding box center [637, 465] width 221 height 50
drag, startPoint x: 759, startPoint y: 452, endPoint x: 778, endPoint y: 462, distance: 21.5
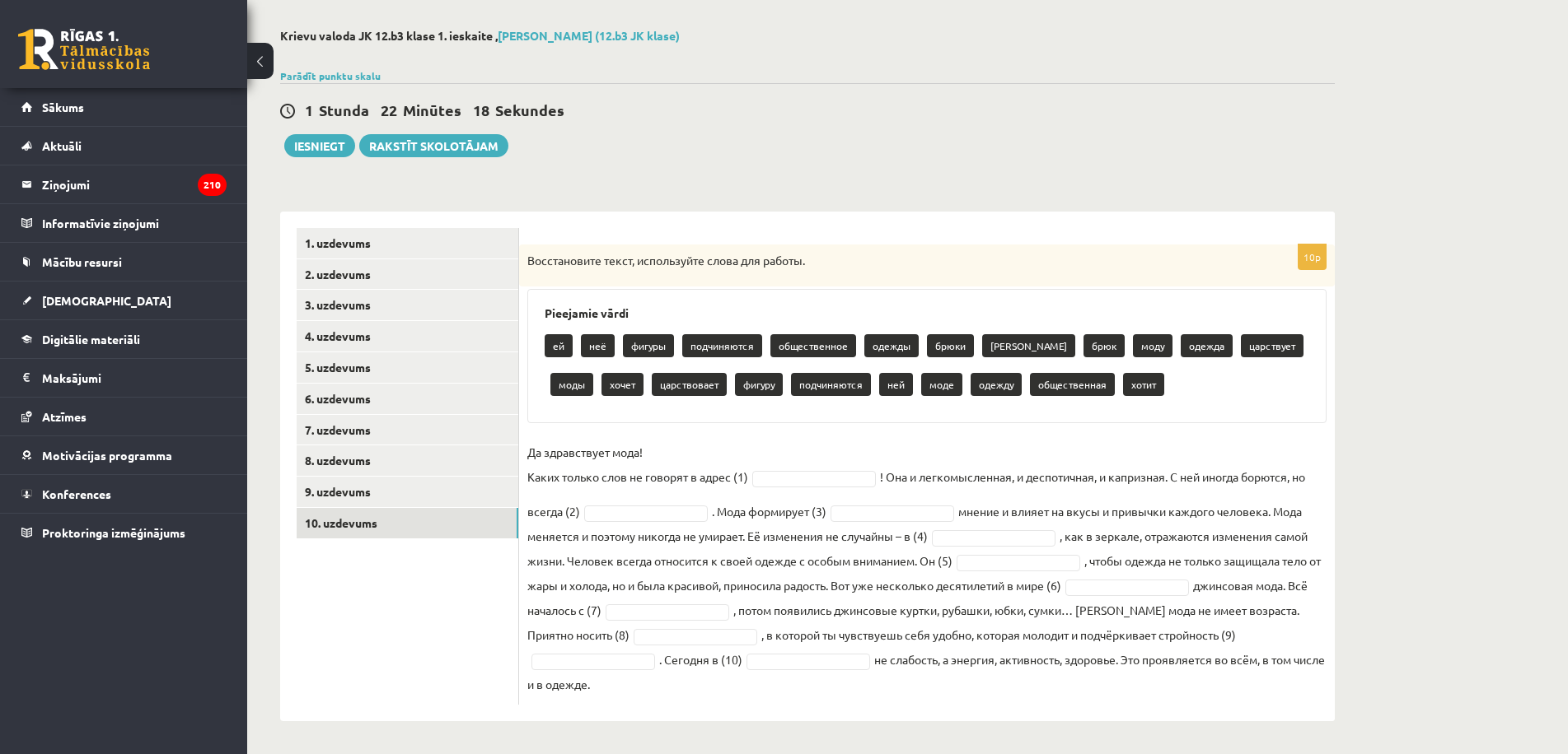
click at [760, 452] on fieldset "Да здравствует мода! Каких только слов не говорят в адрес (1) ! Она и легкомысл…" at bounding box center [927, 568] width 799 height 257
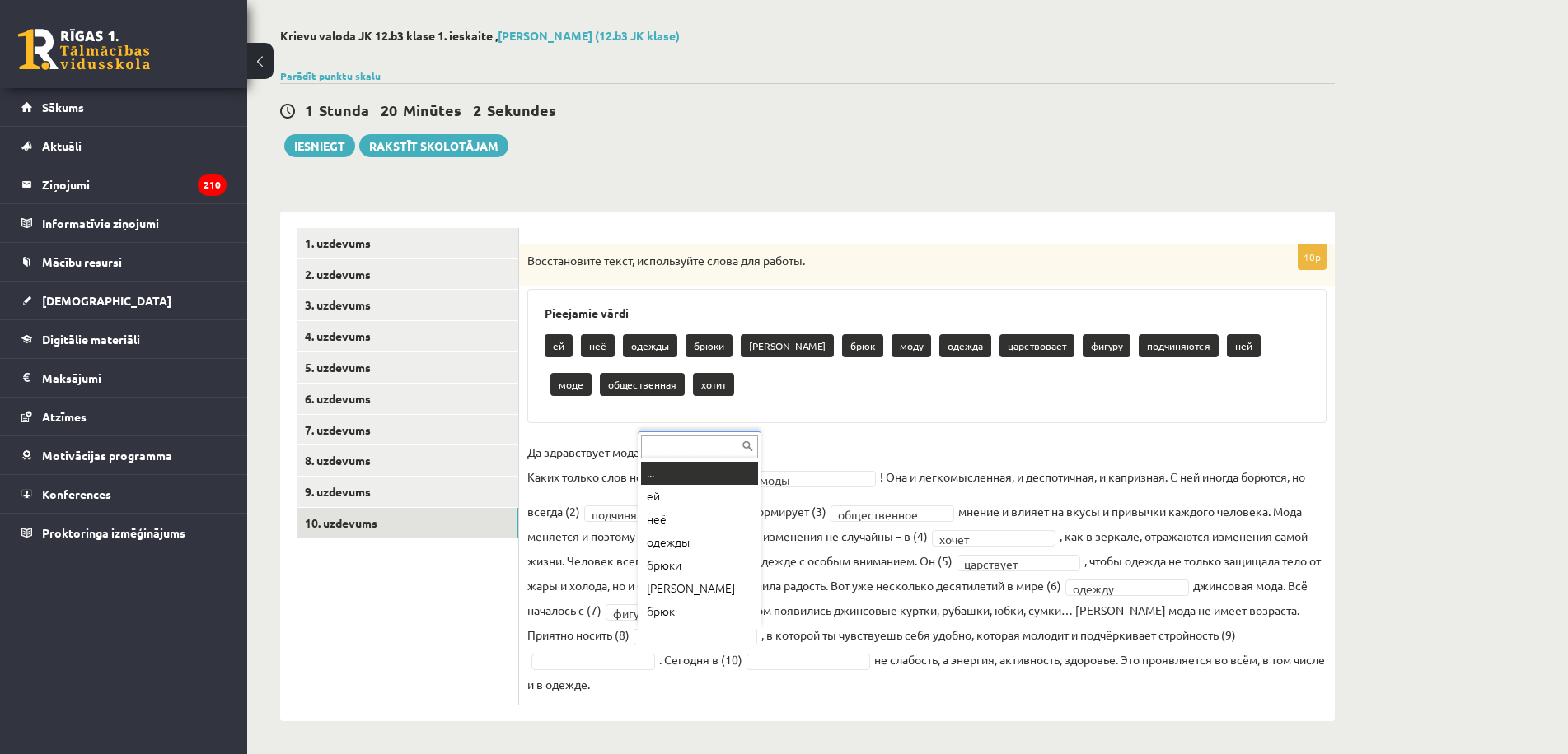
scroll to position [204, 0]
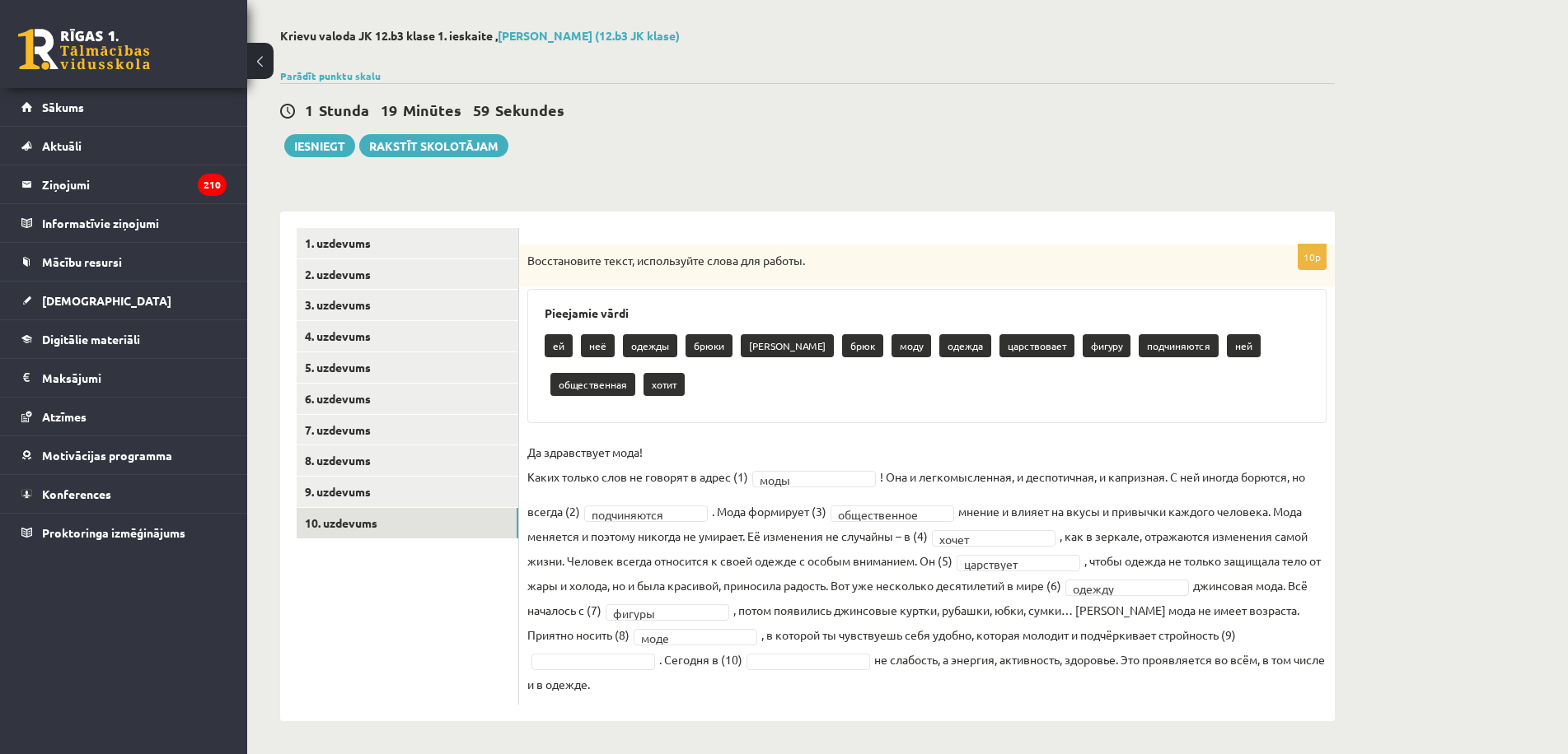
click at [1282, 638] on fieldset "**********" at bounding box center [927, 568] width 799 height 257
click at [1268, 634] on fieldset "**********" at bounding box center [927, 568] width 799 height 257
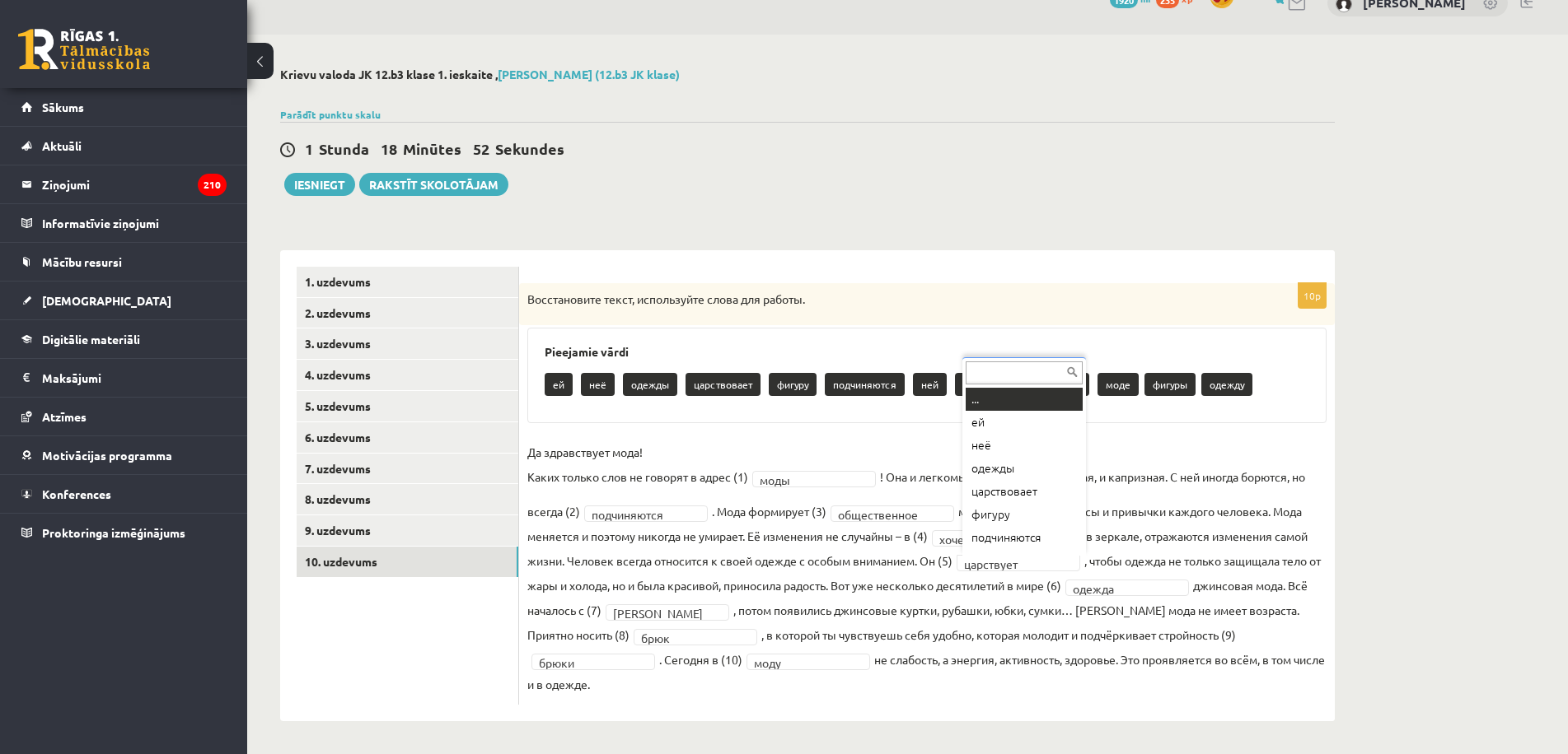
scroll to position [20, 0]
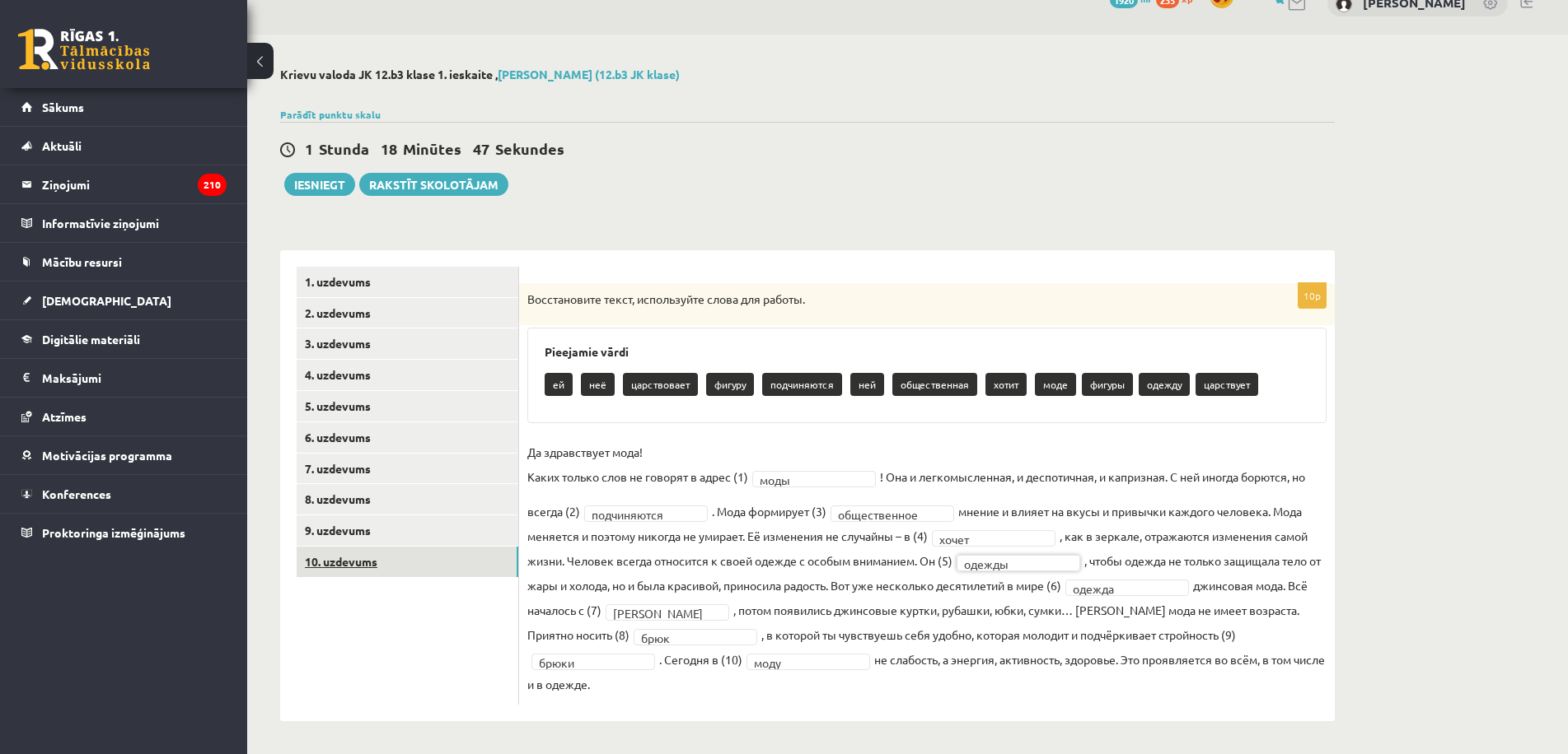
click at [344, 554] on link "10. uzdevums" at bounding box center [407, 562] width 222 height 31
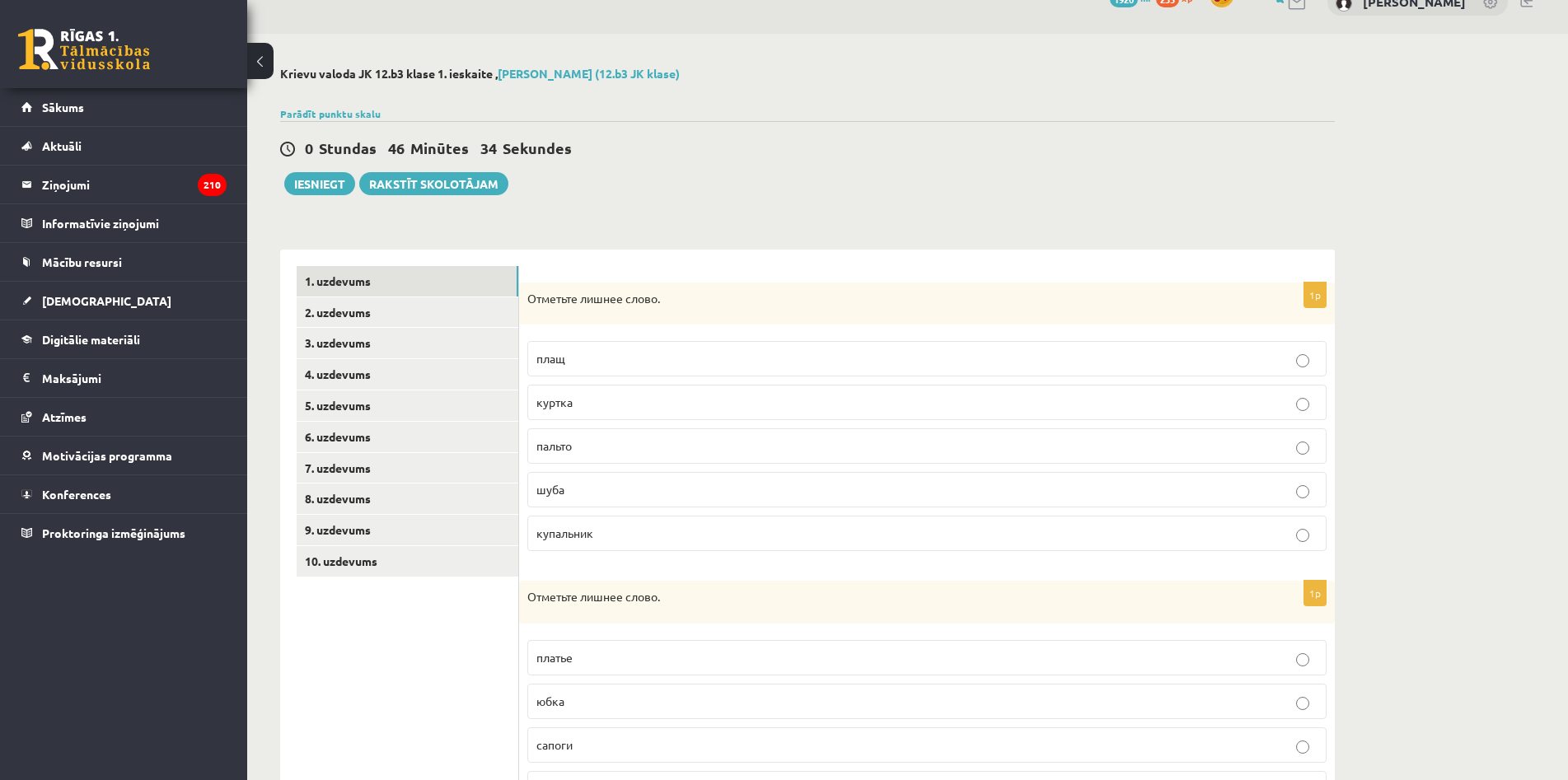
scroll to position [30, 0]
click at [326, 187] on button "Iesniegt" at bounding box center [319, 183] width 70 height 23
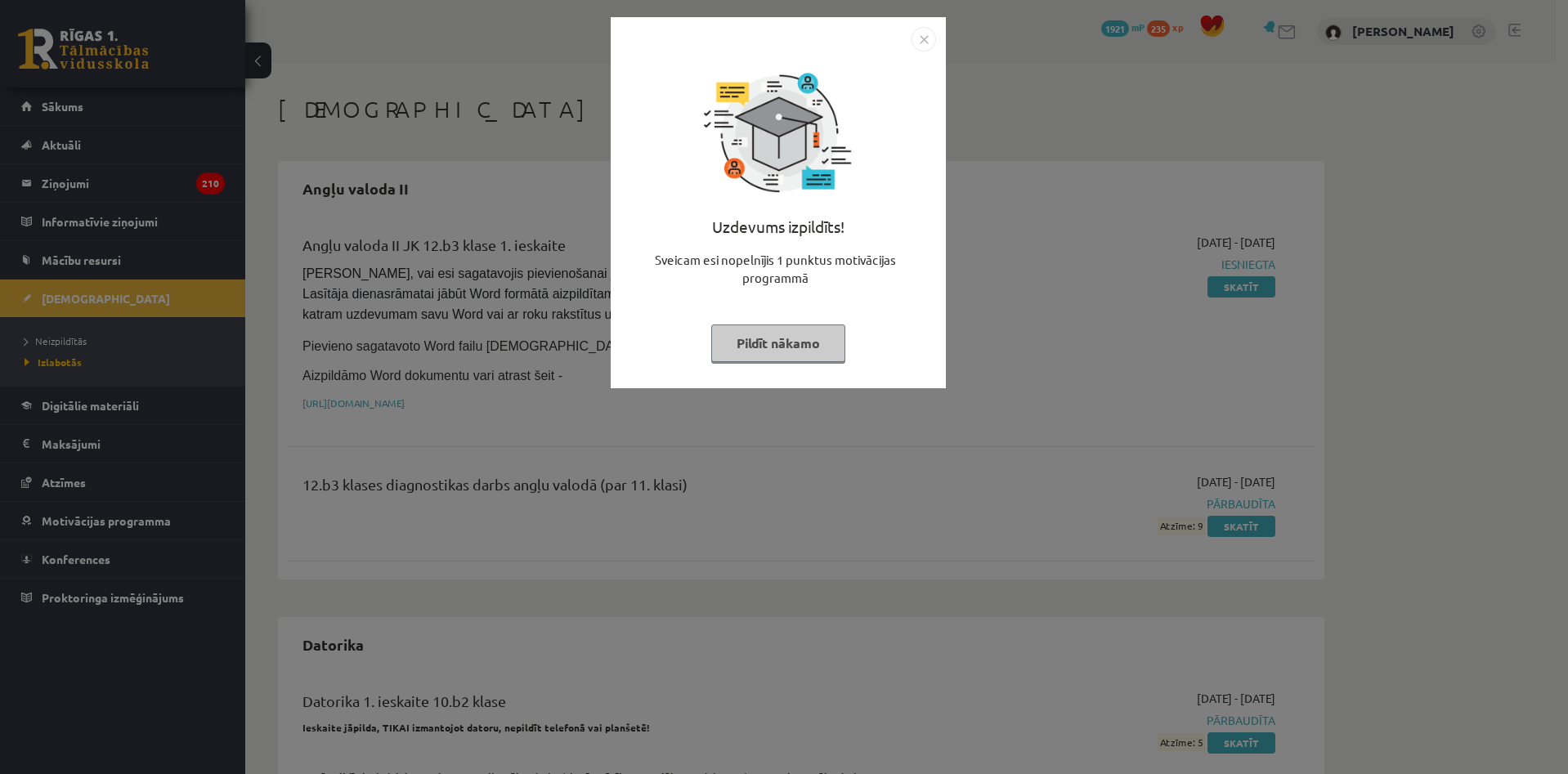
click at [929, 39] on img "Close" at bounding box center [924, 38] width 25 height 25
